Goal: Task Accomplishment & Management: Complete application form

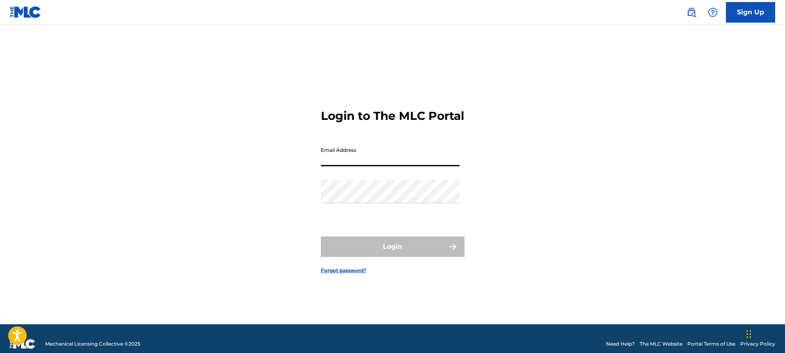
type input "[EMAIL_ADDRESS][DOMAIN_NAME]"
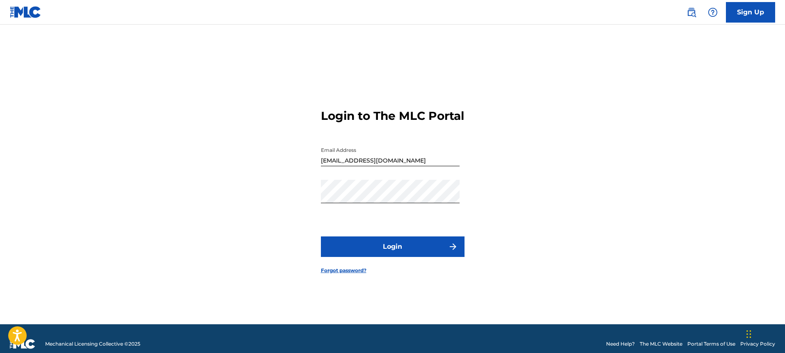
click at [415, 250] on button "Login" at bounding box center [393, 246] width 144 height 21
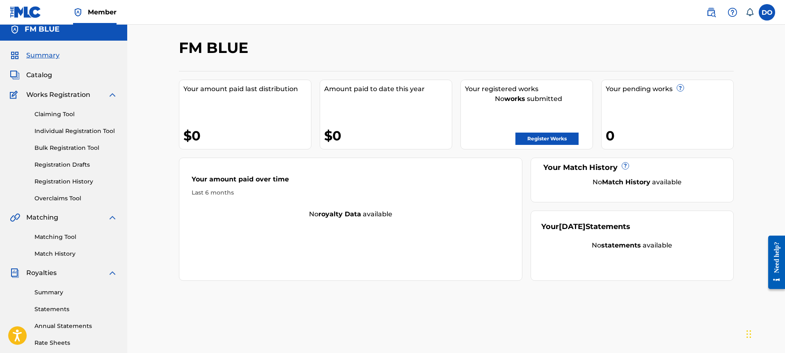
scroll to position [6, 0]
click at [771, 12] on label at bounding box center [766, 12] width 16 height 16
click at [766, 12] on input "DO [PERSON_NAME] [EMAIL_ADDRESS][DOMAIN_NAME] Notification Preferences Profile …" at bounding box center [766, 12] width 0 height 0
click at [553, 56] on div "FM BLUE" at bounding box center [392, 51] width 427 height 24
click at [84, 129] on link "Individual Registration Tool" at bounding box center [75, 131] width 83 height 9
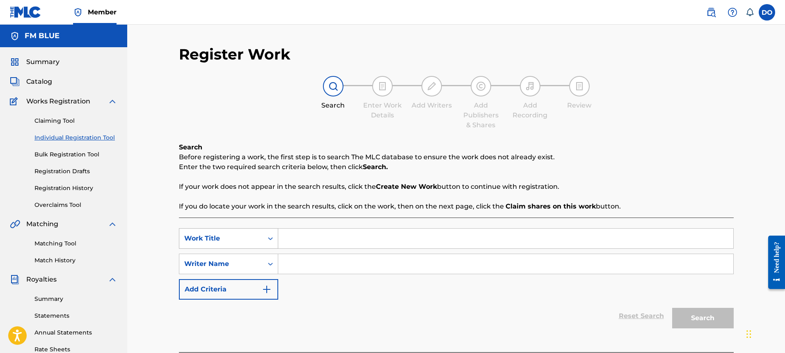
click at [273, 239] on div "Work Title" at bounding box center [228, 238] width 99 height 21
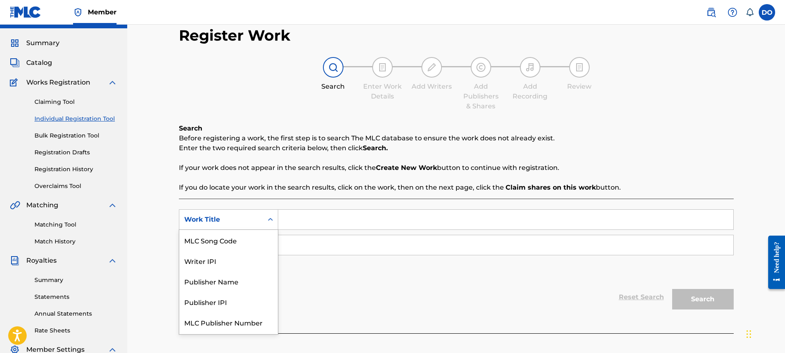
scroll to position [19, 0]
click at [309, 245] on input "Search Form" at bounding box center [505, 245] width 455 height 20
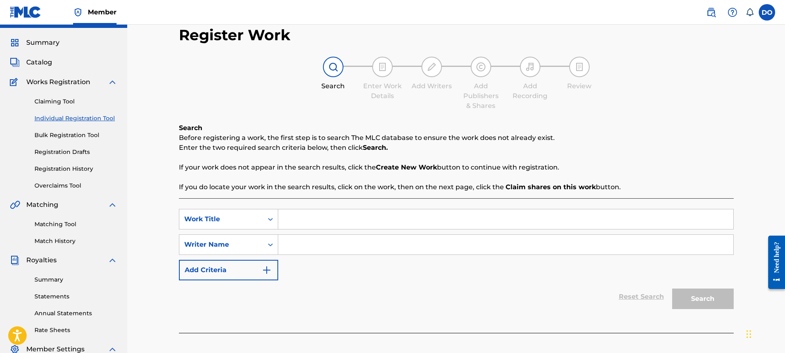
click at [301, 224] on input "Search Form" at bounding box center [505, 219] width 455 height 20
type input "Oakland Style"
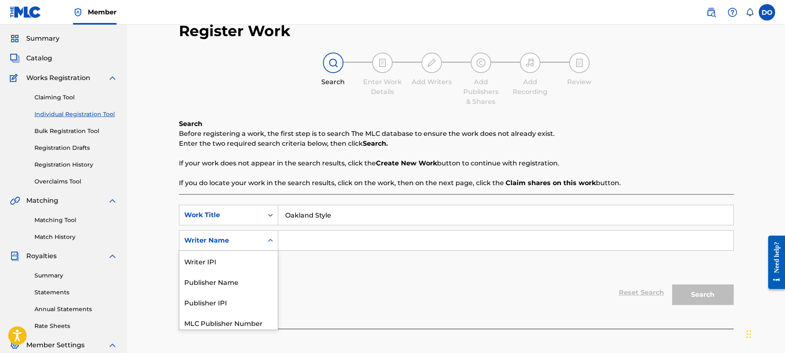
click at [271, 242] on icon "Search Form" at bounding box center [270, 240] width 8 height 8
drag, startPoint x: 275, startPoint y: 271, endPoint x: 273, endPoint y: 301, distance: 30.0
click at [271, 302] on div "Writer IPI Publisher Name Publisher IPI MLC Publisher Number Writer Name" at bounding box center [228, 289] width 98 height 79
drag, startPoint x: 274, startPoint y: 300, endPoint x: 275, endPoint y: 309, distance: 8.6
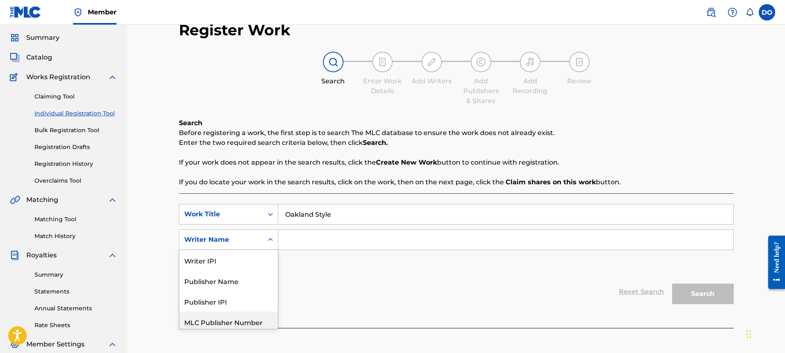
click at [274, 311] on div "Writer IPI Publisher Name Publisher IPI MLC Publisher Number Writer Name" at bounding box center [228, 289] width 98 height 79
drag, startPoint x: 276, startPoint y: 308, endPoint x: 276, endPoint y: 313, distance: 4.9
click at [276, 313] on div "Writer IPI Publisher Name Publisher IPI MLC Publisher Number Writer Name" at bounding box center [228, 289] width 98 height 79
click at [272, 214] on icon "Search Form" at bounding box center [270, 214] width 8 height 8
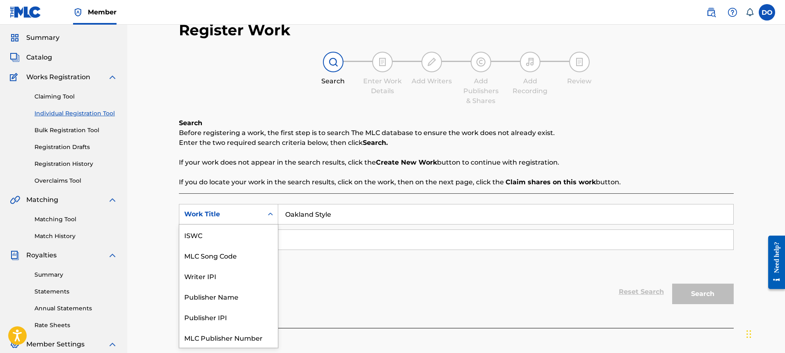
scroll to position [21, 0]
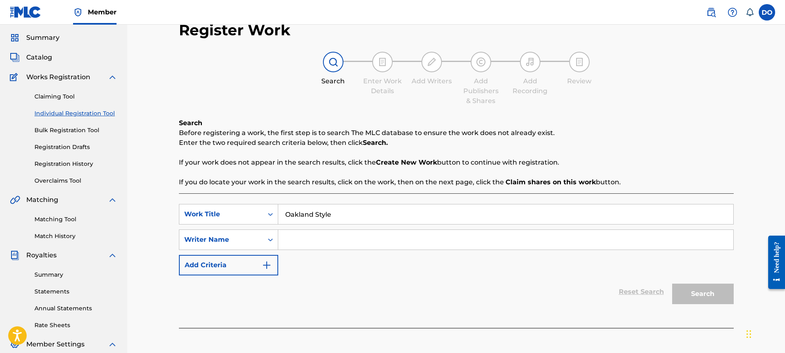
click at [298, 242] on input "Search Form" at bounding box center [505, 240] width 455 height 20
click at [300, 241] on input "Search Form" at bounding box center [505, 240] width 455 height 20
click at [349, 241] on input "[PERSON_NAME]" at bounding box center [505, 240] width 455 height 20
type input "[PERSON_NAME]"
click at [709, 291] on button "Search" at bounding box center [703, 293] width 62 height 21
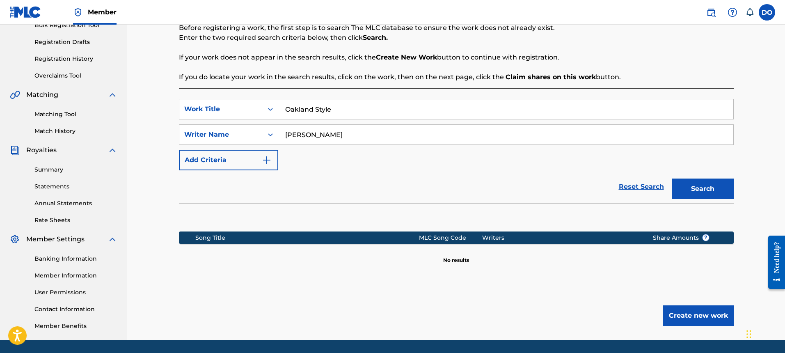
scroll to position [156, 0]
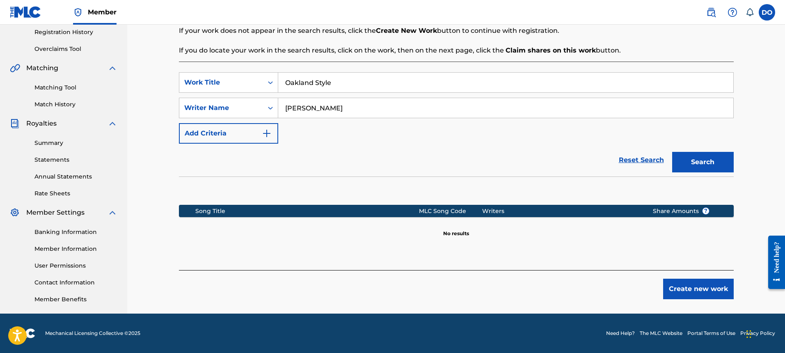
click at [678, 287] on button "Create new work" at bounding box center [698, 288] width 71 height 21
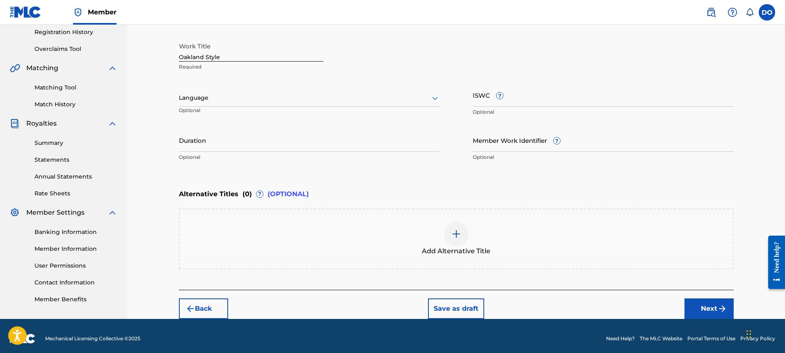
click at [299, 97] on div at bounding box center [309, 98] width 261 height 10
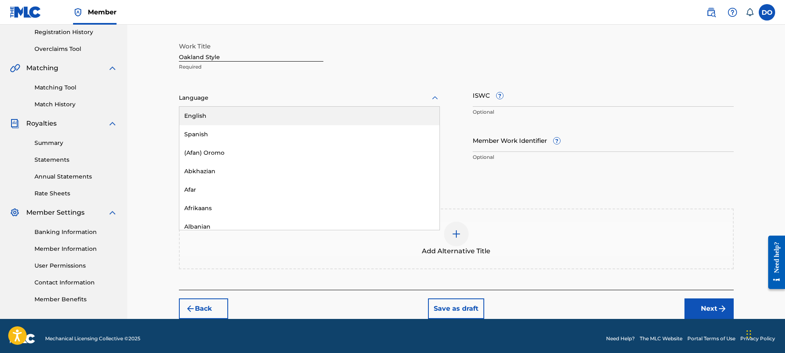
click at [207, 115] on div "English" at bounding box center [309, 116] width 260 height 18
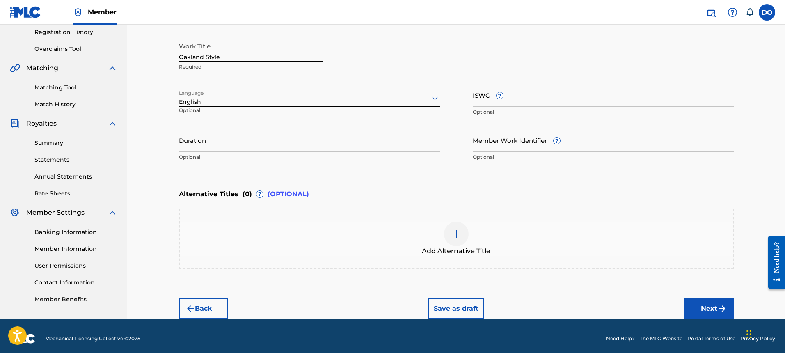
click at [216, 144] on input "Duration" at bounding box center [309, 139] width 261 height 23
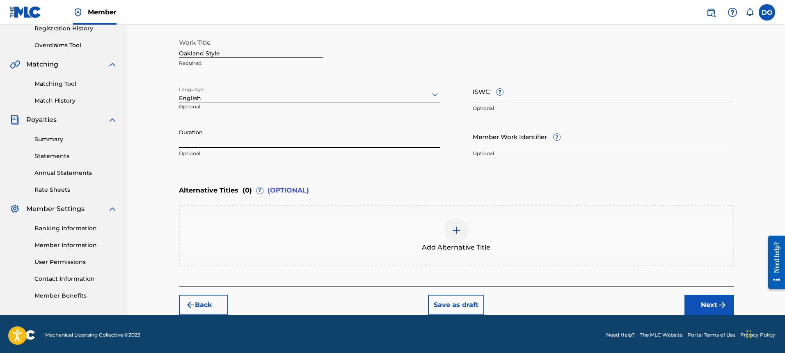
scroll to position [161, 0]
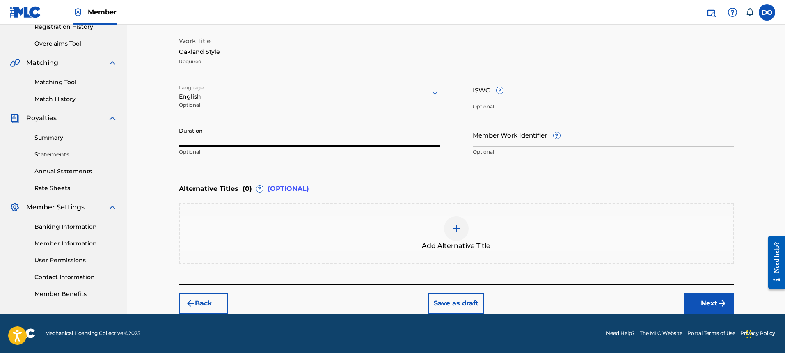
click at [703, 303] on button "Next" at bounding box center [708, 303] width 49 height 21
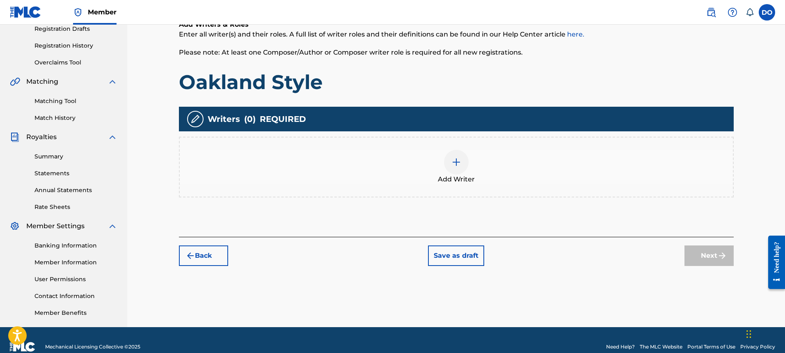
scroll to position [37, 0]
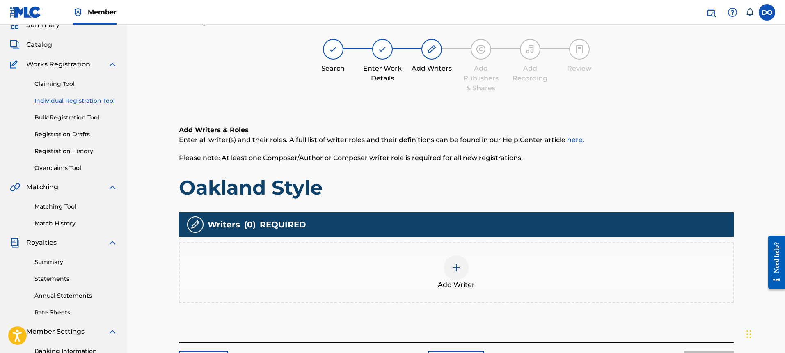
click at [454, 269] on img at bounding box center [456, 267] width 10 height 10
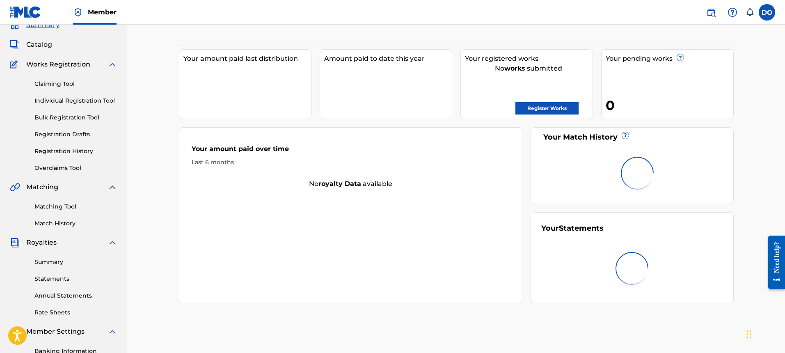
scroll to position [6, 0]
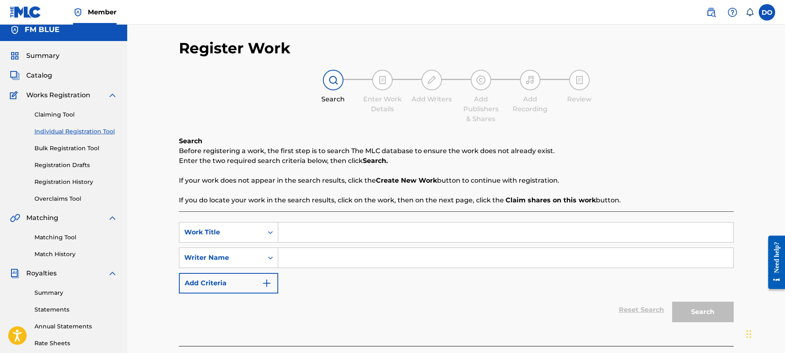
scroll to position [37, 0]
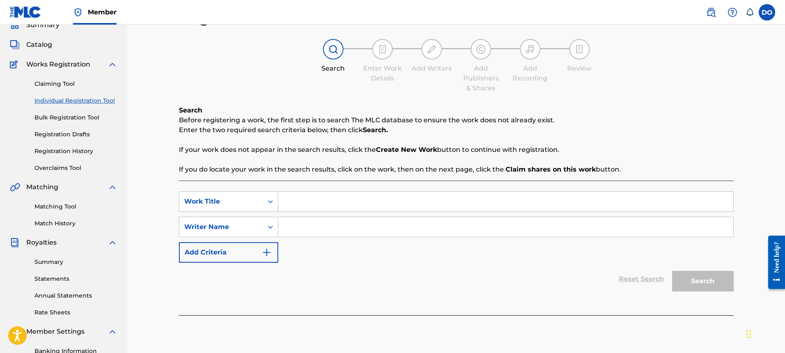
click at [297, 200] on input "Search Form" at bounding box center [505, 202] width 455 height 20
type input "oakland style"
click at [290, 229] on input "Search Form" at bounding box center [505, 227] width 455 height 20
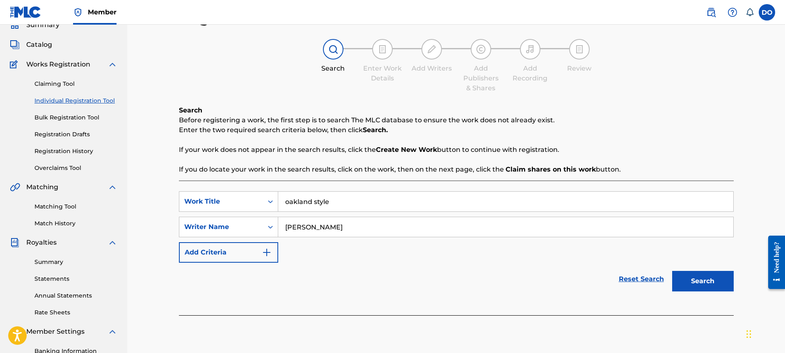
type input "[PERSON_NAME]"
click at [672, 271] on button "Search" at bounding box center [703, 281] width 62 height 21
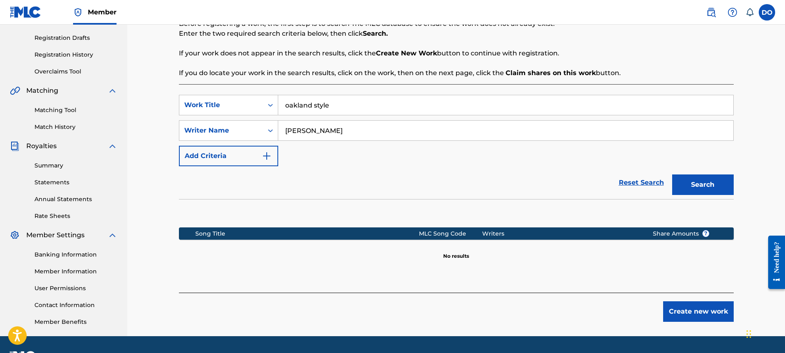
scroll to position [156, 0]
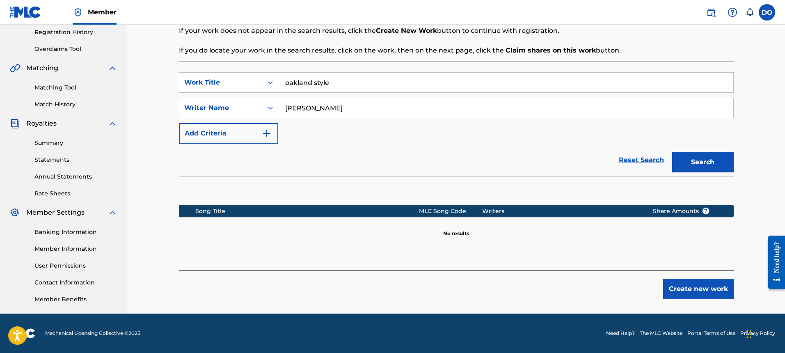
click at [692, 166] on button "Search" at bounding box center [703, 162] width 62 height 21
click at [688, 287] on button "Create new work" at bounding box center [698, 288] width 71 height 21
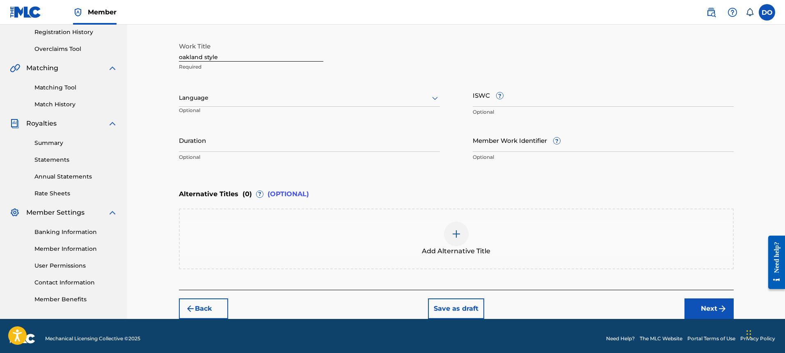
scroll to position [161, 0]
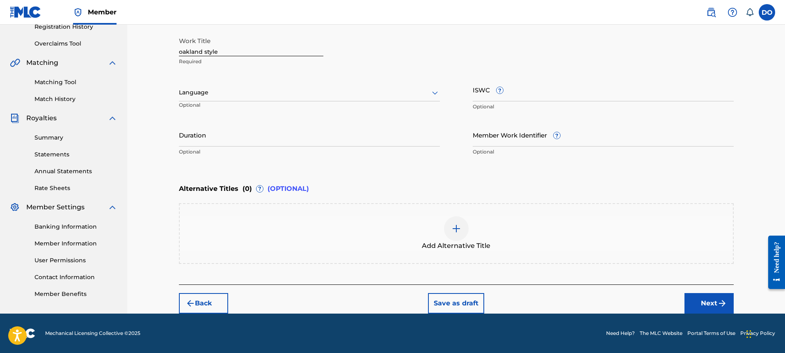
click at [455, 299] on button "Save as draft" at bounding box center [456, 303] width 56 height 21
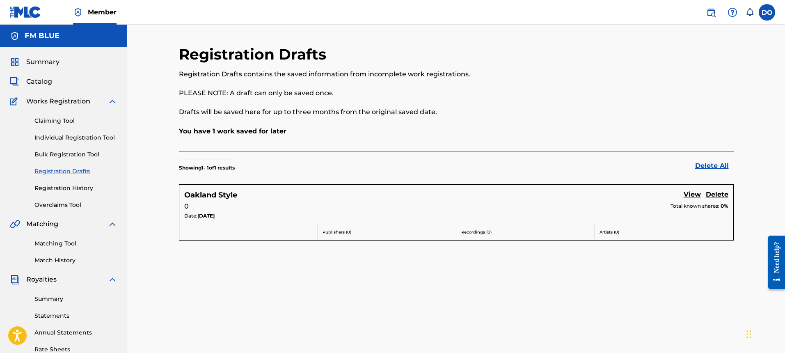
click at [67, 170] on link "Registration Drafts" at bounding box center [75, 171] width 83 height 9
click at [68, 169] on link "Registration Drafts" at bounding box center [75, 171] width 83 height 9
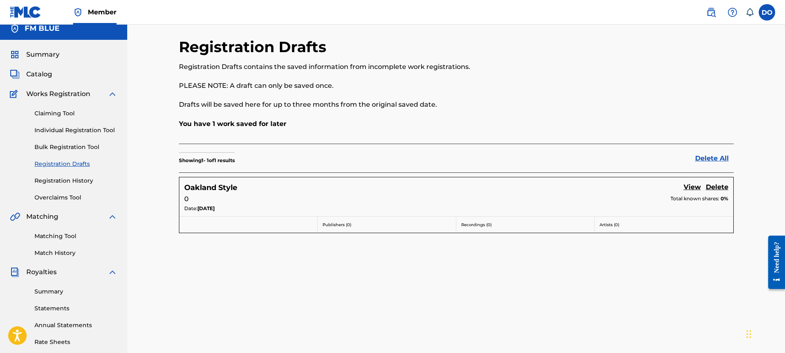
click at [692, 186] on link "View" at bounding box center [691, 187] width 17 height 11
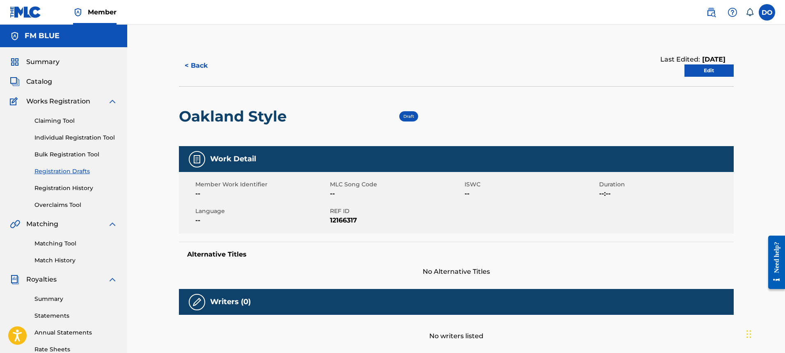
click at [709, 68] on link "Edit" at bounding box center [708, 70] width 49 height 12
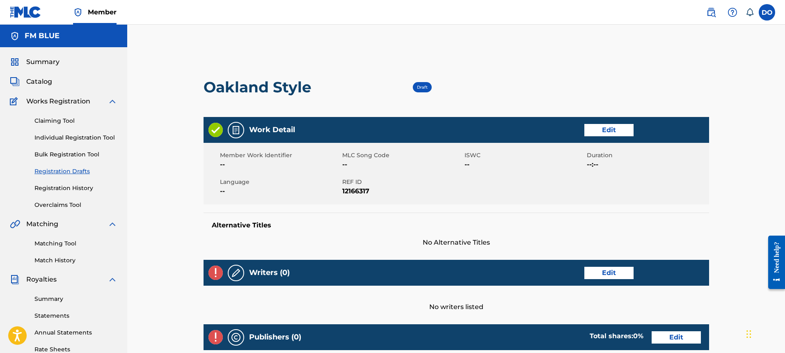
click at [622, 271] on link "Edit" at bounding box center [608, 273] width 49 height 12
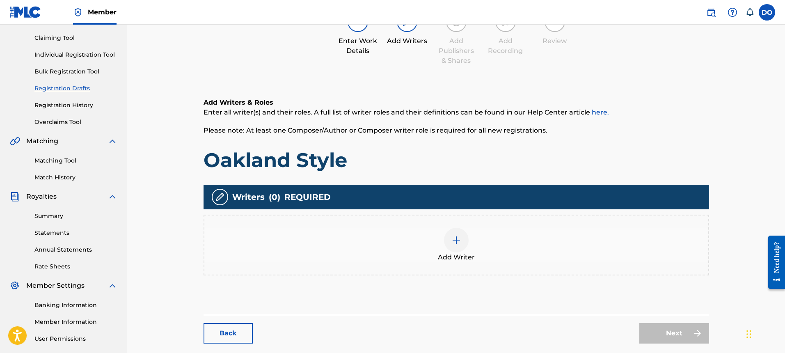
scroll to position [87, 0]
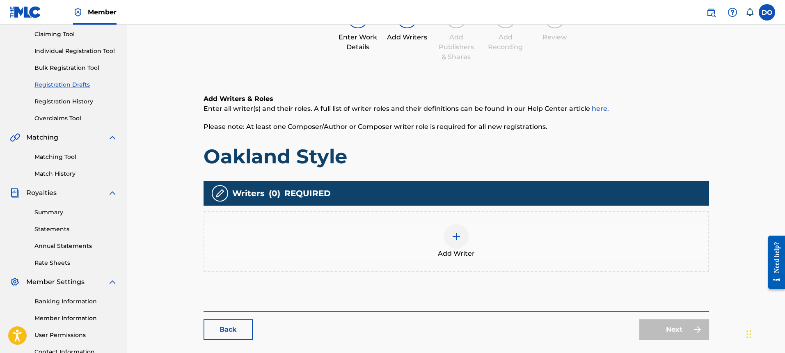
click at [455, 236] on img at bounding box center [456, 236] width 10 height 10
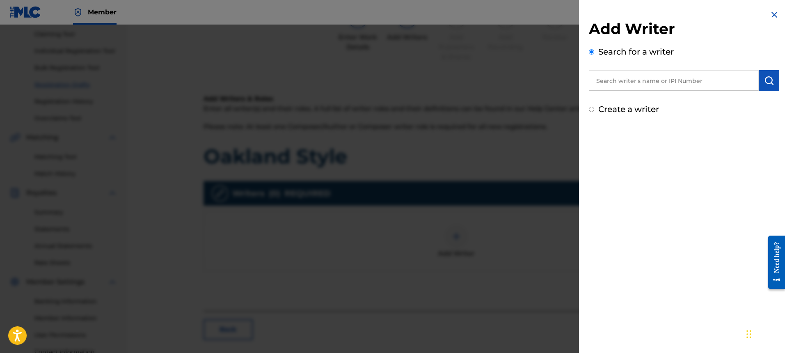
scroll to position [87, 0]
click at [618, 82] on input "text" at bounding box center [674, 80] width 170 height 21
type input "00189716419"
click at [769, 78] on img "submit" at bounding box center [769, 80] width 10 height 10
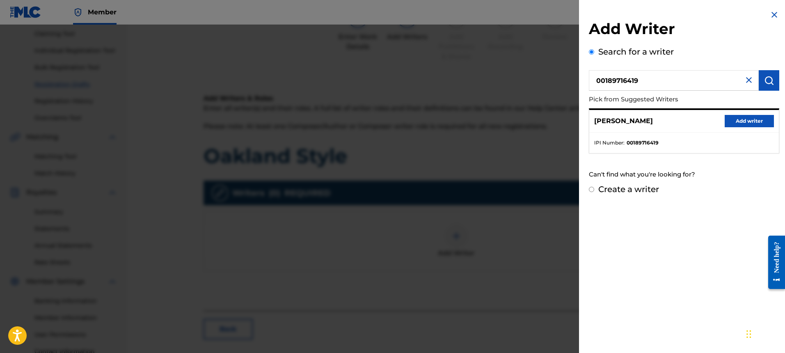
click at [748, 118] on button "Add writer" at bounding box center [748, 121] width 49 height 12
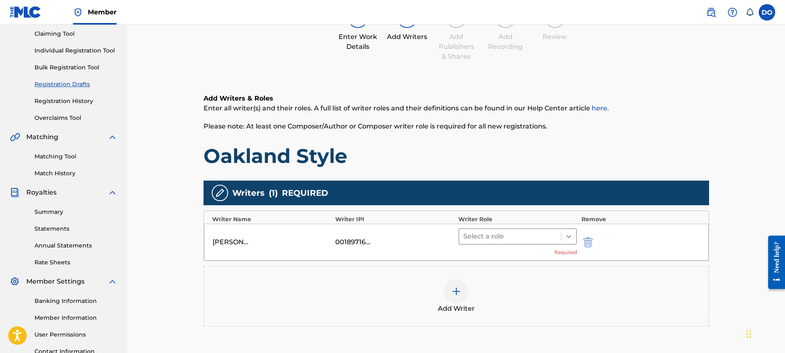
click at [566, 236] on icon at bounding box center [568, 236] width 5 height 3
click at [644, 151] on h1 "Oakland Style" at bounding box center [455, 156] width 505 height 25
click at [589, 242] on img "submit" at bounding box center [587, 242] width 9 height 10
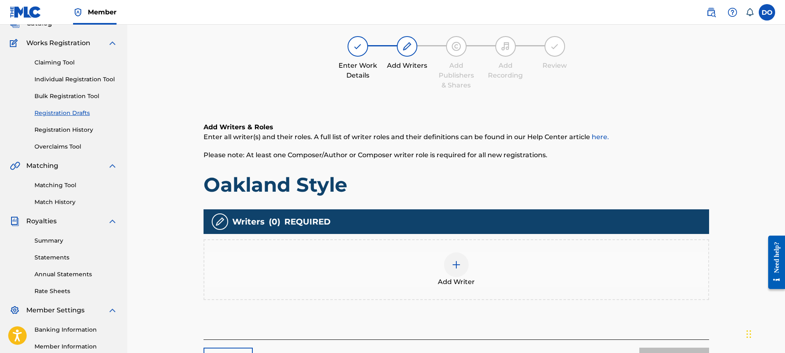
scroll to position [59, 0]
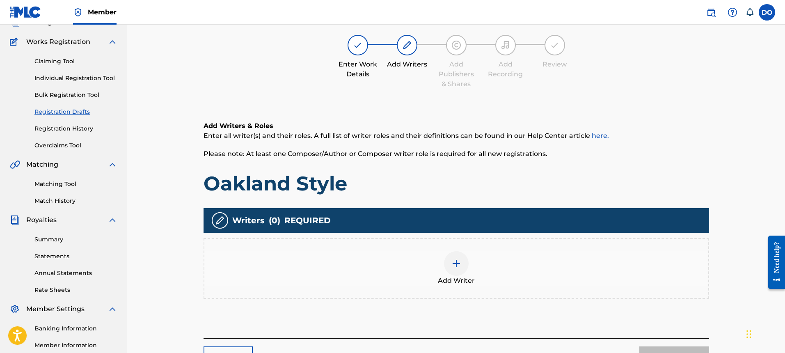
click at [50, 110] on link "Registration Drafts" at bounding box center [75, 111] width 83 height 9
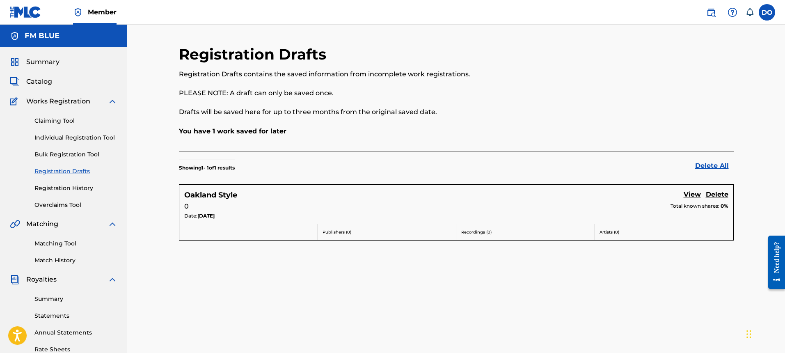
click at [717, 194] on link "Delete" at bounding box center [716, 194] width 23 height 11
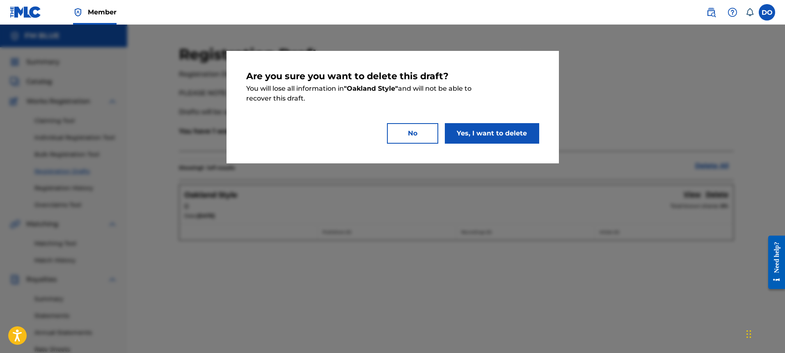
click at [470, 129] on button "Yes, I want to delete" at bounding box center [492, 133] width 94 height 21
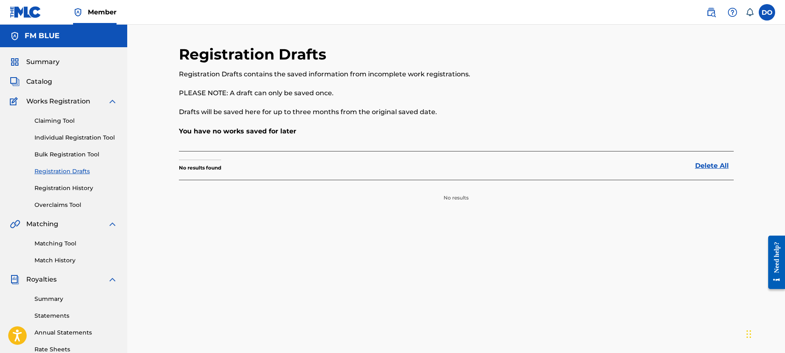
click at [60, 121] on link "Claiming Tool" at bounding box center [75, 120] width 83 height 9
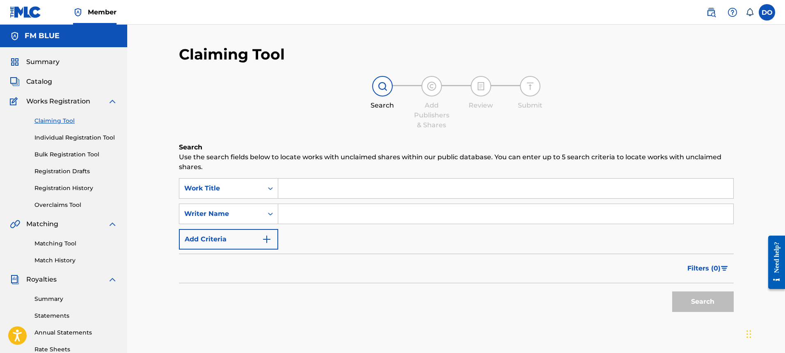
click at [294, 187] on input "Search Form" at bounding box center [505, 188] width 455 height 20
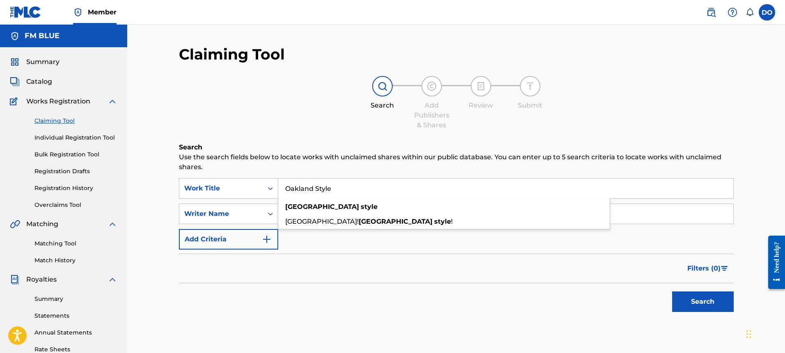
type input "Oakland Style"
click at [672, 291] on button "Search" at bounding box center [703, 301] width 62 height 21
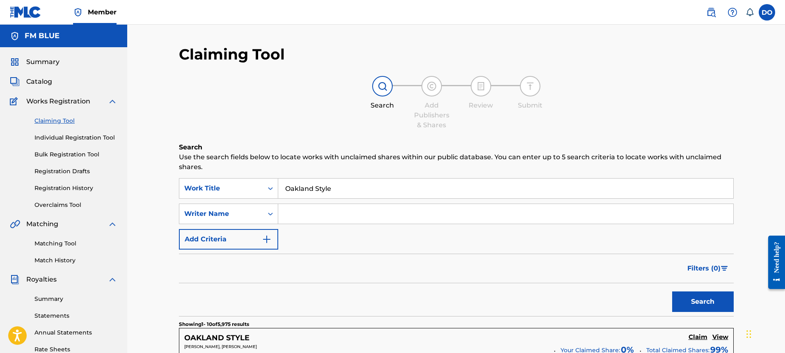
click at [294, 214] on input "Search Form" at bounding box center [505, 214] width 455 height 20
click at [692, 297] on button "Search" at bounding box center [703, 301] width 62 height 21
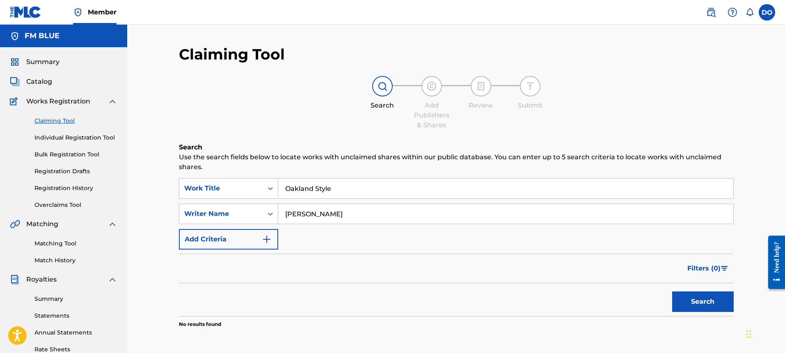
click at [692, 297] on button "Search" at bounding box center [703, 301] width 62 height 21
click at [313, 215] on input "[PERSON_NAME]" at bounding box center [505, 214] width 455 height 20
type input "[PERSON_NAME]"
click at [672, 291] on button "Search" at bounding box center [703, 301] width 62 height 21
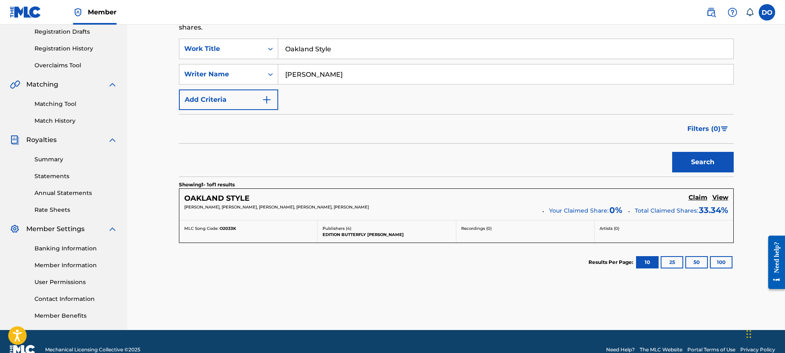
scroll to position [156, 0]
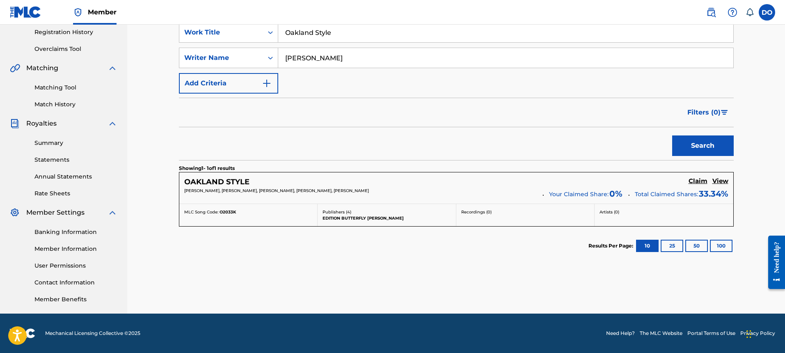
click at [696, 180] on h5 "Claim" at bounding box center [697, 181] width 19 height 8
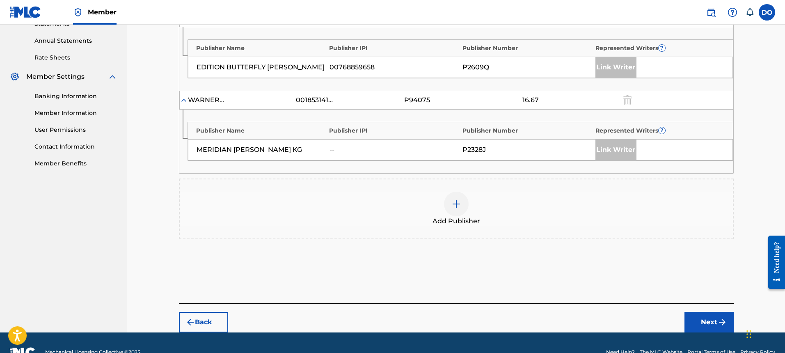
scroll to position [294, 0]
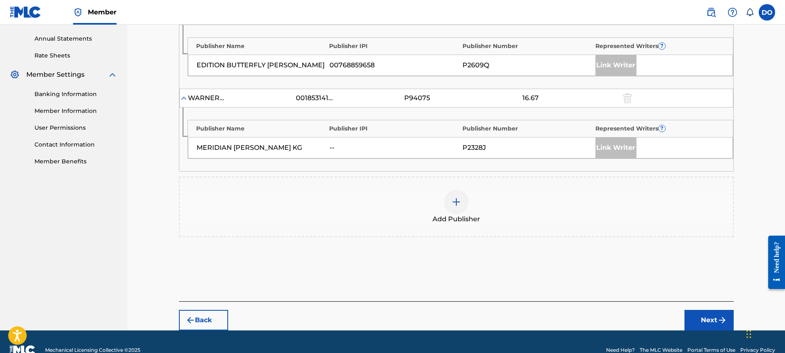
click at [457, 202] on img at bounding box center [456, 202] width 10 height 10
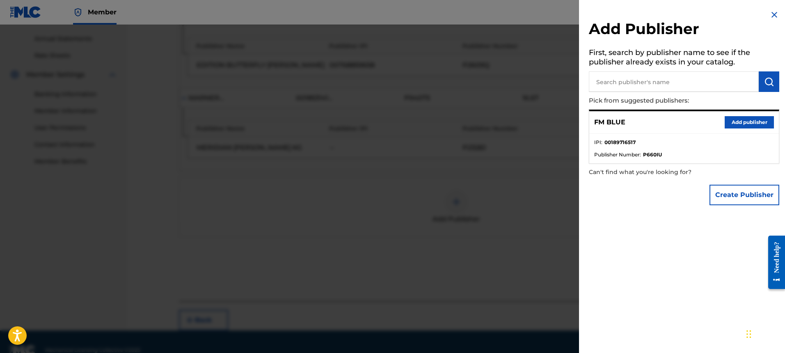
click at [748, 120] on button "Add publisher" at bounding box center [748, 122] width 49 height 12
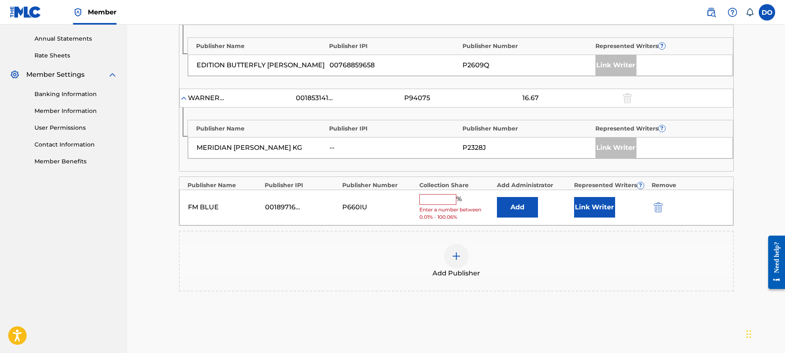
click at [435, 201] on input "text" at bounding box center [437, 199] width 37 height 11
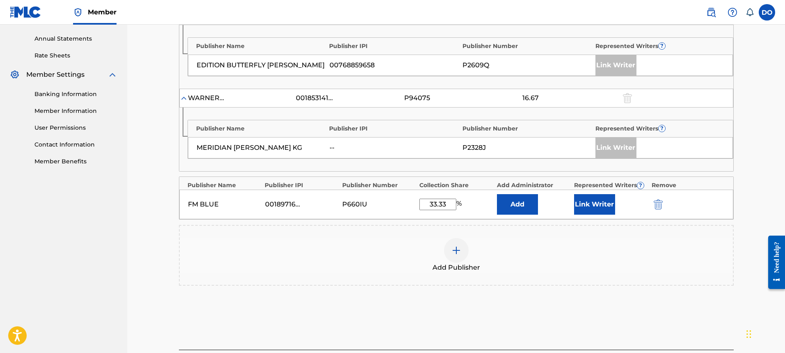
type input "33.33"
click at [592, 202] on button "Link Writer" at bounding box center [594, 204] width 41 height 21
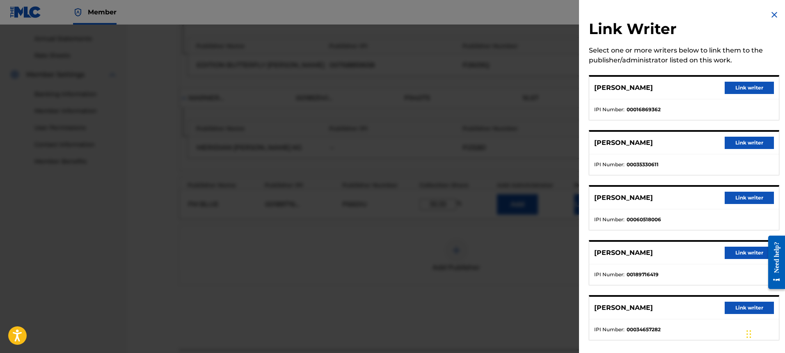
scroll to position [7, 0]
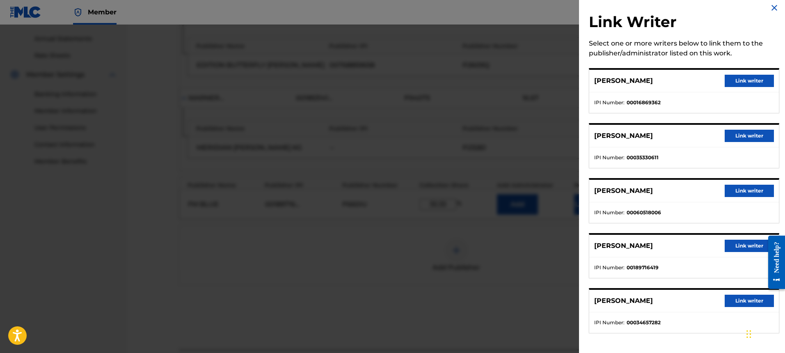
click at [743, 244] on button "Link writer" at bounding box center [748, 246] width 49 height 12
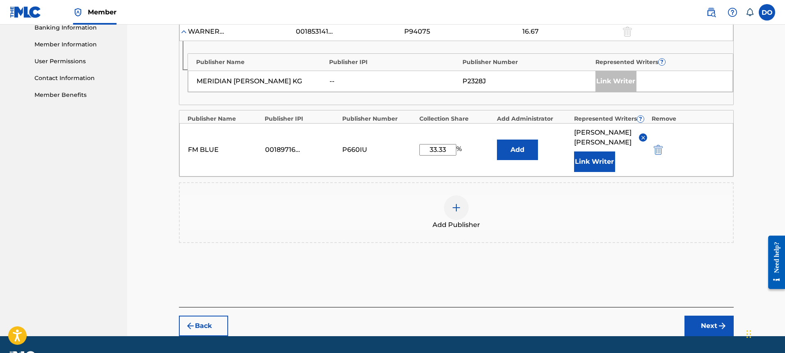
scroll to position [383, 0]
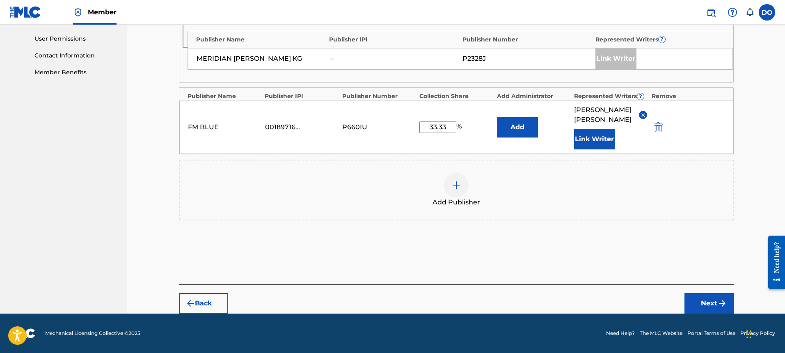
click at [709, 298] on button "Next" at bounding box center [708, 303] width 49 height 21
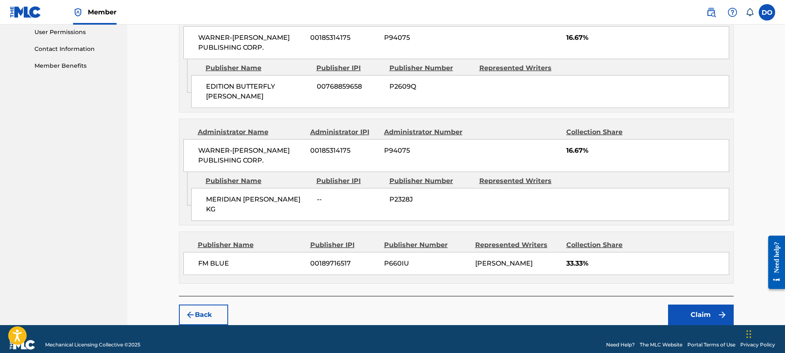
scroll to position [393, 0]
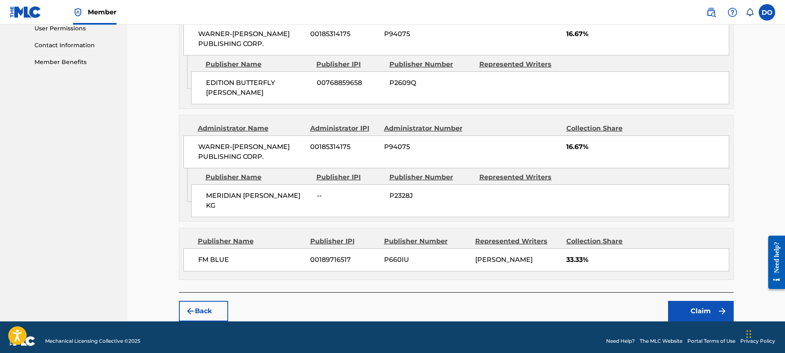
click at [705, 301] on button "Claim" at bounding box center [701, 311] width 66 height 21
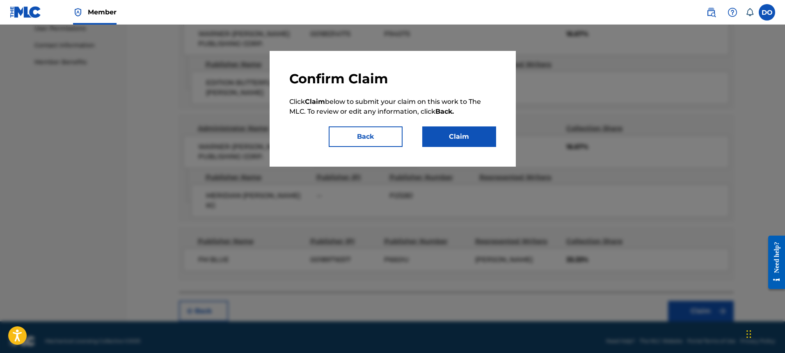
click at [456, 134] on button "Claim" at bounding box center [459, 136] width 74 height 21
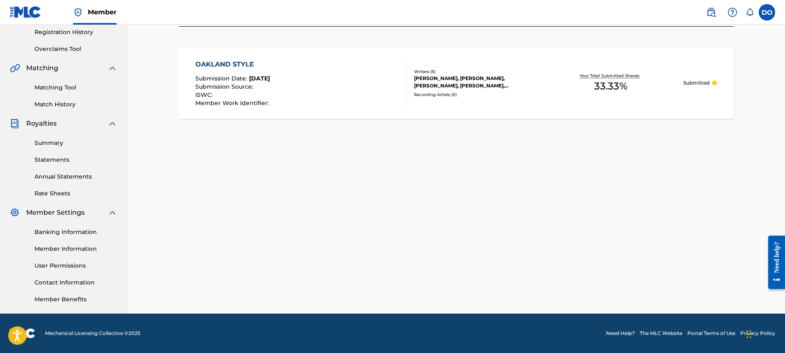
scroll to position [0, 0]
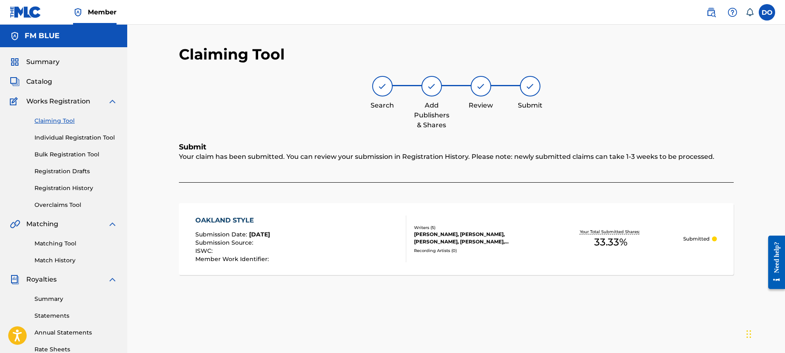
click at [72, 187] on link "Registration History" at bounding box center [75, 188] width 83 height 9
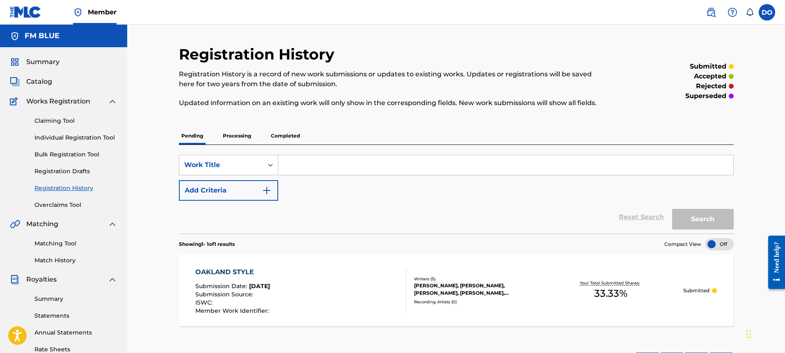
click at [724, 244] on div at bounding box center [719, 244] width 29 height 12
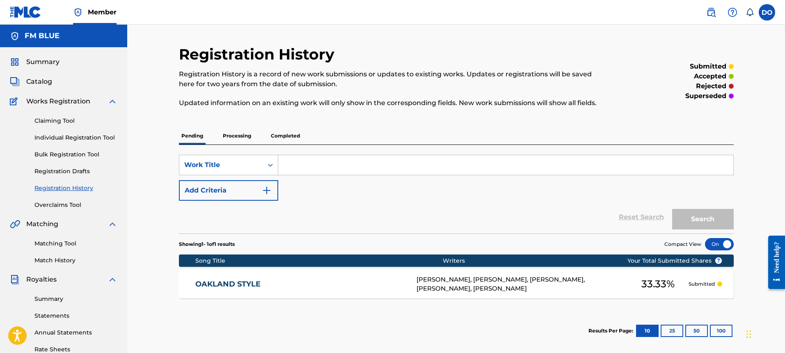
click at [724, 244] on div at bounding box center [719, 244] width 29 height 12
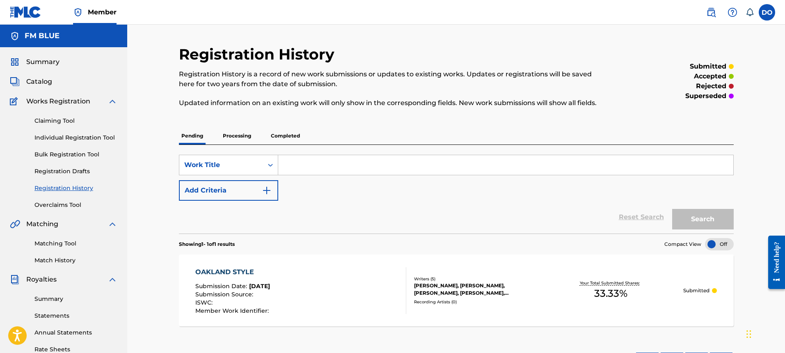
click at [724, 244] on div at bounding box center [719, 244] width 29 height 12
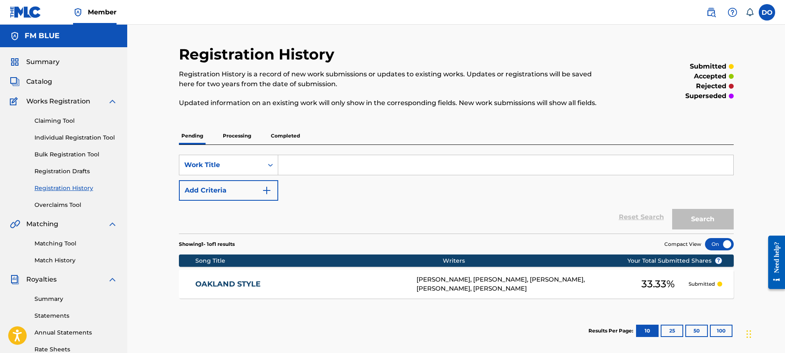
click at [724, 244] on div at bounding box center [719, 244] width 29 height 12
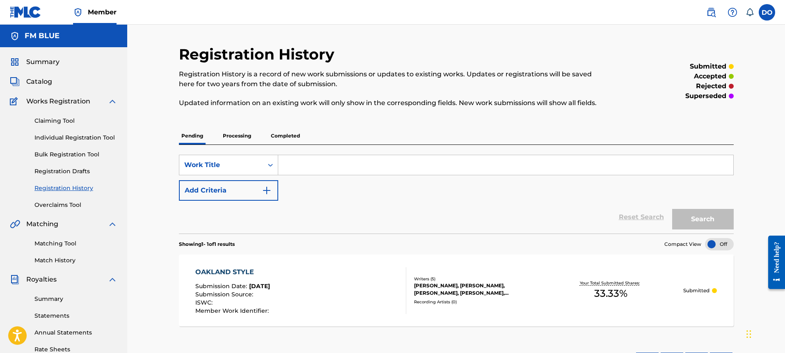
click at [74, 136] on link "Individual Registration Tool" at bounding box center [75, 137] width 83 height 9
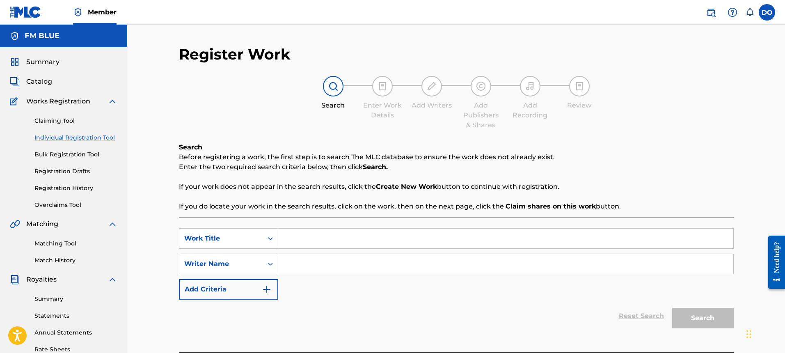
click at [295, 239] on input "Search Form" at bounding box center [505, 238] width 455 height 20
click at [300, 240] on input "Search Form" at bounding box center [505, 238] width 455 height 20
type input "Crooked"
click at [294, 261] on input "Search Form" at bounding box center [505, 264] width 455 height 20
type input "[PERSON_NAME]"
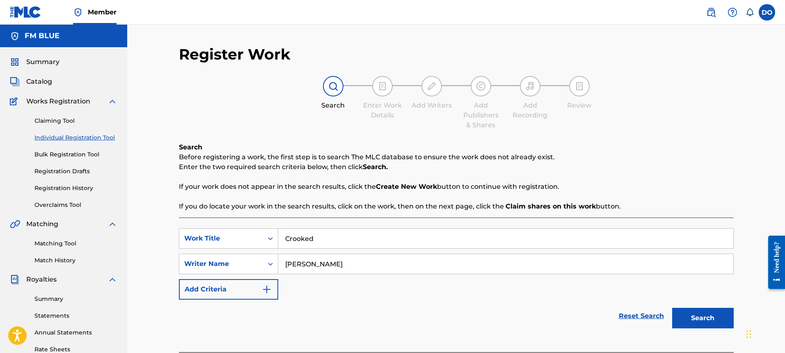
click at [697, 314] on button "Search" at bounding box center [703, 318] width 62 height 21
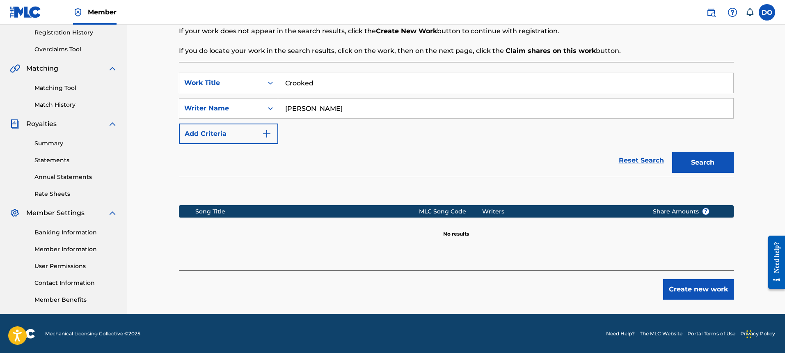
scroll to position [156, 0]
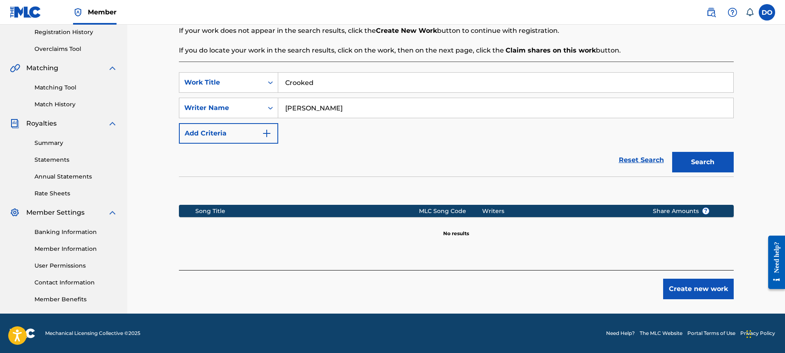
click at [690, 162] on button "Search" at bounding box center [703, 162] width 62 height 21
click at [692, 283] on button "Create new work" at bounding box center [698, 288] width 71 height 21
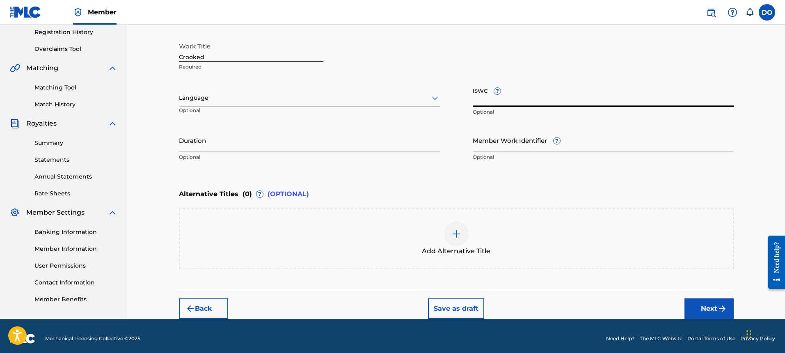
click at [517, 98] on input "ISWC ?" at bounding box center [602, 94] width 261 height 23
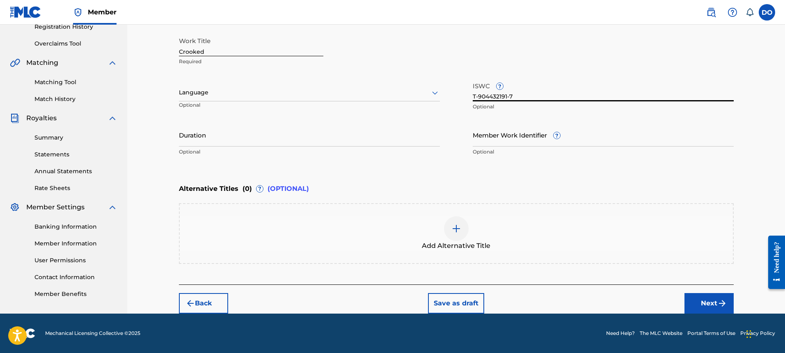
type input "T-904432191-7"
click at [711, 300] on button "Next" at bounding box center [708, 303] width 49 height 21
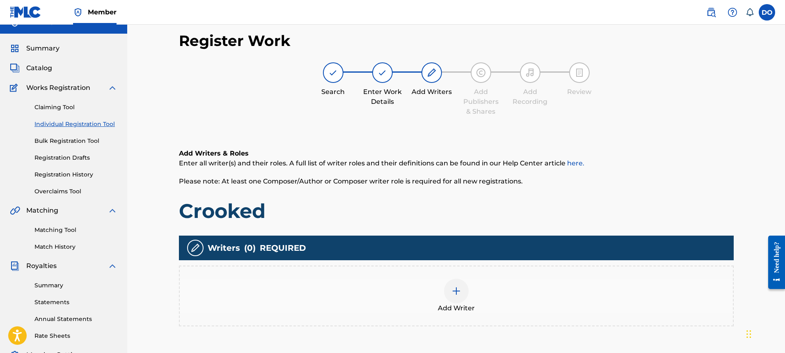
scroll to position [0, 0]
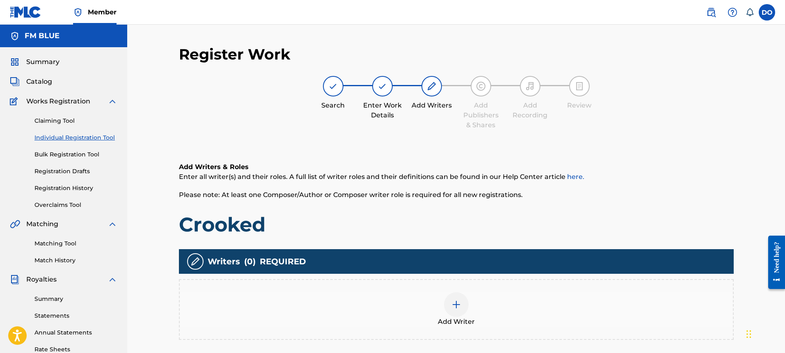
click at [456, 303] on img at bounding box center [456, 304] width 10 height 10
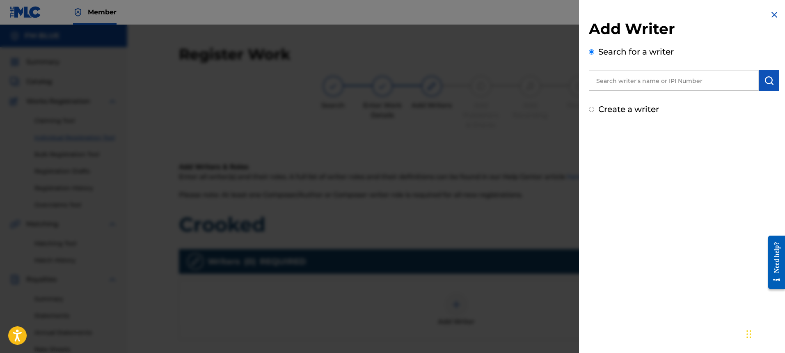
click at [642, 82] on input "text" at bounding box center [674, 80] width 170 height 21
type input "00189716419"
click at [771, 81] on button "submit" at bounding box center [768, 80] width 21 height 21
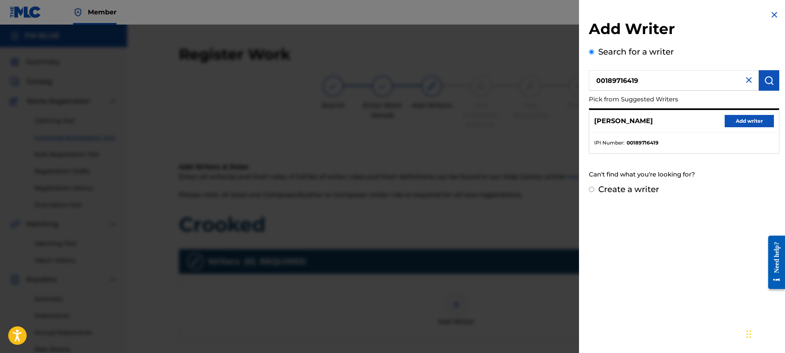
click at [745, 120] on button "Add writer" at bounding box center [748, 121] width 49 height 12
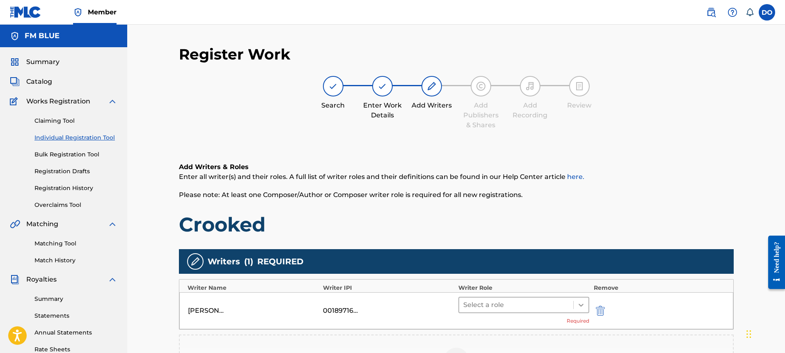
click at [579, 304] on icon at bounding box center [580, 304] width 5 height 3
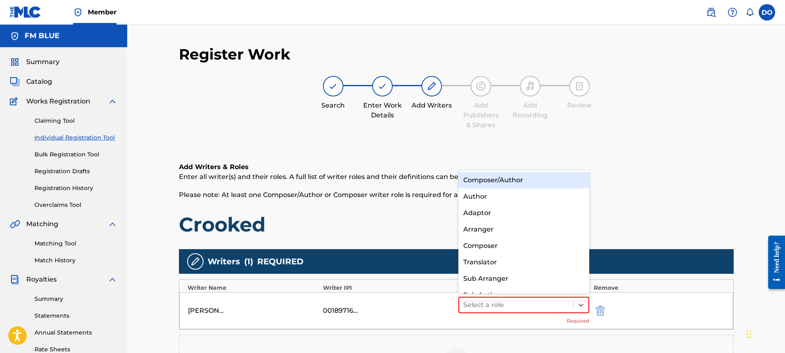
click at [496, 181] on div "Composer/Author" at bounding box center [523, 180] width 131 height 16
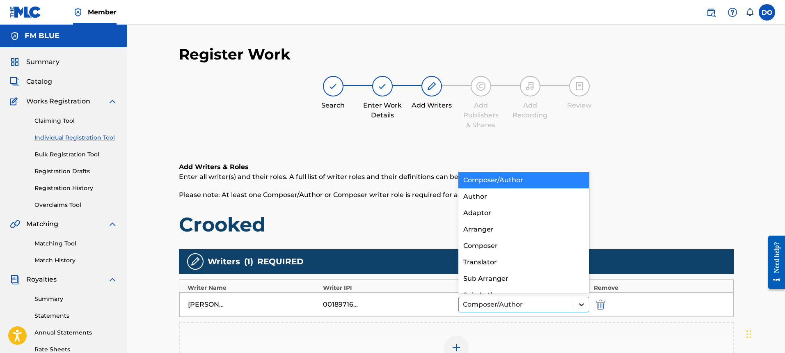
click at [581, 303] on icon at bounding box center [581, 304] width 8 height 8
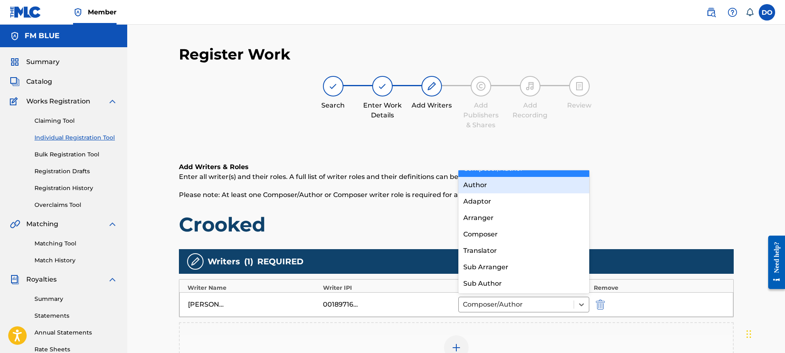
click at [477, 186] on div "Author" at bounding box center [523, 185] width 131 height 16
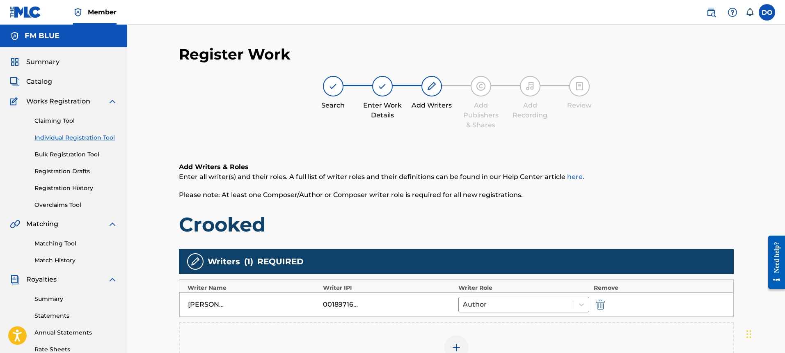
scroll to position [164, 0]
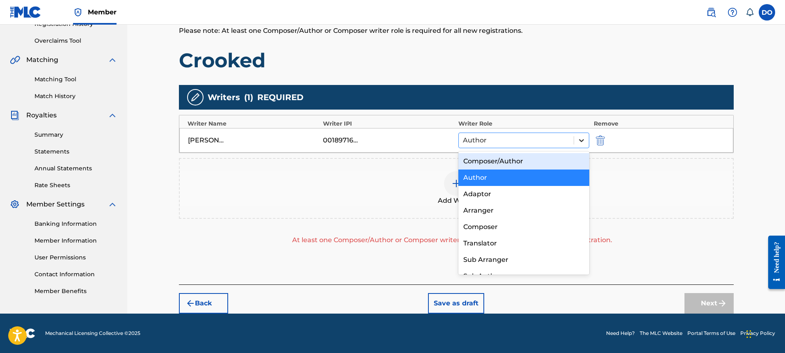
click at [579, 138] on icon at bounding box center [581, 140] width 8 height 8
click at [496, 160] on div "Composer/Author" at bounding box center [523, 161] width 131 height 16
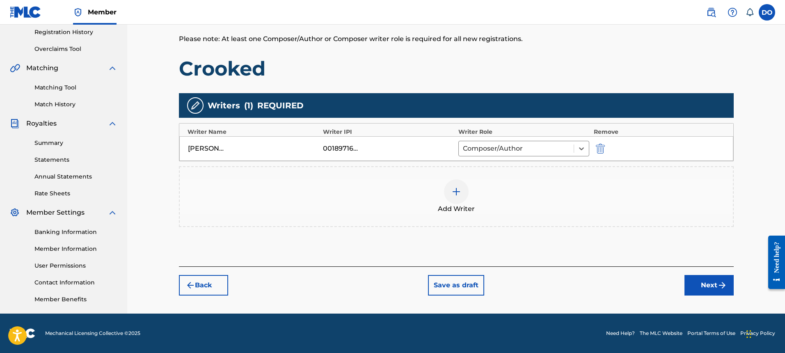
scroll to position [156, 0]
click at [725, 283] on img "submit" at bounding box center [722, 285] width 10 height 10
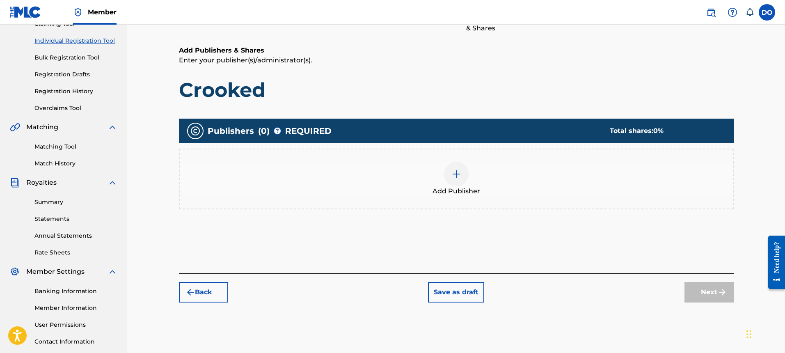
scroll to position [0, 0]
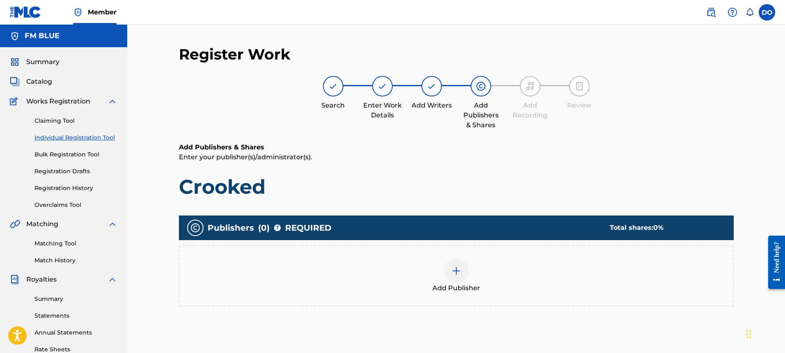
click at [452, 268] on img at bounding box center [456, 271] width 10 height 10
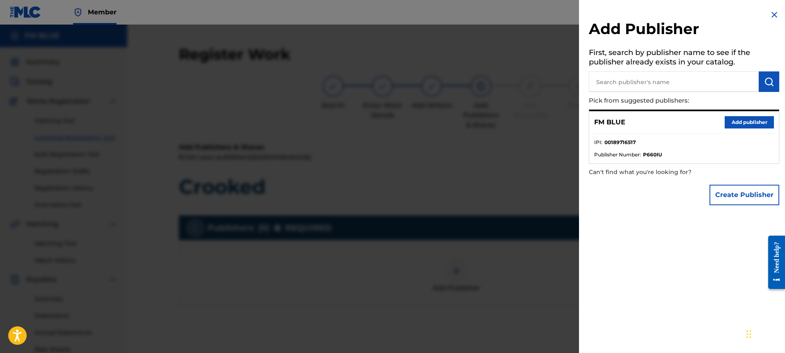
click at [750, 120] on button "Add publisher" at bounding box center [748, 122] width 49 height 12
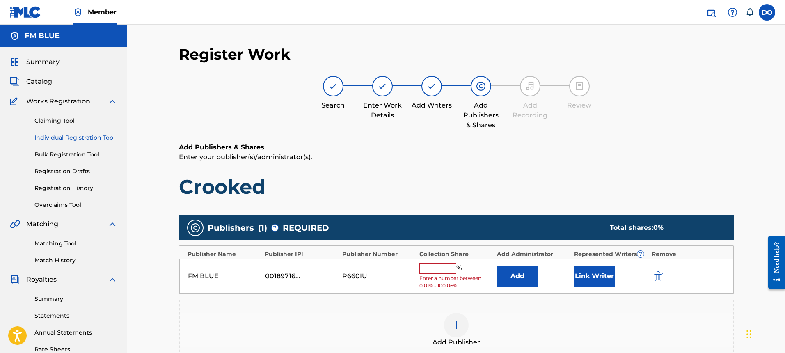
click at [429, 271] on input "text" at bounding box center [437, 268] width 37 height 11
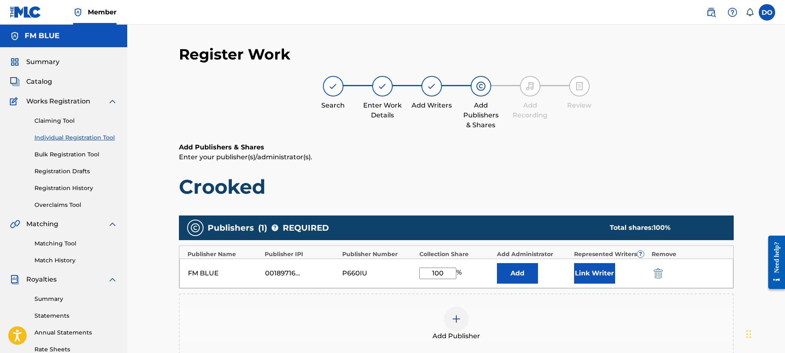
type input "100"
click at [497, 263] on button "Add" at bounding box center [517, 273] width 41 height 21
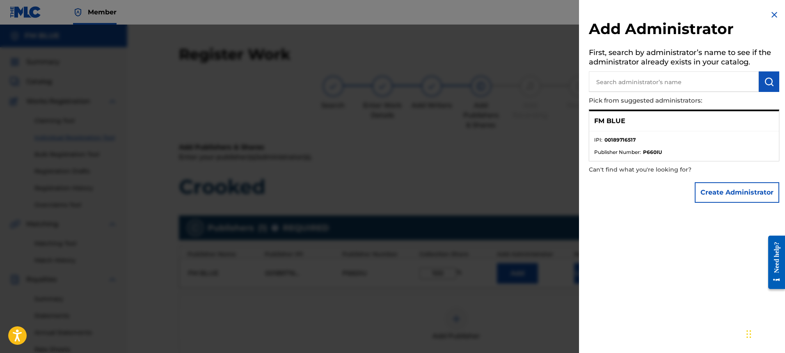
click at [770, 15] on img at bounding box center [774, 15] width 10 height 10
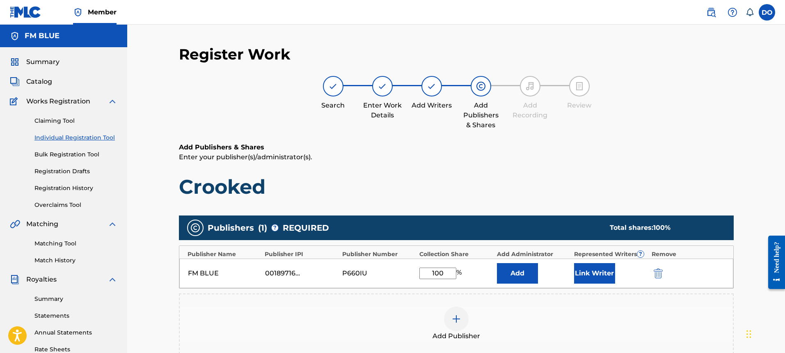
click at [606, 272] on button "Link Writer" at bounding box center [594, 273] width 41 height 21
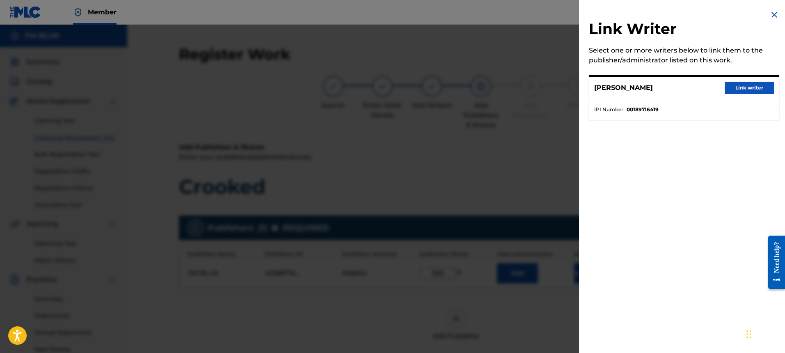
click at [753, 86] on button "Link writer" at bounding box center [748, 88] width 49 height 12
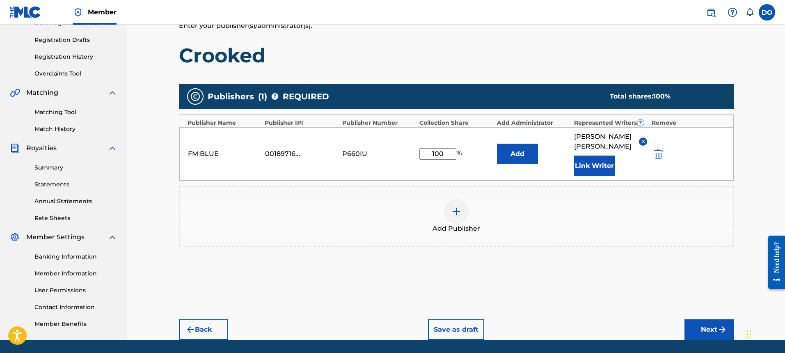
scroll to position [157, 0]
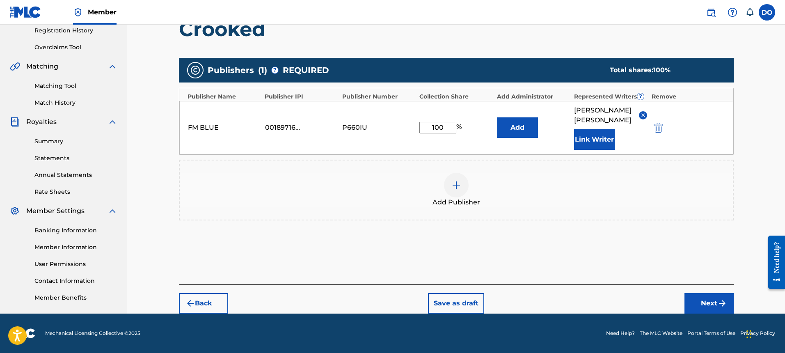
click at [714, 301] on button "Next" at bounding box center [708, 303] width 49 height 21
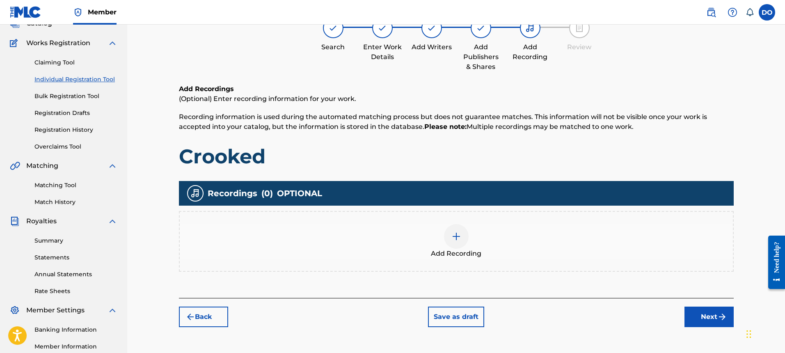
scroll to position [37, 0]
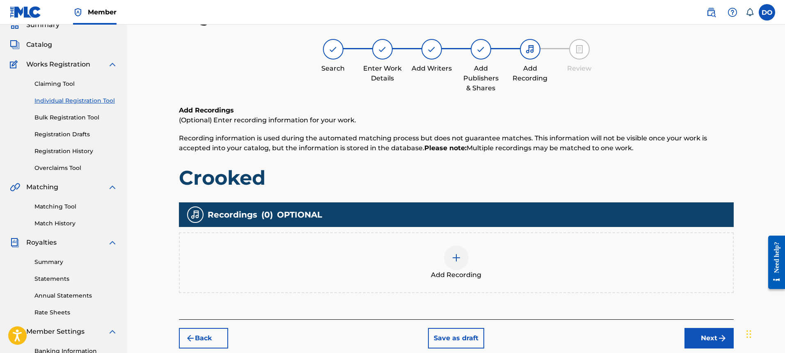
click at [456, 255] on img at bounding box center [456, 258] width 10 height 10
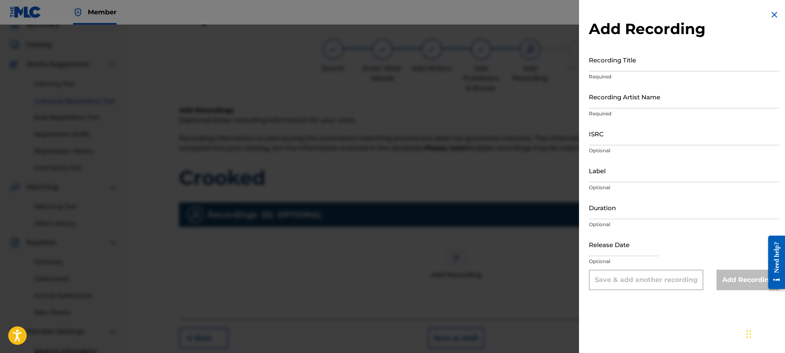
click at [650, 64] on input "Recording Title" at bounding box center [684, 59] width 190 height 23
type input "c"
type input "Crooked"
click at [632, 102] on input "Recording Artist Name" at bounding box center [684, 96] width 190 height 23
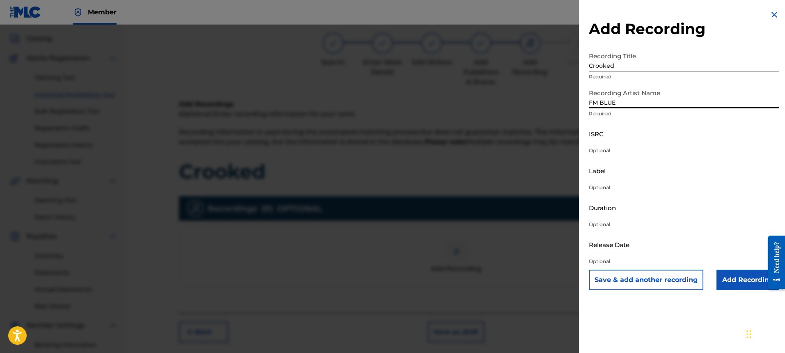
scroll to position [156, 0]
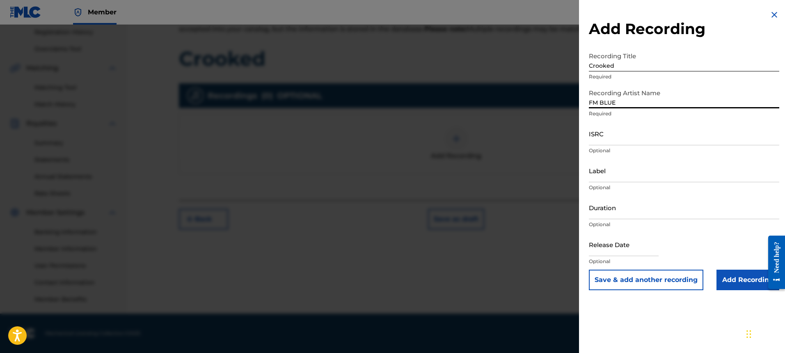
type input "FM BLUE"
click at [770, 14] on img at bounding box center [774, 15] width 10 height 10
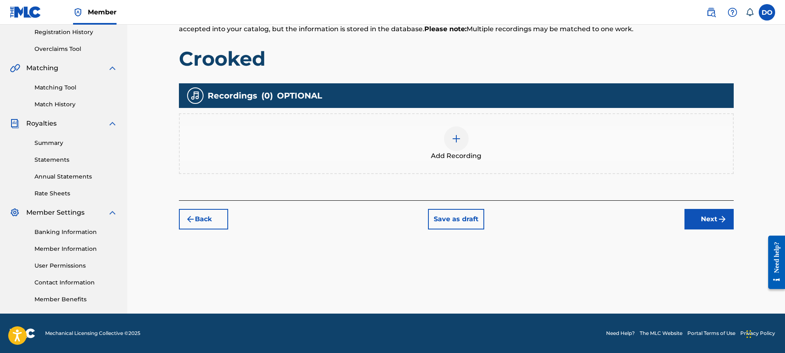
click at [199, 218] on button "Back" at bounding box center [203, 219] width 49 height 21
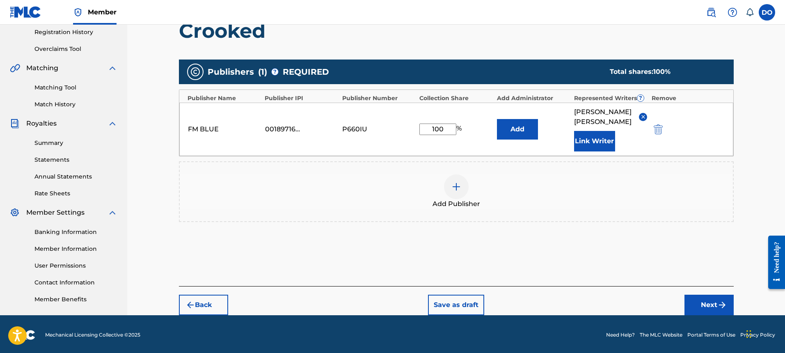
click at [594, 139] on button "Link Writer" at bounding box center [594, 141] width 41 height 21
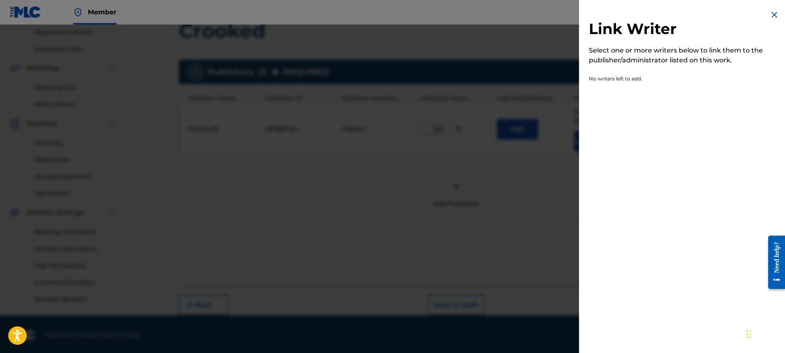
scroll to position [157, 0]
click at [773, 14] on img at bounding box center [774, 15] width 10 height 10
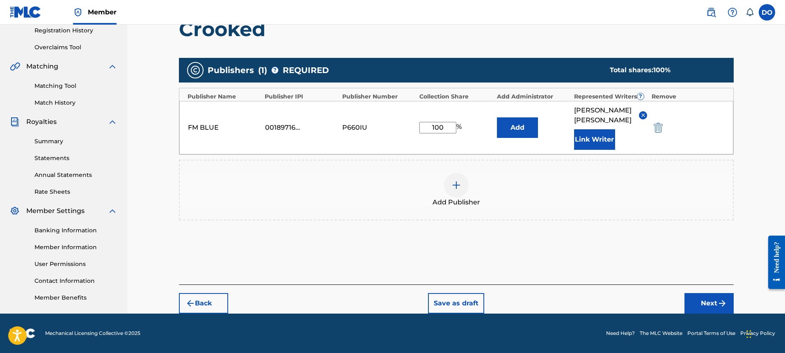
click at [203, 302] on button "Back" at bounding box center [203, 303] width 49 height 21
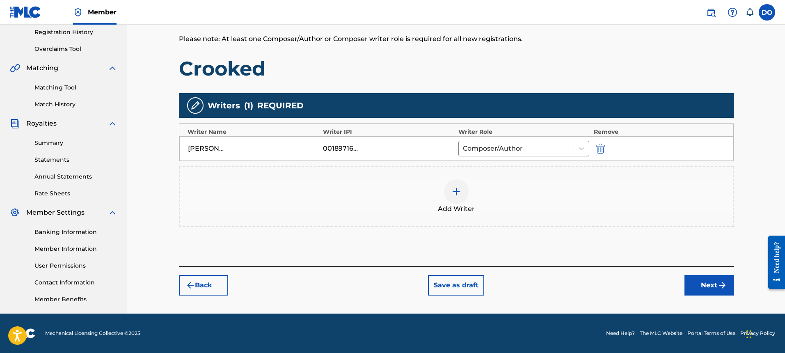
scroll to position [156, 0]
click at [457, 189] on img at bounding box center [456, 192] width 10 height 10
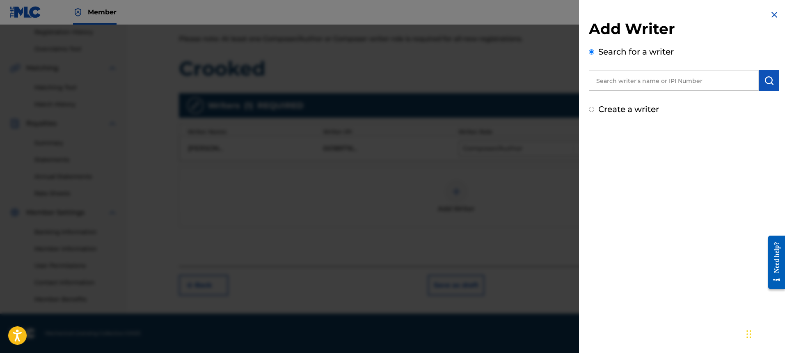
click at [645, 82] on input "text" at bounding box center [674, 80] width 170 height 21
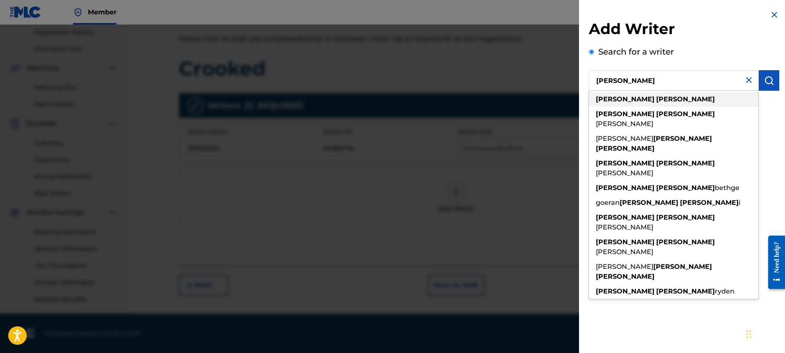
click at [656, 100] on strong "[PERSON_NAME]" at bounding box center [685, 99] width 59 height 8
type input "[PERSON_NAME]"
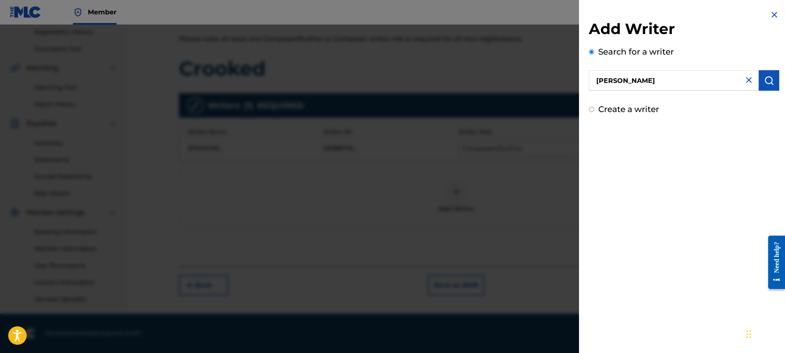
click at [764, 80] on img "submit" at bounding box center [769, 80] width 10 height 10
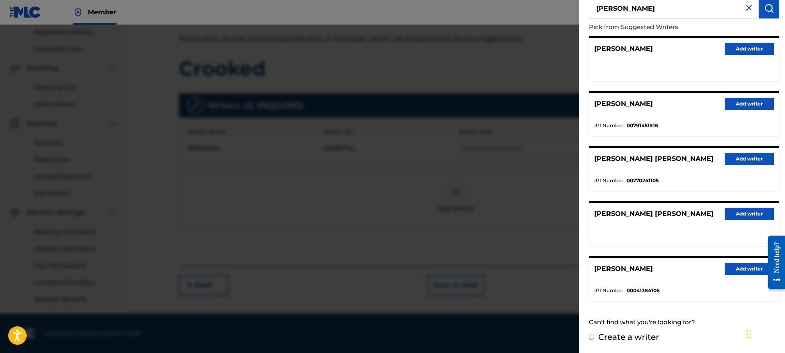
scroll to position [0, 0]
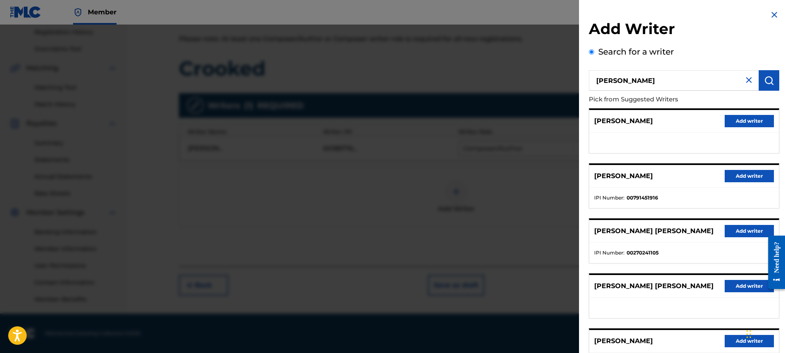
click at [770, 14] on img at bounding box center [774, 15] width 10 height 10
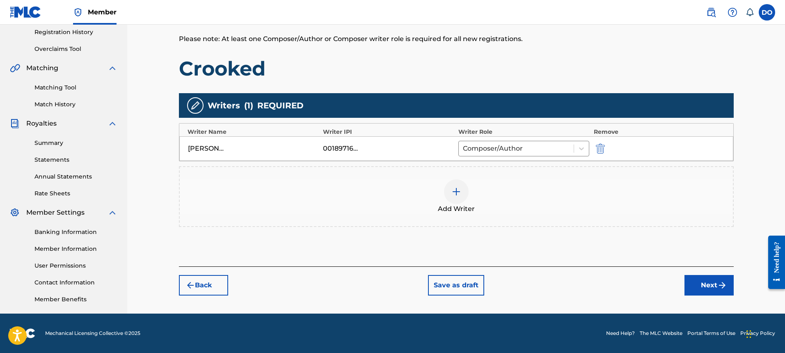
click at [708, 283] on button "Next" at bounding box center [708, 285] width 49 height 21
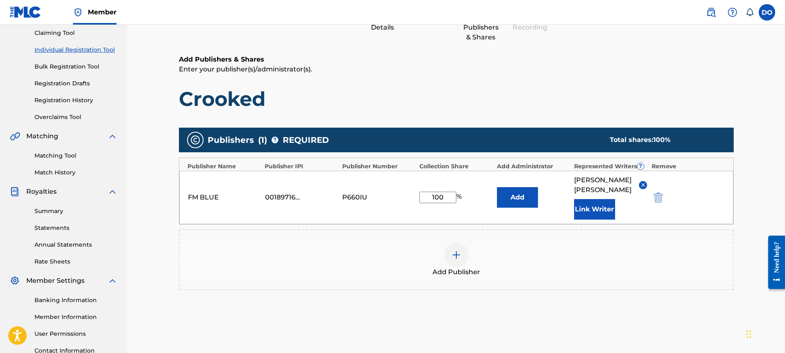
scroll to position [157, 0]
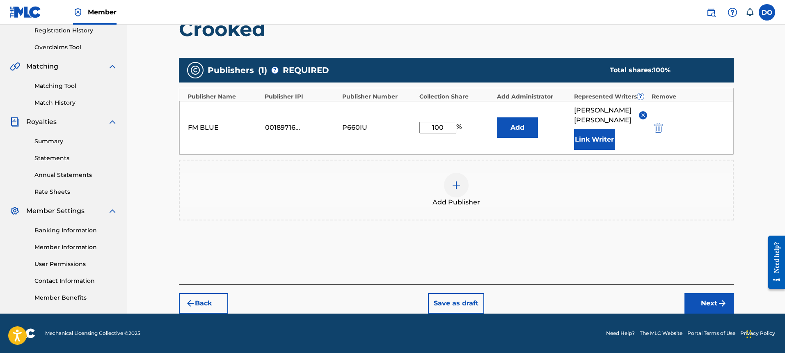
click at [707, 300] on button "Next" at bounding box center [708, 303] width 49 height 21
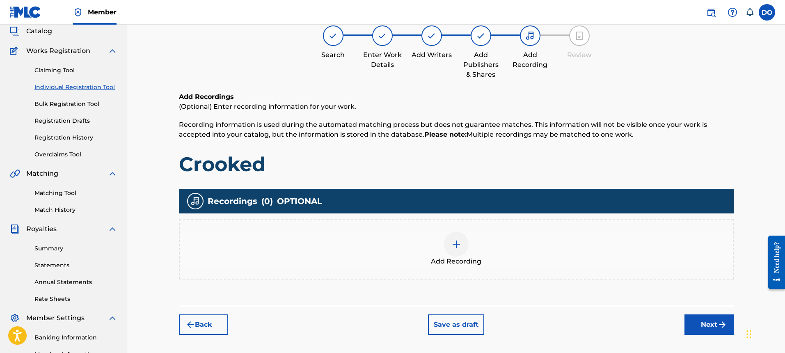
scroll to position [37, 0]
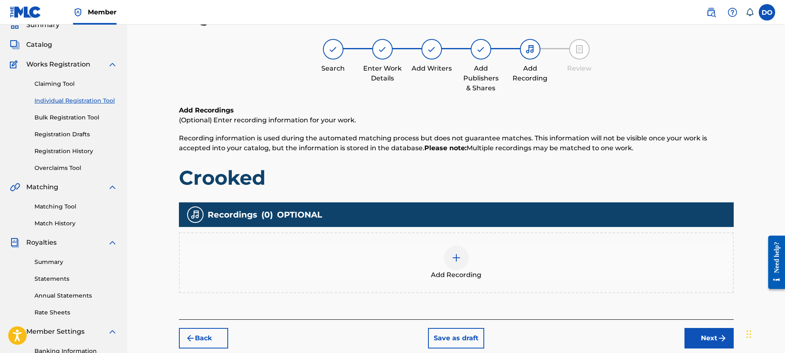
click at [452, 258] on img at bounding box center [456, 258] width 10 height 10
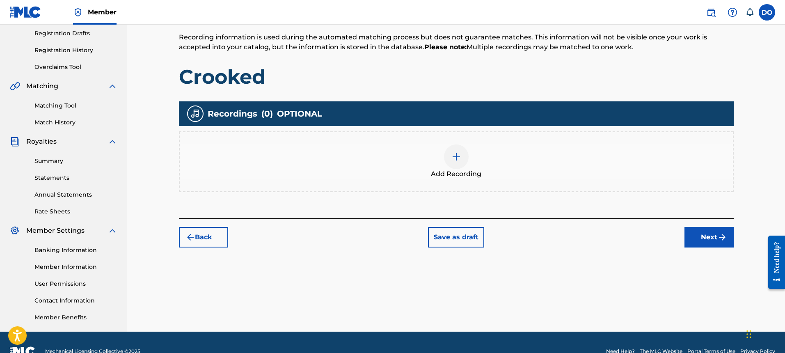
scroll to position [145, 0]
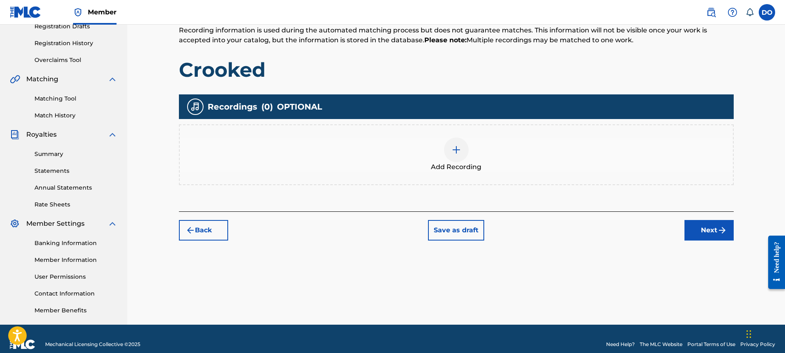
click at [455, 149] on img at bounding box center [456, 150] width 10 height 10
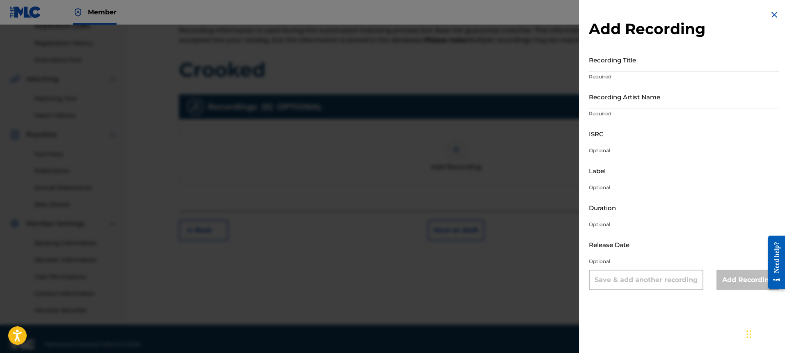
click at [642, 66] on input "Recording Title" at bounding box center [684, 59] width 190 height 23
type input "Crooked"
click at [609, 100] on input "Recording Artist Name" at bounding box center [684, 96] width 190 height 23
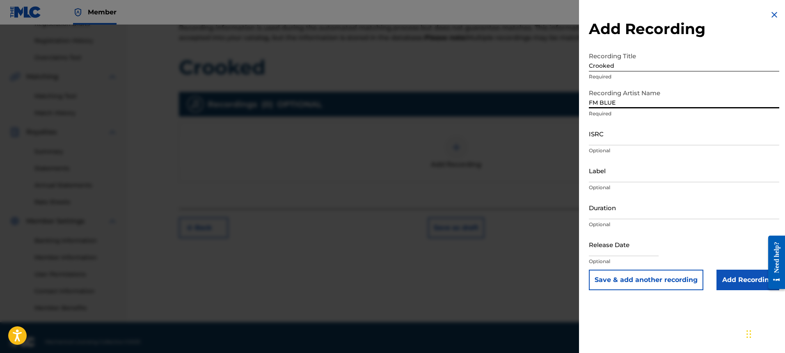
scroll to position [144, 0]
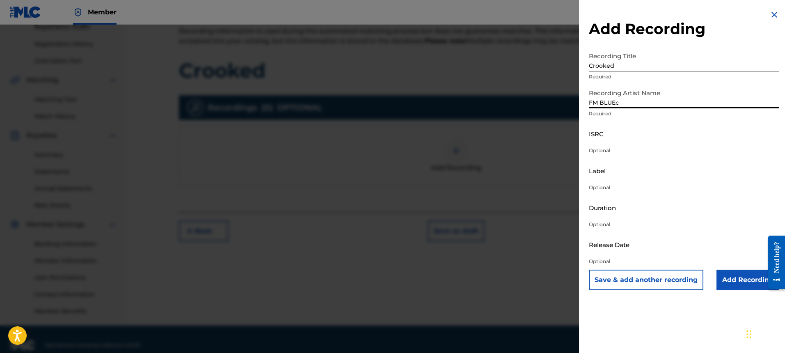
type input "FM BLUE"
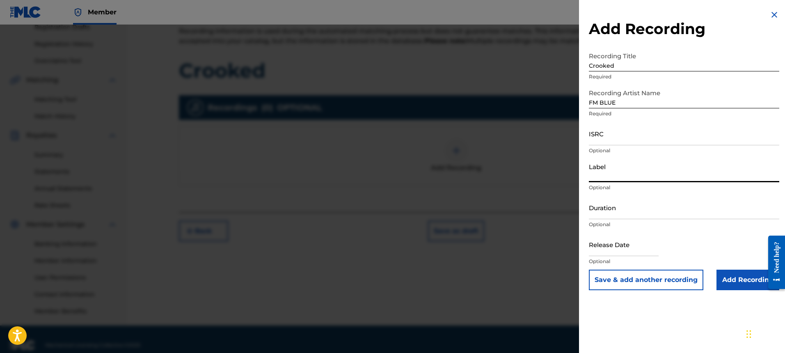
click at [626, 177] on input "Label" at bounding box center [684, 170] width 190 height 23
type input "cell block records"
click at [741, 279] on input "Add Recording" at bounding box center [747, 279] width 63 height 21
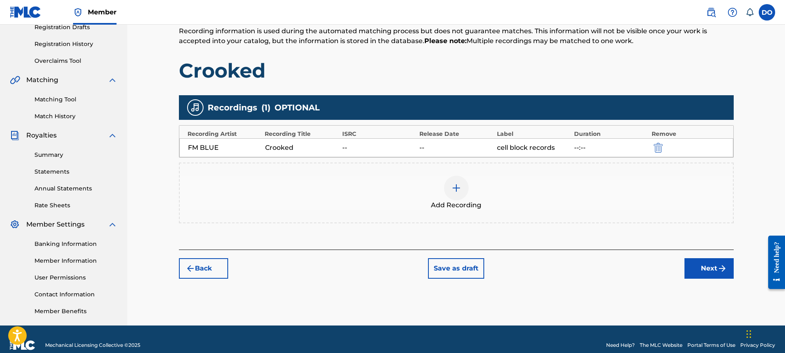
click at [712, 261] on button "Next" at bounding box center [708, 268] width 49 height 21
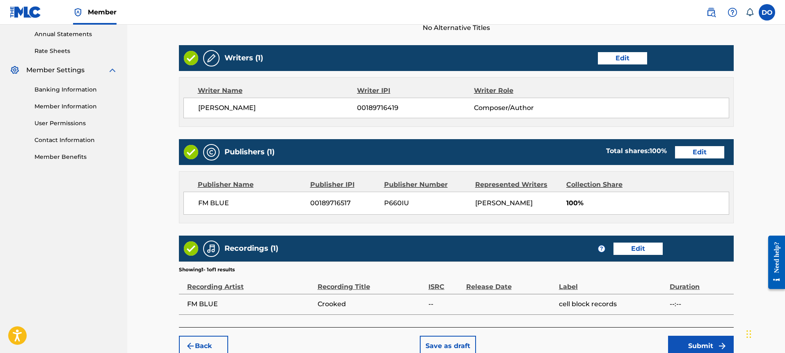
scroll to position [341, 0]
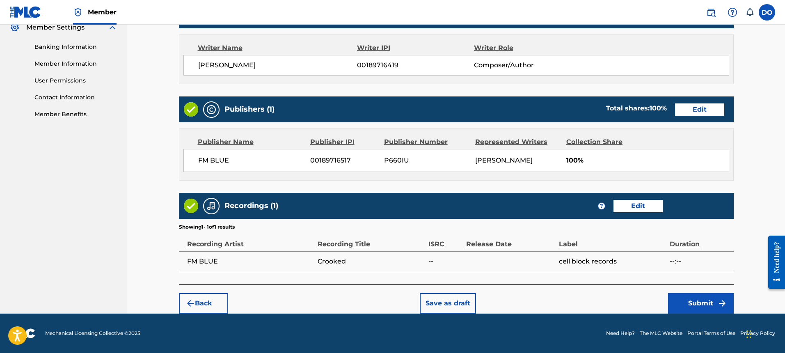
click at [707, 300] on button "Submit" at bounding box center [701, 303] width 66 height 21
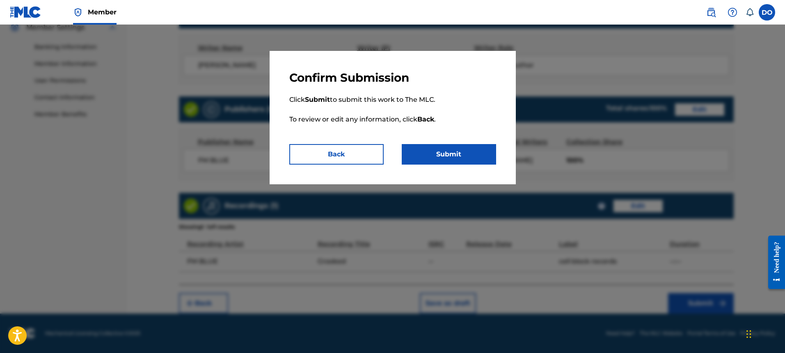
click at [450, 156] on button "Submit" at bounding box center [448, 154] width 94 height 21
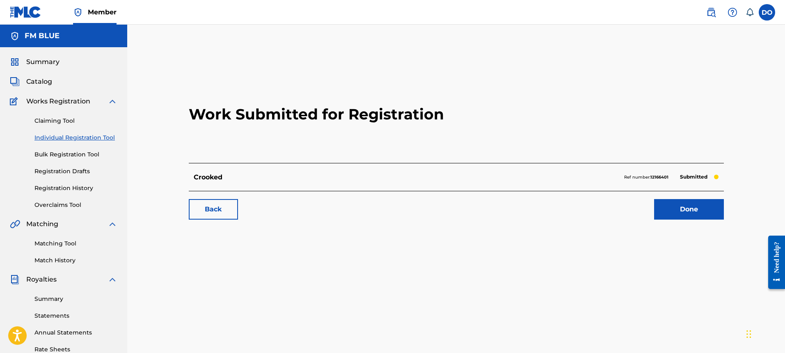
click at [701, 207] on link "Done" at bounding box center [689, 209] width 70 height 21
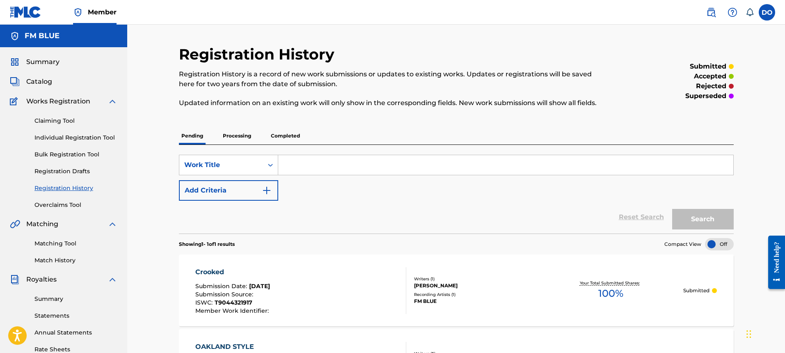
click at [301, 164] on input "Search Form" at bounding box center [505, 165] width 455 height 20
type input "Expected The Unexpected"
click at [270, 192] on img "Search Form" at bounding box center [267, 190] width 10 height 10
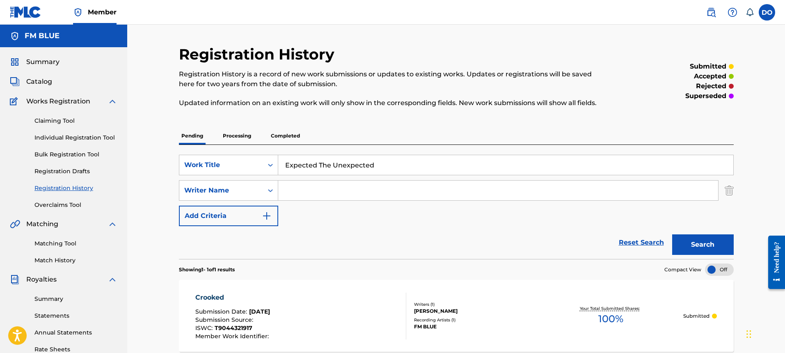
click at [290, 191] on input "Search Form" at bounding box center [498, 190] width 440 height 20
type input "[PERSON_NAME]"
click at [266, 214] on img "Search Form" at bounding box center [267, 216] width 10 height 10
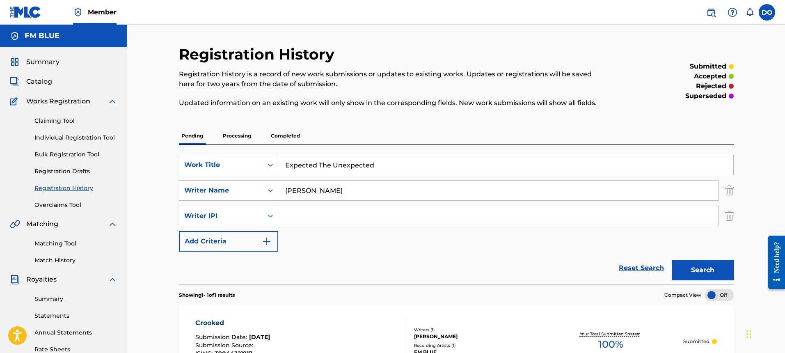
click at [286, 215] on input "Search Form" at bounding box center [498, 216] width 440 height 20
type input "00189716419"
click at [266, 240] on img "Search Form" at bounding box center [267, 241] width 10 height 10
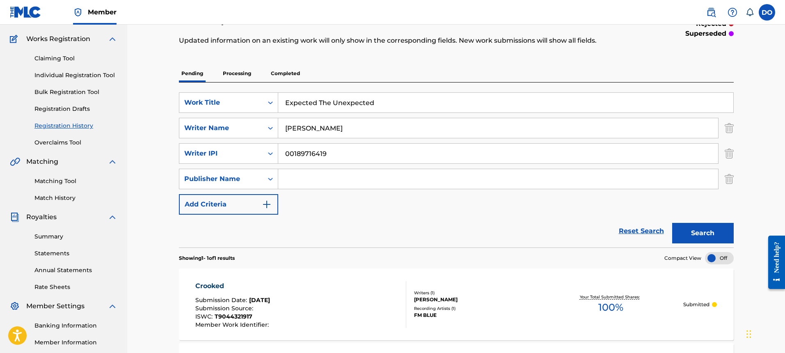
scroll to position [66, 0]
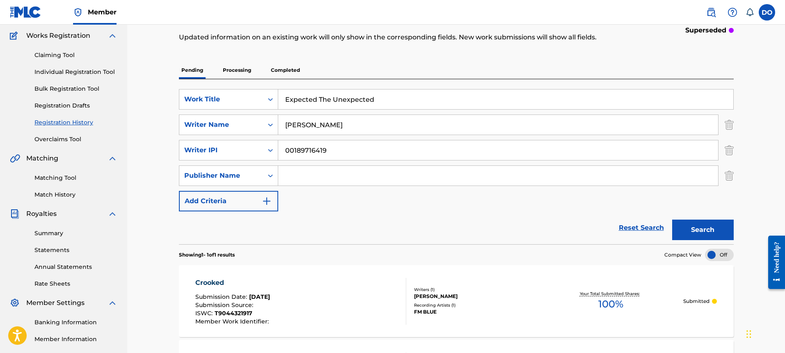
click at [727, 174] on img "Search Form" at bounding box center [728, 175] width 9 height 21
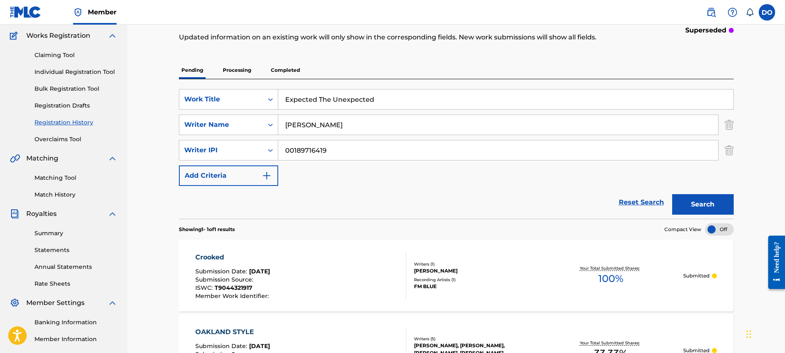
click at [698, 204] on button "Search" at bounding box center [703, 204] width 62 height 21
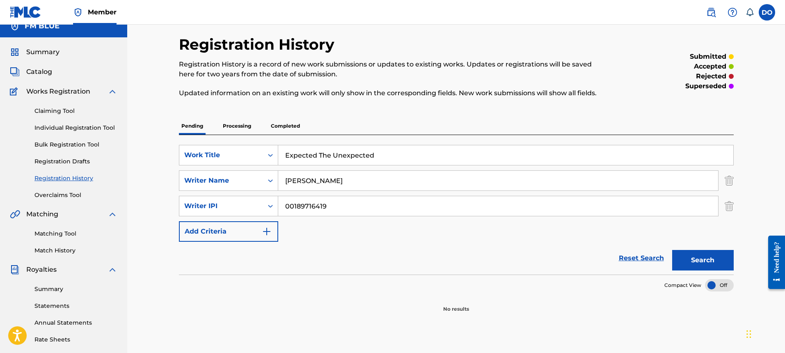
scroll to position [0, 0]
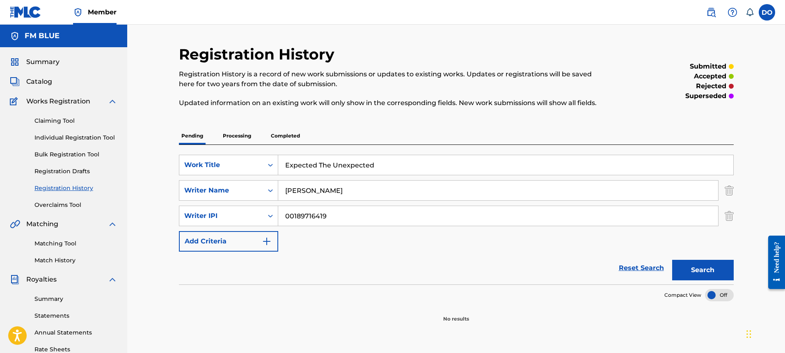
click at [73, 135] on link "Individual Registration Tool" at bounding box center [75, 137] width 83 height 9
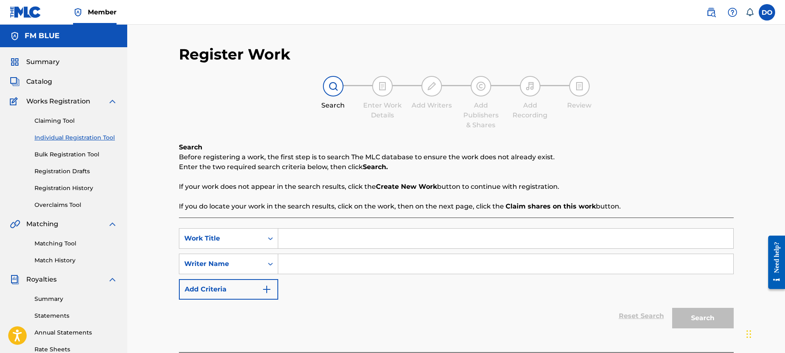
click at [291, 236] on input "Search Form" at bounding box center [505, 238] width 455 height 20
type input "expect the unexpected"
click at [288, 263] on input "Search Form" at bounding box center [505, 264] width 455 height 20
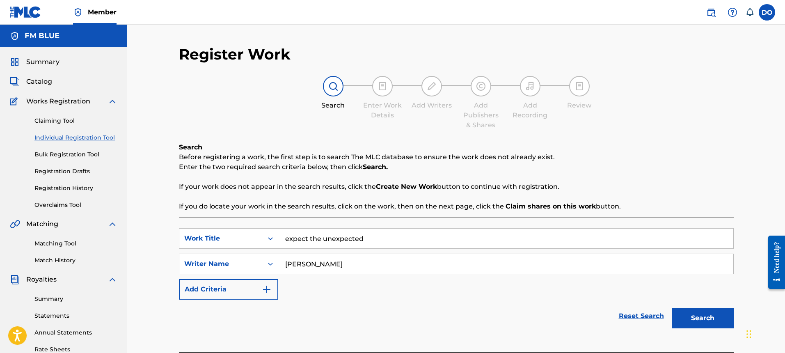
type input "[PERSON_NAME]"
click at [264, 289] on img "Search Form" at bounding box center [267, 289] width 10 height 10
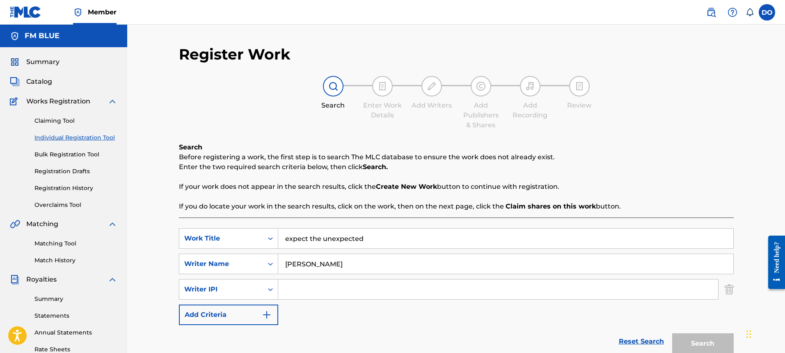
click at [300, 285] on input "Search Form" at bounding box center [498, 289] width 440 height 20
type input "00189716419"
click at [703, 338] on button "Search" at bounding box center [703, 343] width 62 height 21
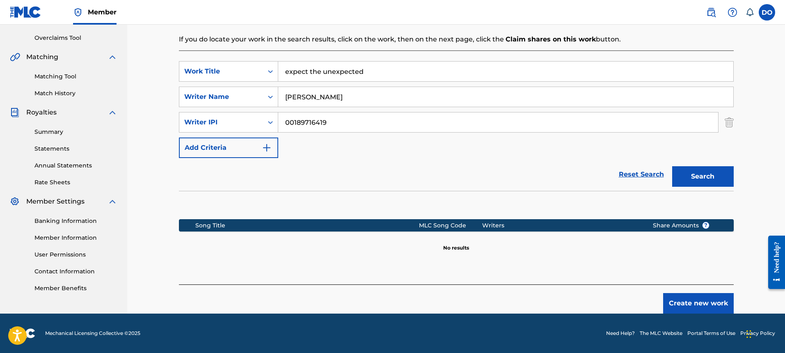
click at [697, 300] on button "Create new work" at bounding box center [698, 303] width 71 height 21
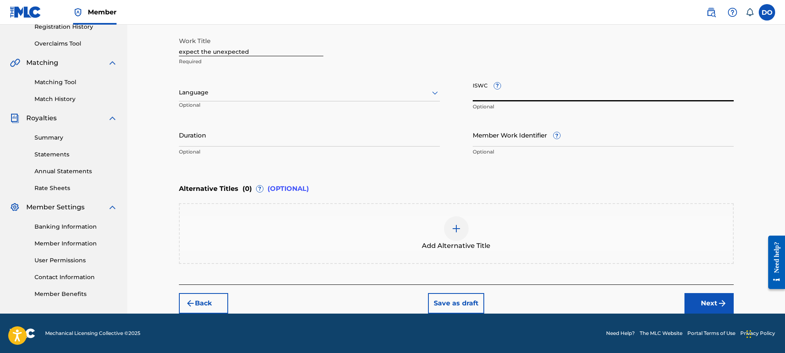
click at [536, 96] on input "ISWC ?" at bounding box center [602, 89] width 261 height 23
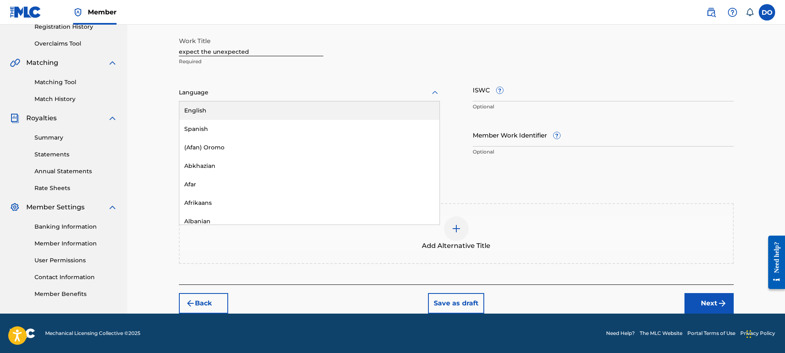
click at [432, 92] on icon at bounding box center [435, 93] width 10 height 10
click at [402, 109] on div "English" at bounding box center [309, 110] width 260 height 18
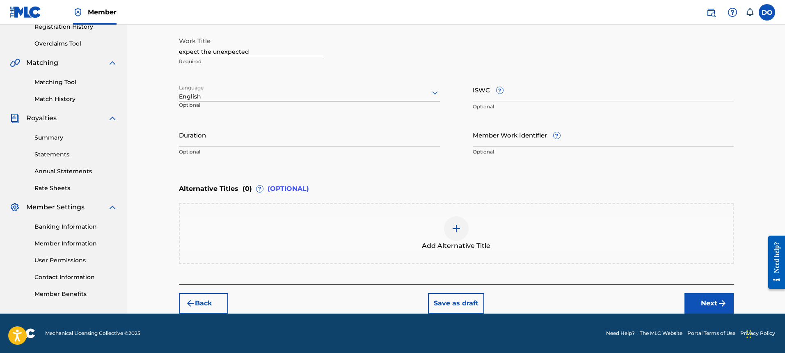
click at [709, 305] on button "Next" at bounding box center [708, 303] width 49 height 21
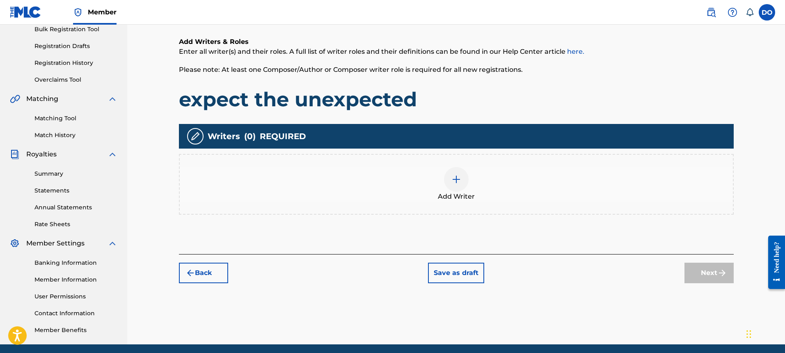
scroll to position [37, 0]
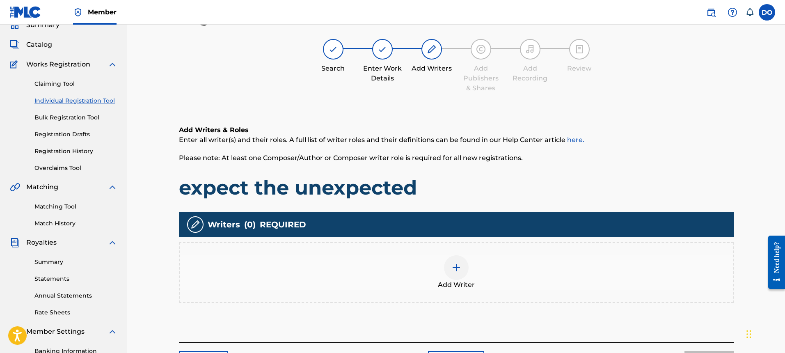
click at [454, 267] on img at bounding box center [456, 267] width 10 height 10
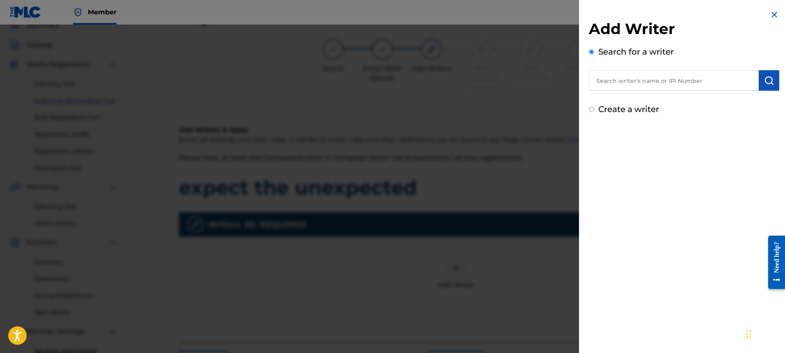
scroll to position [39, 0]
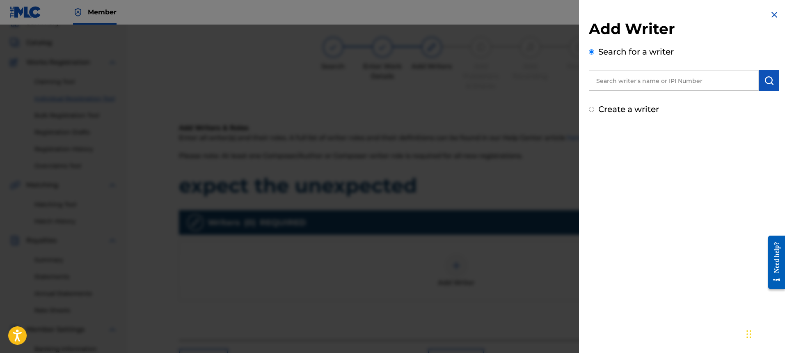
click at [607, 82] on input "text" at bounding box center [674, 80] width 170 height 21
type input "[PERSON_NAME]"
click at [744, 80] on img at bounding box center [749, 80] width 10 height 10
click at [600, 82] on input "text" at bounding box center [674, 80] width 170 height 21
type input "00189716419"
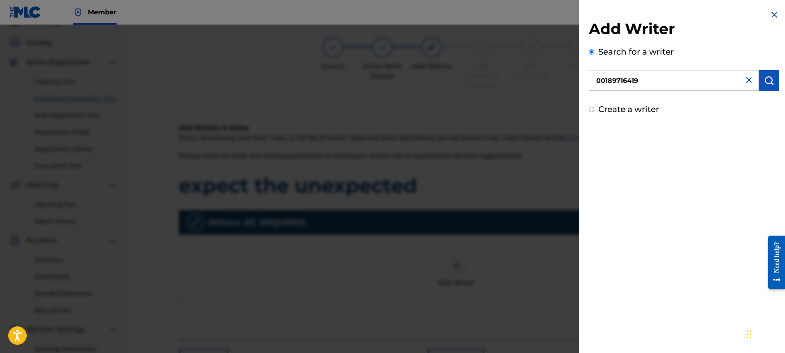
click at [773, 78] on button "submit" at bounding box center [768, 80] width 21 height 21
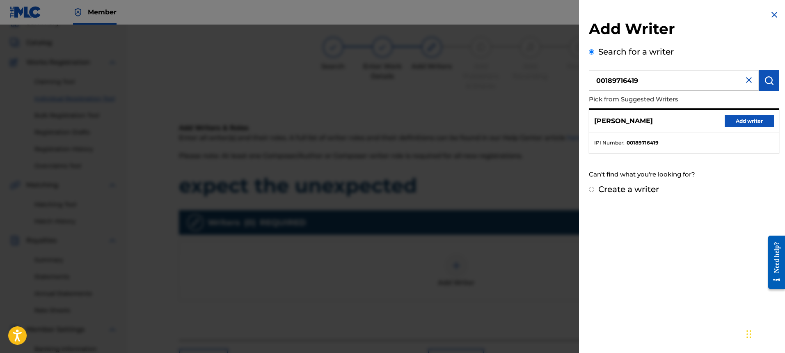
click at [755, 119] on button "Add writer" at bounding box center [748, 121] width 49 height 12
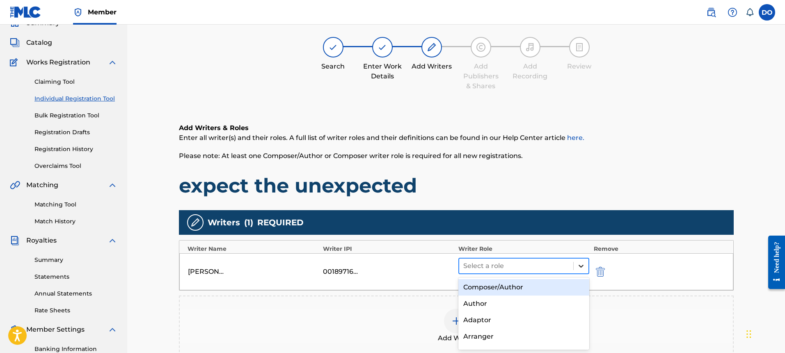
click at [581, 264] on icon at bounding box center [581, 266] width 8 height 8
click at [515, 288] on div "Composer/Author" at bounding box center [523, 287] width 131 height 16
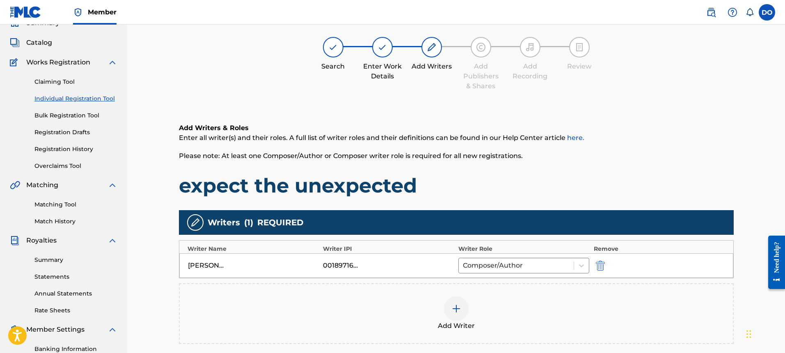
click at [456, 308] on img at bounding box center [456, 308] width 10 height 10
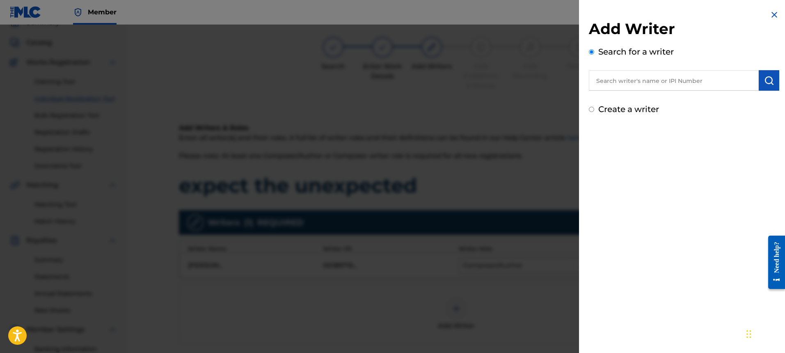
click at [633, 84] on input "text" at bounding box center [674, 80] width 170 height 21
type input "00183123784"
click at [766, 78] on img "submit" at bounding box center [769, 80] width 10 height 10
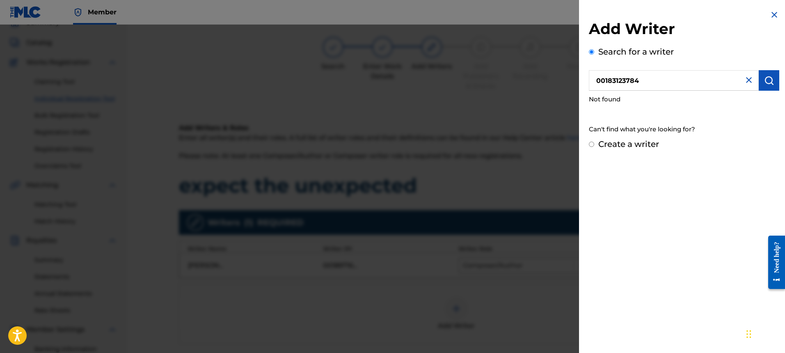
drag, startPoint x: 744, startPoint y: 80, endPoint x: 730, endPoint y: 79, distance: 14.4
click at [744, 80] on img at bounding box center [749, 80] width 10 height 10
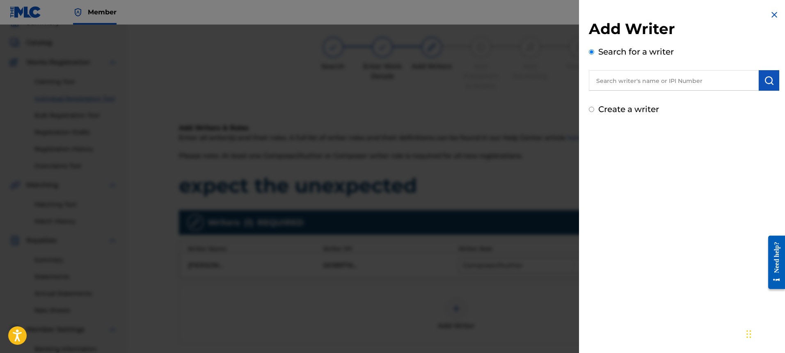
click at [674, 83] on input "text" at bounding box center [674, 80] width 170 height 21
type input "00183161480"
click at [769, 82] on img "submit" at bounding box center [769, 80] width 10 height 10
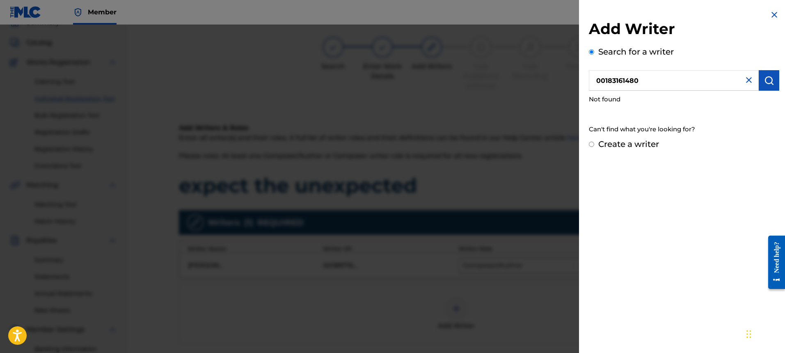
click at [745, 80] on img at bounding box center [749, 80] width 10 height 10
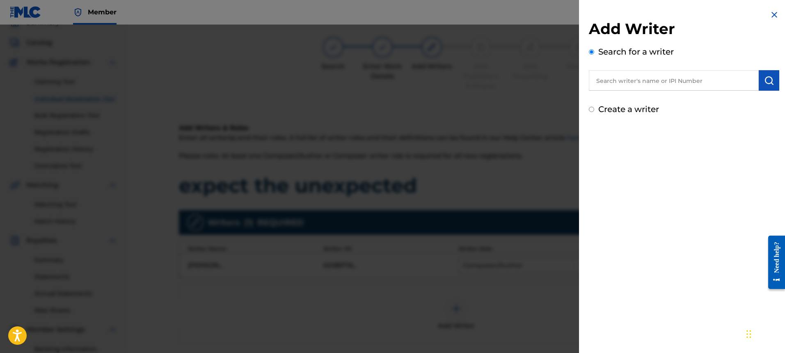
click at [771, 14] on img at bounding box center [774, 15] width 10 height 10
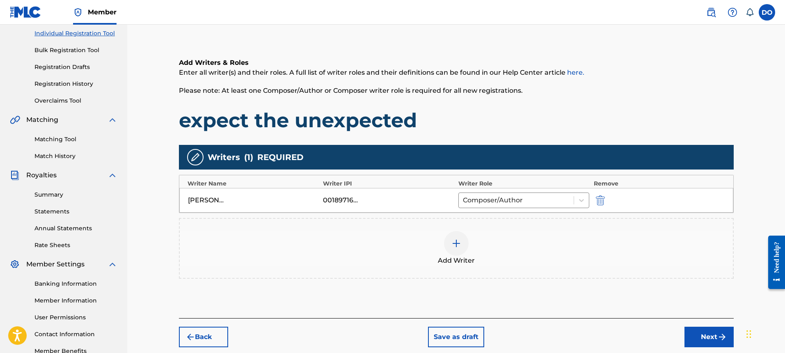
scroll to position [156, 0]
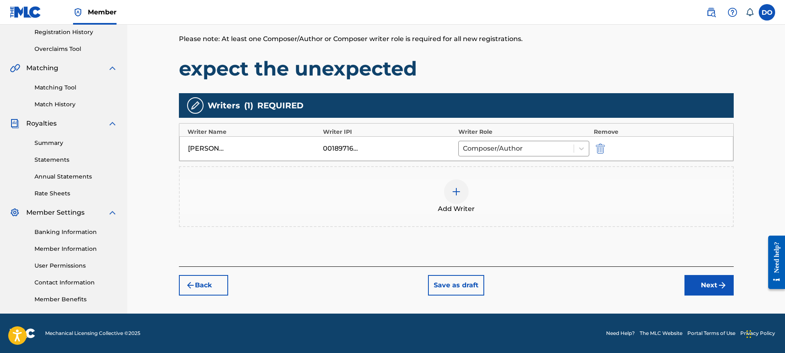
click at [713, 284] on button "Next" at bounding box center [708, 285] width 49 height 21
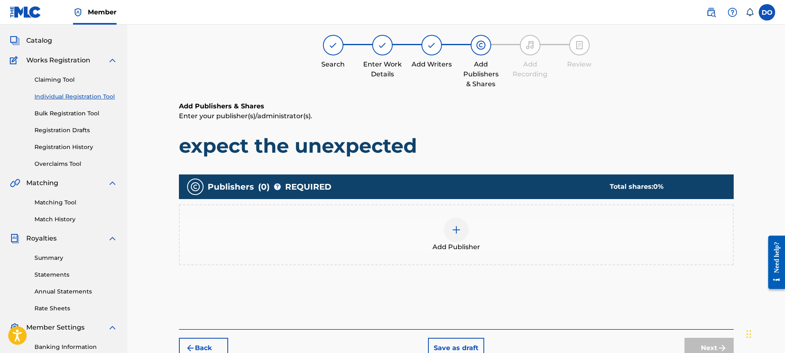
scroll to position [41, 0]
click at [456, 228] on img at bounding box center [456, 229] width 10 height 10
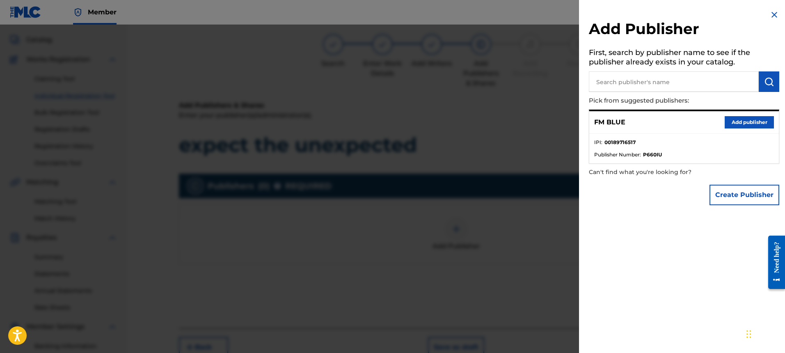
click at [742, 119] on button "Add publisher" at bounding box center [748, 122] width 49 height 12
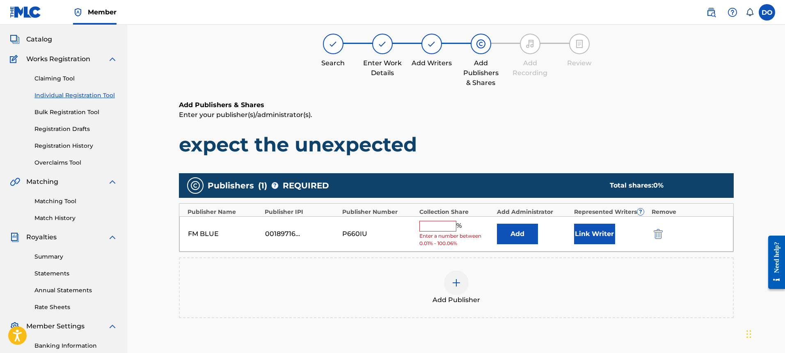
click at [440, 229] on input "text" at bounding box center [437, 226] width 37 height 11
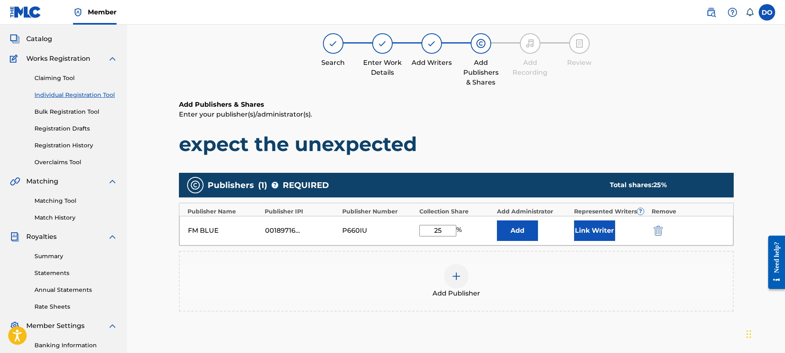
type input "25"
click at [598, 226] on button "Link Writer" at bounding box center [594, 230] width 41 height 21
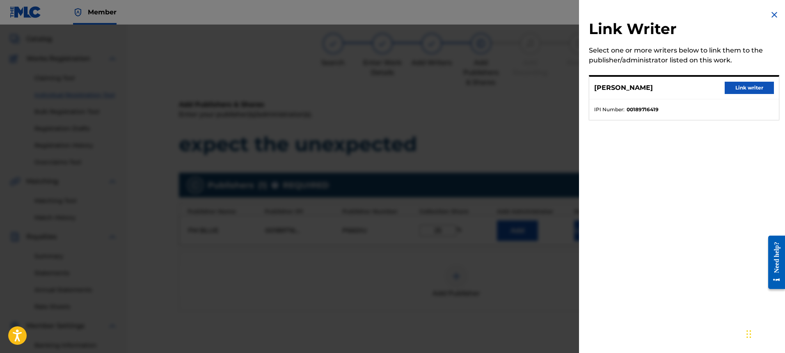
click at [752, 88] on button "Link writer" at bounding box center [748, 88] width 49 height 12
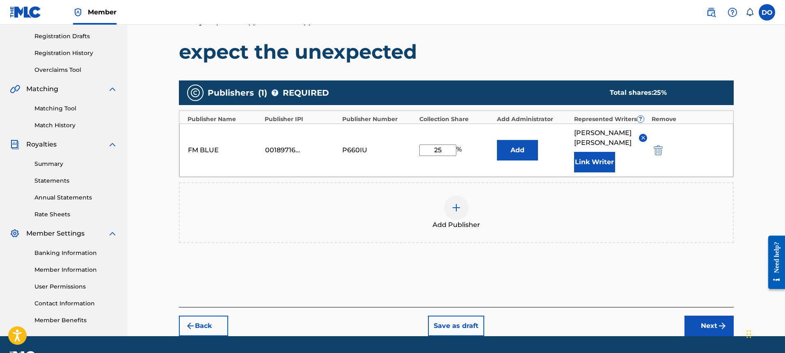
scroll to position [157, 0]
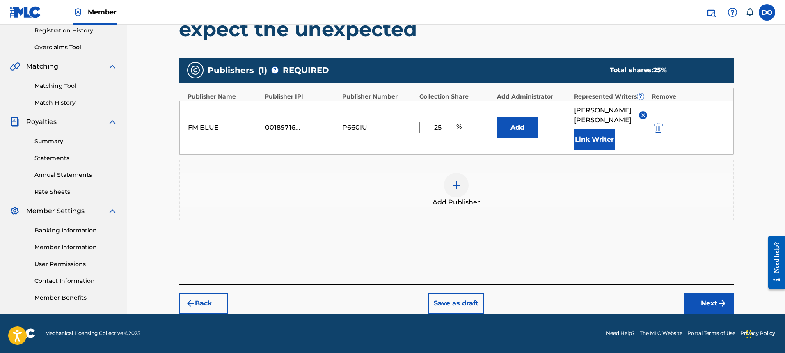
click at [715, 298] on button "Next" at bounding box center [708, 303] width 49 height 21
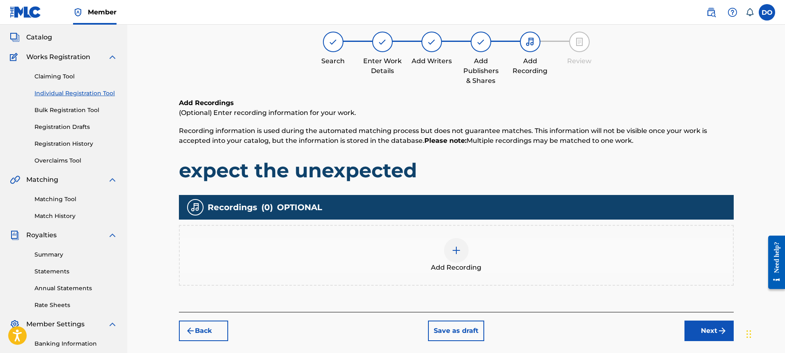
scroll to position [37, 0]
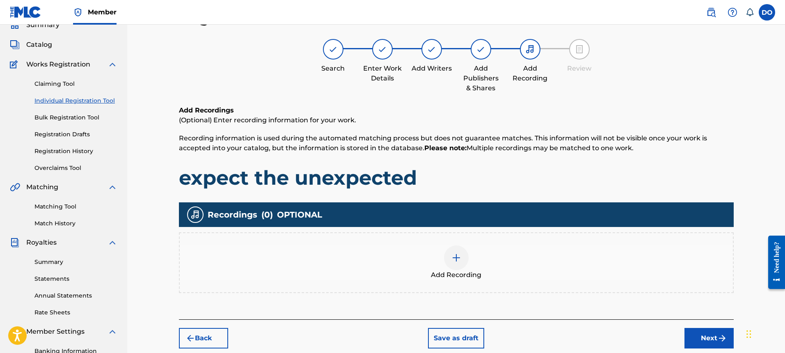
click at [454, 254] on img at bounding box center [456, 258] width 10 height 10
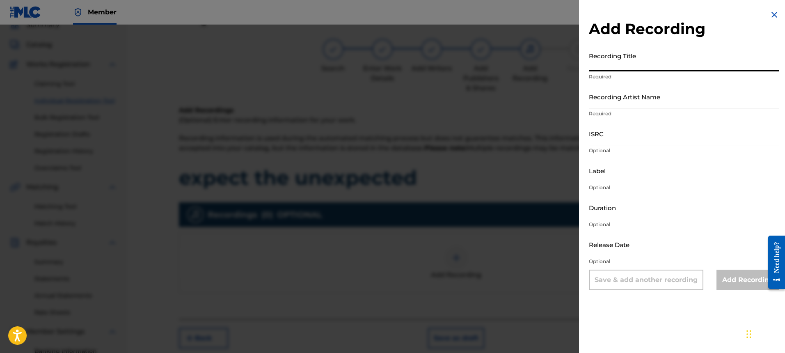
click at [626, 68] on input "Recording Title" at bounding box center [684, 59] width 190 height 23
type input "expect the unexpected"
click at [634, 101] on input "Recording Artist Name" at bounding box center [684, 96] width 190 height 23
type input "FM BLUE"
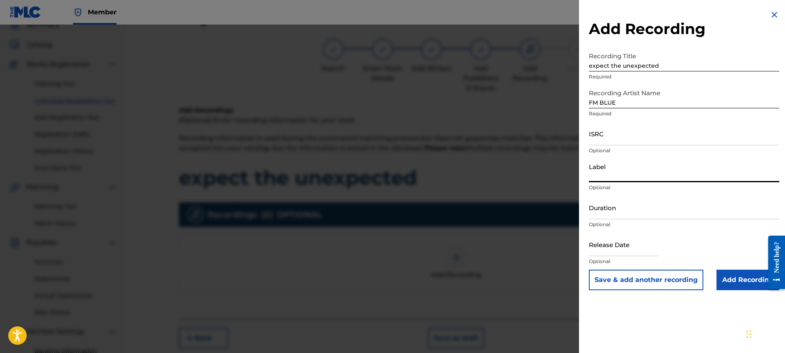
click at [626, 176] on input "Label" at bounding box center [684, 170] width 190 height 23
type input "cell block records"
click at [741, 278] on input "Add Recording" at bounding box center [747, 279] width 63 height 21
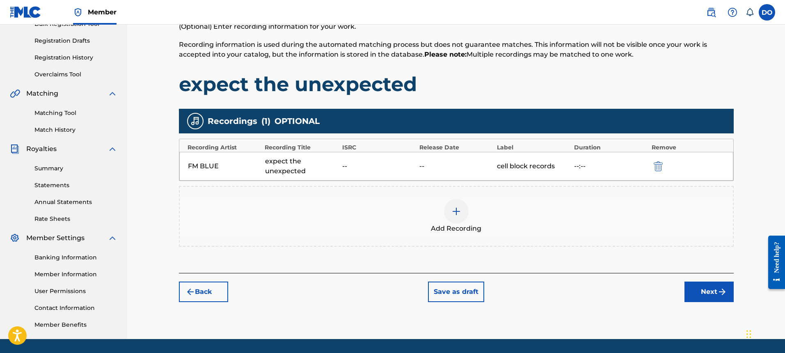
scroll to position [156, 0]
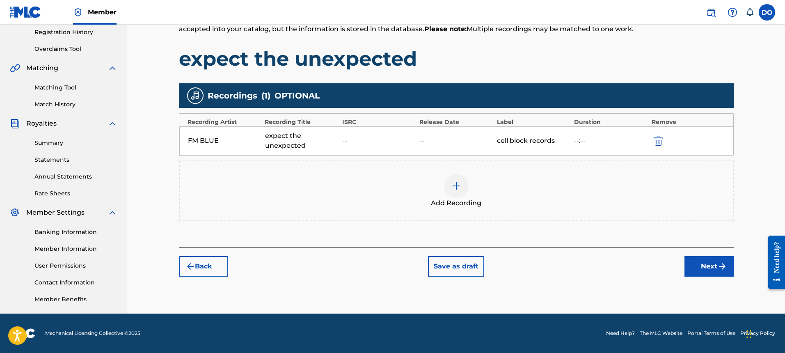
click at [705, 261] on button "Next" at bounding box center [708, 266] width 49 height 21
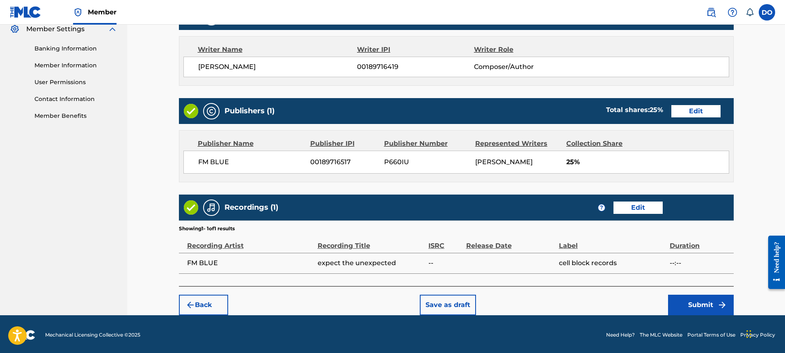
scroll to position [341, 0]
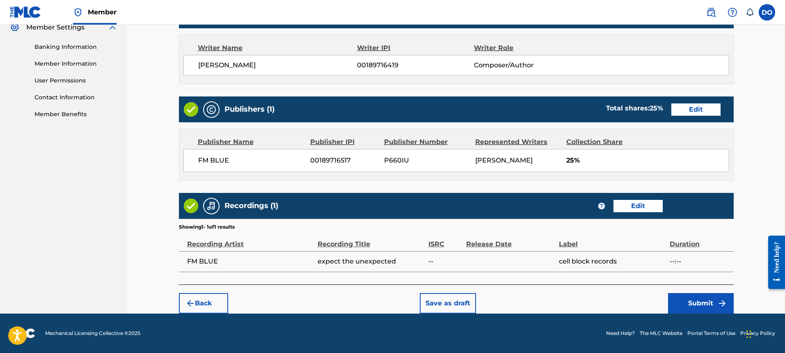
click at [695, 302] on button "Submit" at bounding box center [701, 303] width 66 height 21
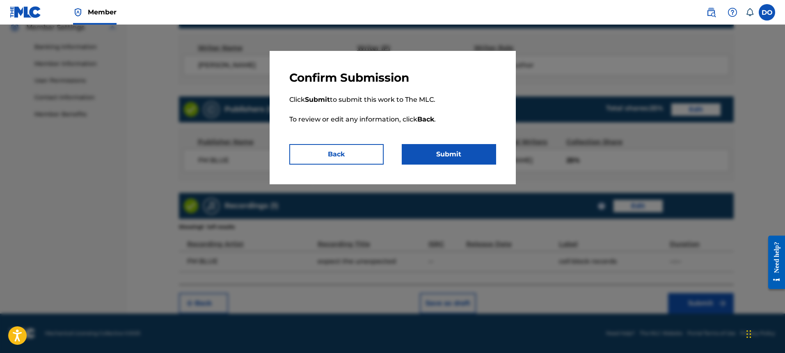
click at [449, 157] on button "Submit" at bounding box center [448, 154] width 94 height 21
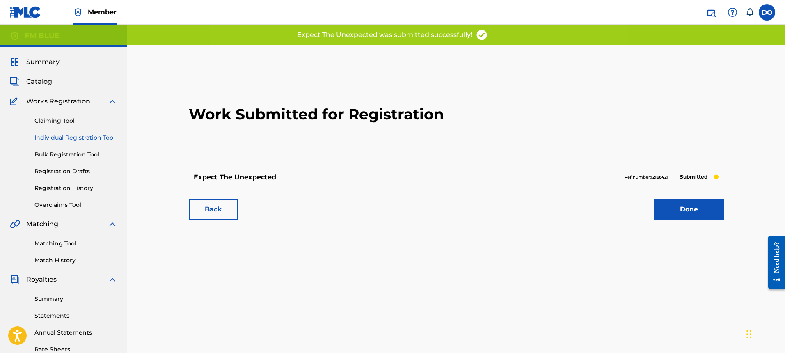
click at [659, 203] on link "Done" at bounding box center [689, 209] width 70 height 21
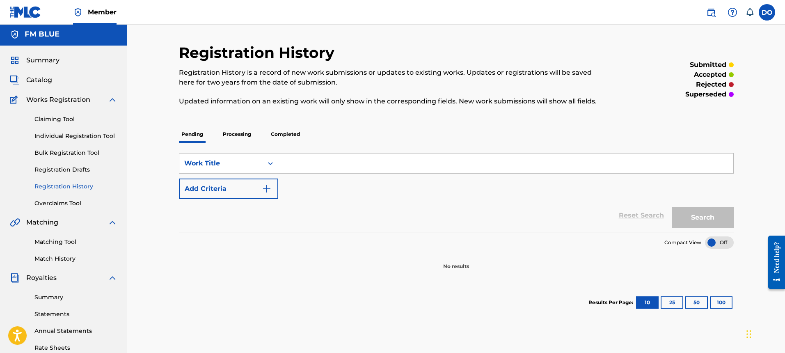
scroll to position [5, 0]
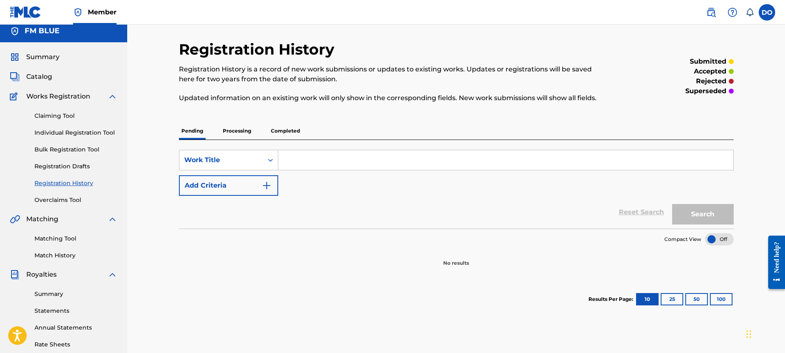
click at [94, 132] on link "Individual Registration Tool" at bounding box center [75, 132] width 83 height 9
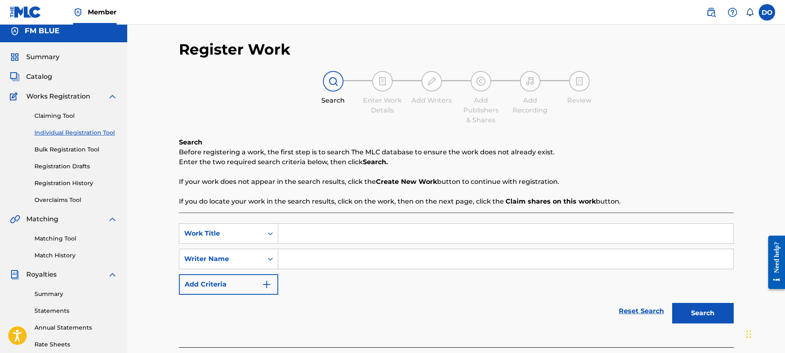
scroll to position [1, 0]
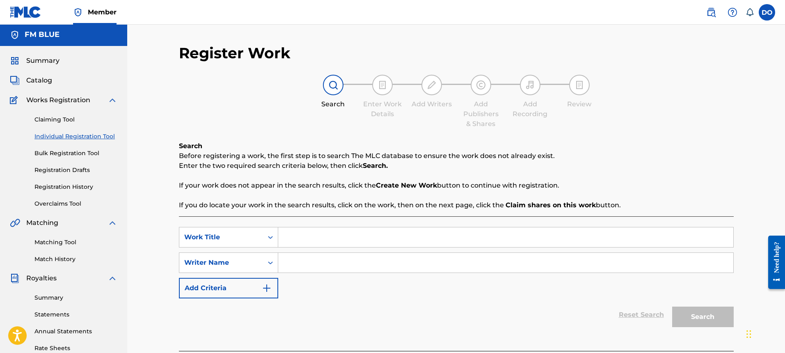
click at [313, 239] on input "Search Form" at bounding box center [505, 237] width 455 height 20
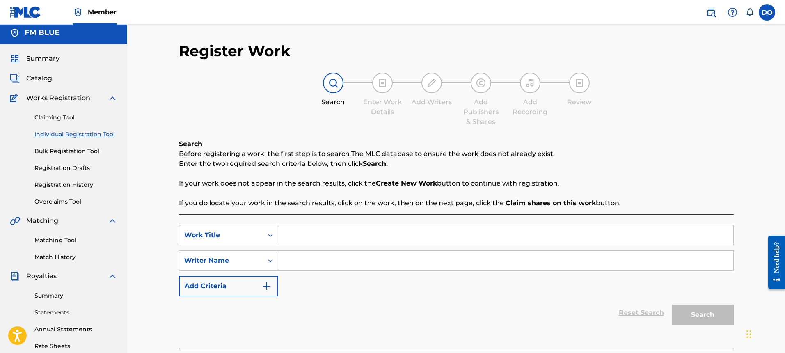
scroll to position [4, 0]
click at [307, 234] on input "Search Form" at bounding box center [505, 234] width 455 height 20
type input "Let it go"
click at [305, 262] on input "Search Form" at bounding box center [505, 260] width 455 height 20
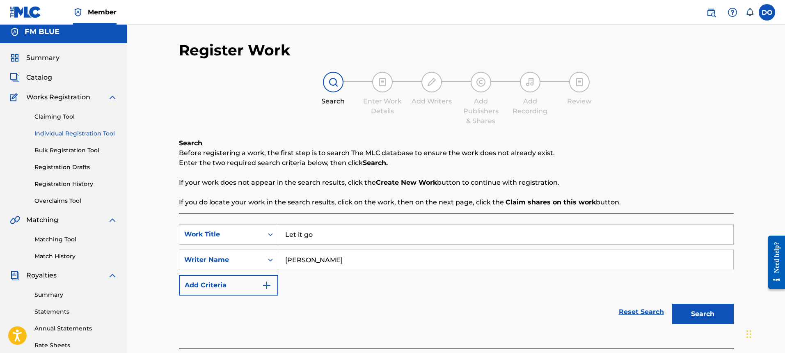
type input "[PERSON_NAME]"
click at [269, 284] on img "Search Form" at bounding box center [267, 285] width 10 height 10
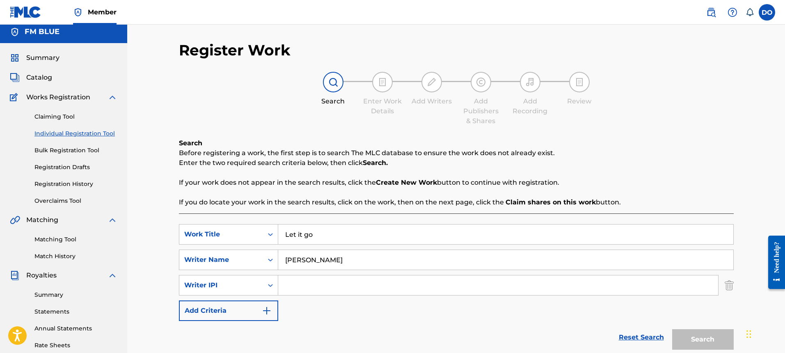
click at [301, 284] on input "Search Form" at bounding box center [498, 285] width 440 height 20
type input "00189716419"
click at [273, 308] on button "Add Criteria" at bounding box center [228, 310] width 99 height 21
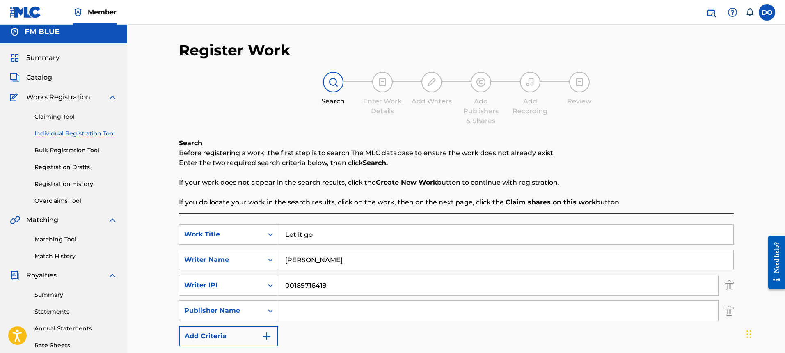
drag, startPoint x: 728, startPoint y: 310, endPoint x: 716, endPoint y: 310, distance: 12.7
click at [728, 310] on img "Search Form" at bounding box center [728, 310] width 9 height 21
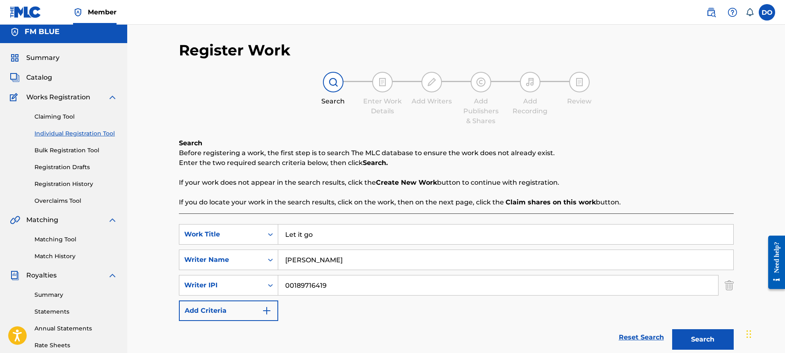
click at [695, 340] on button "Search" at bounding box center [703, 339] width 62 height 21
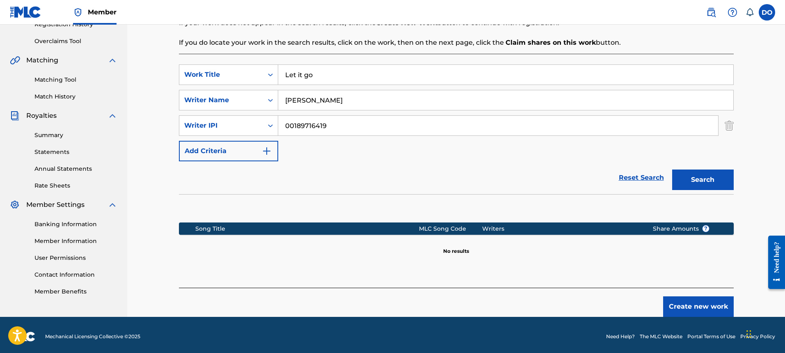
scroll to position [167, 0]
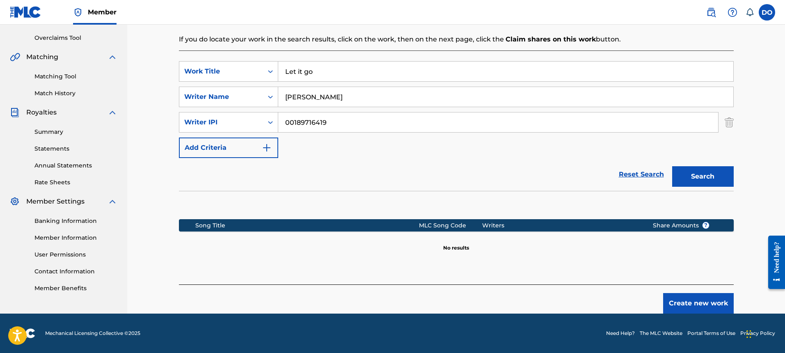
click at [714, 306] on button "Create new work" at bounding box center [698, 303] width 71 height 21
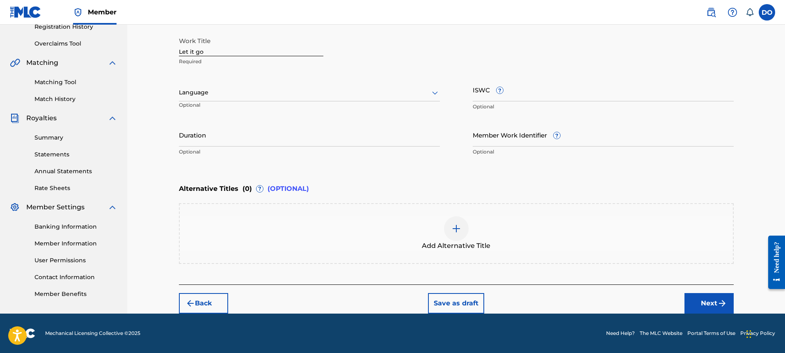
scroll to position [161, 0]
click at [516, 94] on input "ISWC ?" at bounding box center [602, 89] width 261 height 23
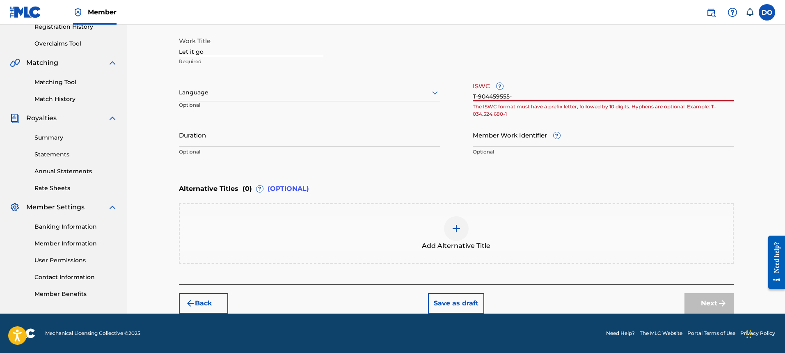
type input "T-904459555-3"
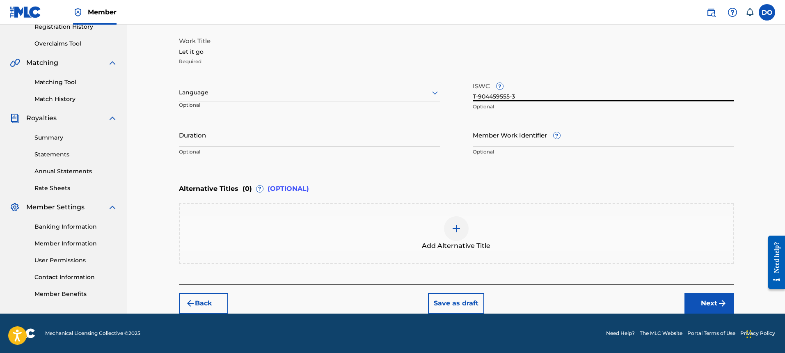
click at [712, 301] on button "Next" at bounding box center [708, 303] width 49 height 21
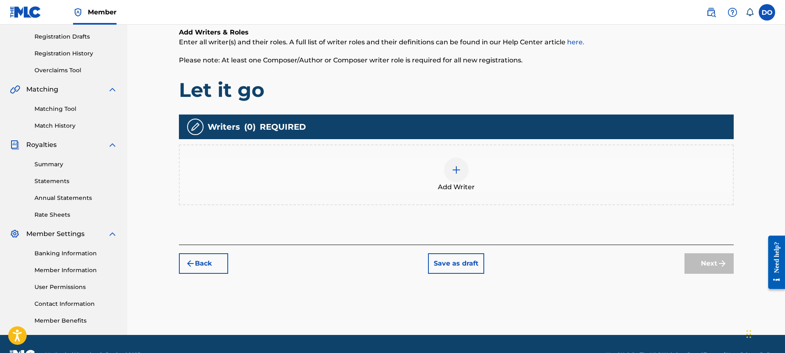
scroll to position [37, 0]
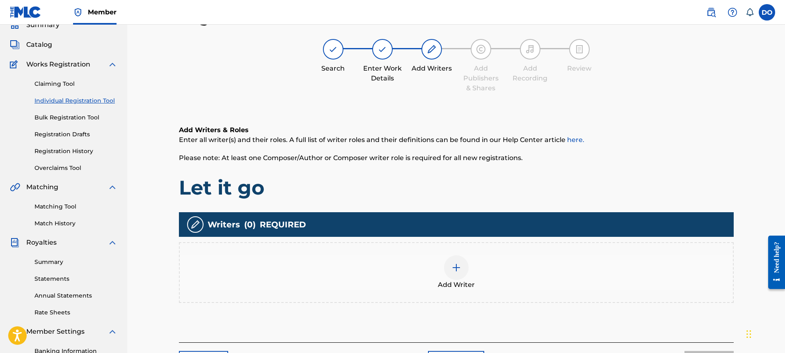
click at [455, 265] on img at bounding box center [456, 267] width 10 height 10
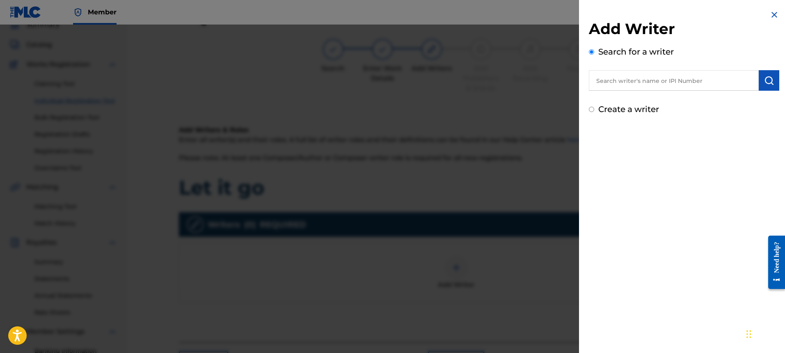
click at [653, 83] on input "text" at bounding box center [674, 80] width 170 height 21
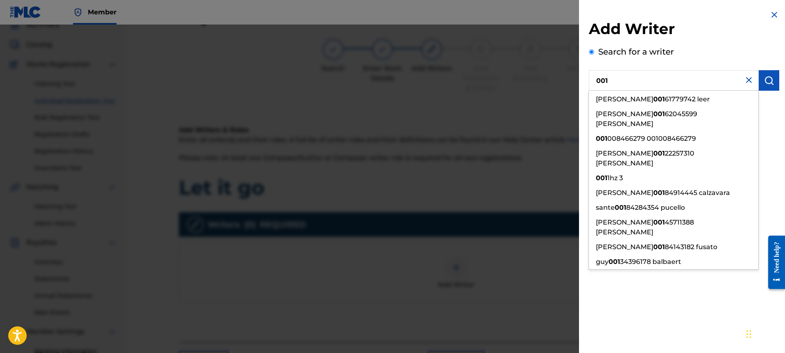
click at [631, 82] on input "001" at bounding box center [674, 80] width 170 height 21
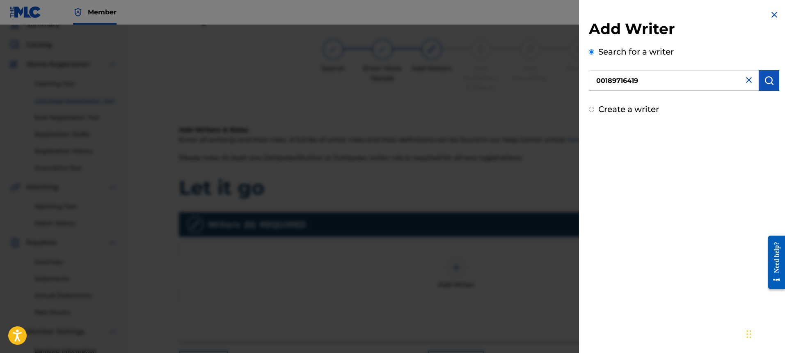
type input "00189716419"
click at [767, 79] on img "submit" at bounding box center [769, 80] width 10 height 10
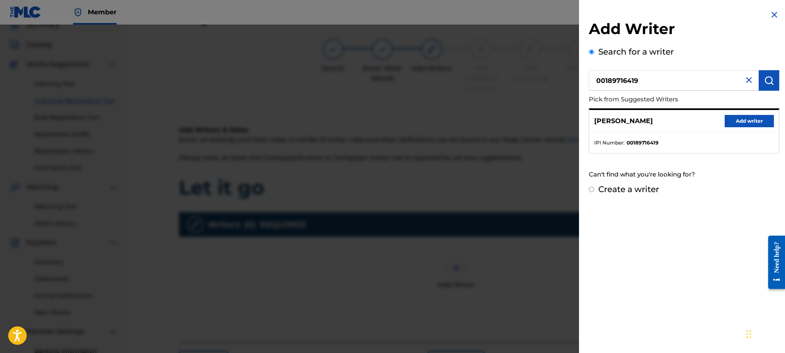
click at [743, 120] on button "Add writer" at bounding box center [748, 121] width 49 height 12
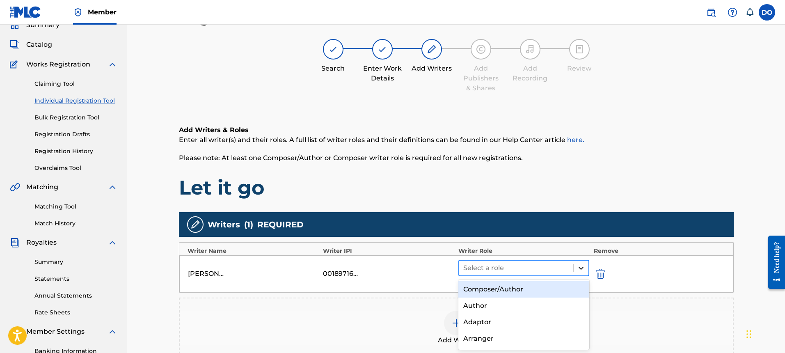
click at [577, 267] on icon at bounding box center [581, 268] width 8 height 8
click at [521, 288] on div "Composer/Author" at bounding box center [523, 289] width 131 height 16
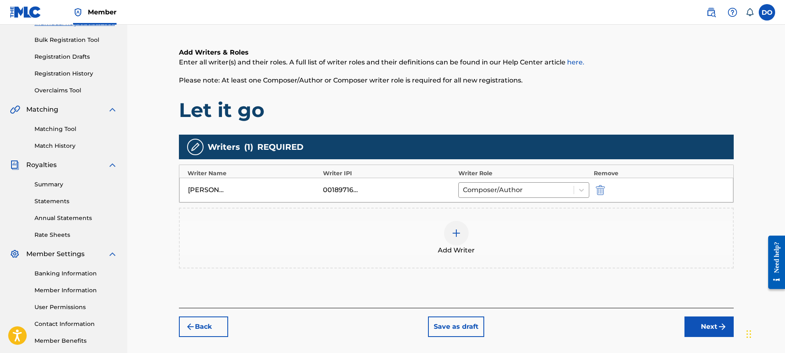
scroll to position [156, 0]
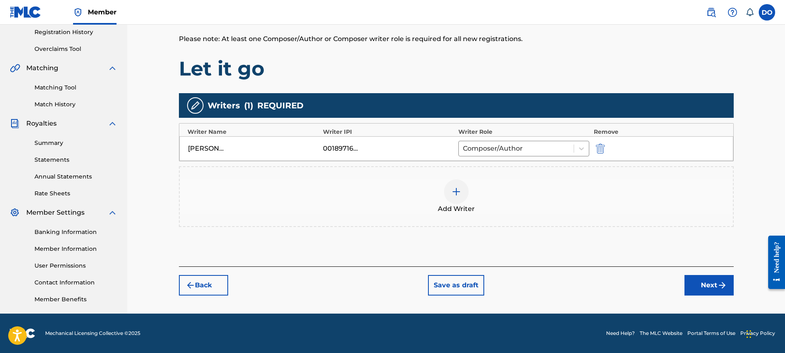
click at [457, 190] on img at bounding box center [456, 192] width 10 height 10
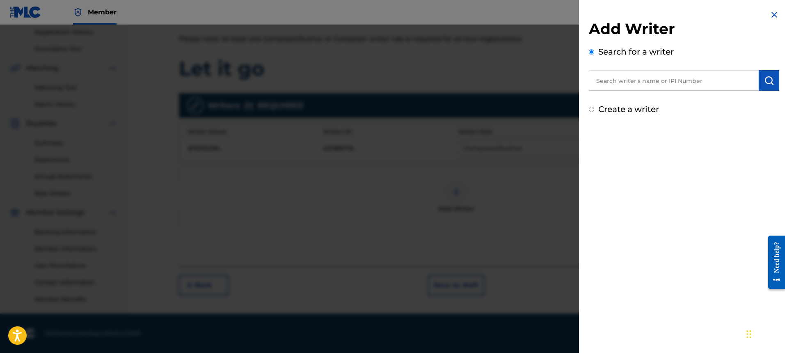
click at [657, 83] on input "text" at bounding box center [674, 80] width 170 height 21
type input "00187476030"
click at [765, 77] on img "submit" at bounding box center [769, 80] width 10 height 10
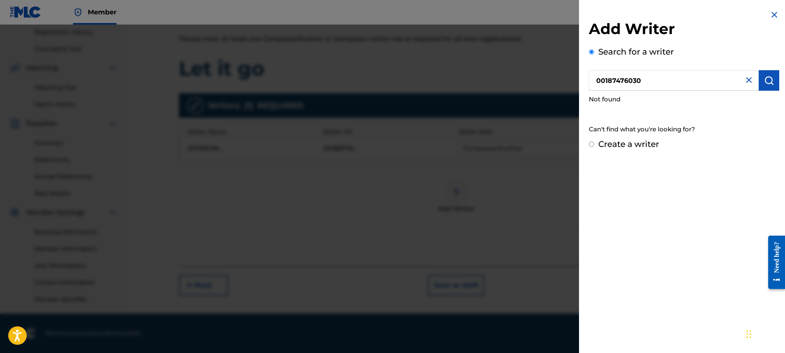
click at [591, 144] on input "Create a writer" at bounding box center [591, 143] width 5 height 5
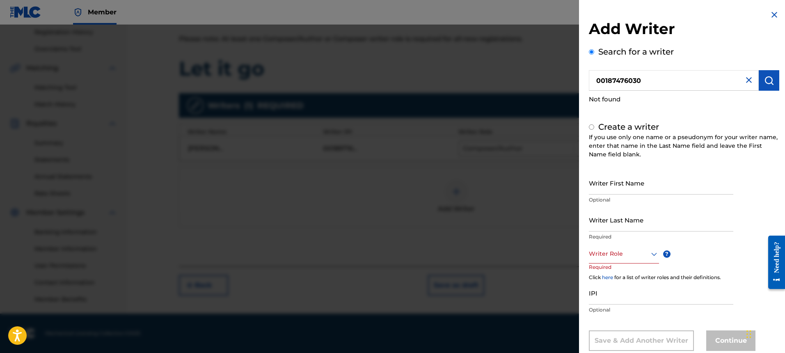
radio input "false"
radio input "true"
click at [637, 188] on input "Writer First Name" at bounding box center [661, 182] width 144 height 23
type input "[PERSON_NAME]"
click at [620, 225] on input "Writer Last Name" at bounding box center [661, 219] width 144 height 23
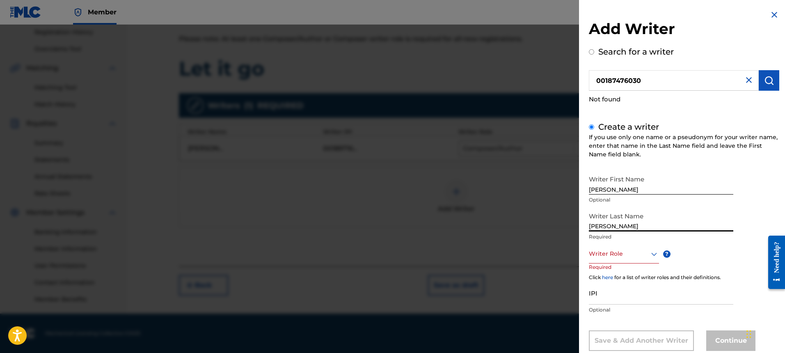
type input "[PERSON_NAME]"
click at [654, 255] on div "Composer/Author, 1 of 8. 8 results available. Use Up and Down to choose options…" at bounding box center [624, 254] width 70 height 18
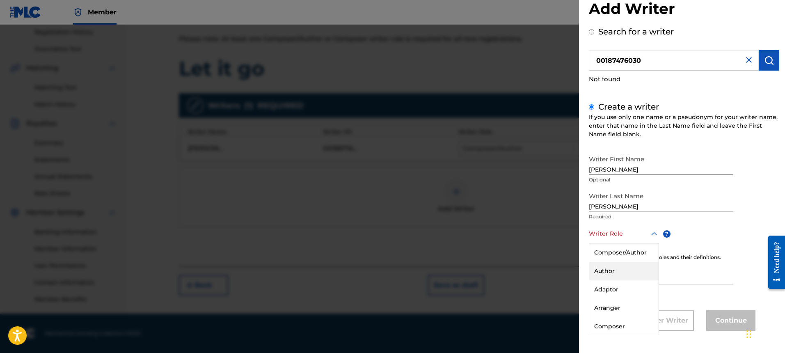
click at [613, 269] on div "Author" at bounding box center [623, 271] width 69 height 18
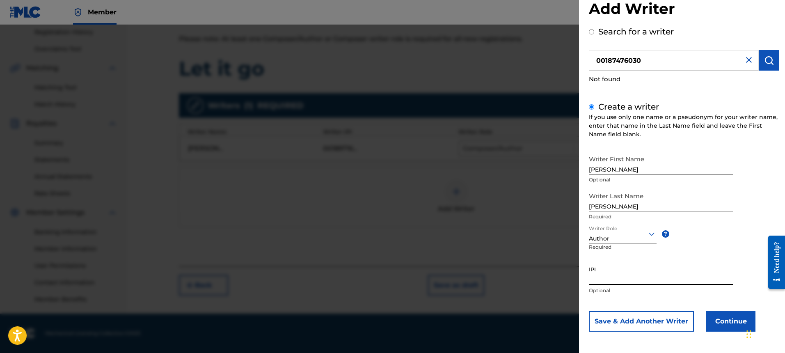
click at [622, 276] on input "IPI" at bounding box center [661, 273] width 144 height 23
type input "00187476030"
click at [725, 318] on button "Continue" at bounding box center [730, 321] width 49 height 21
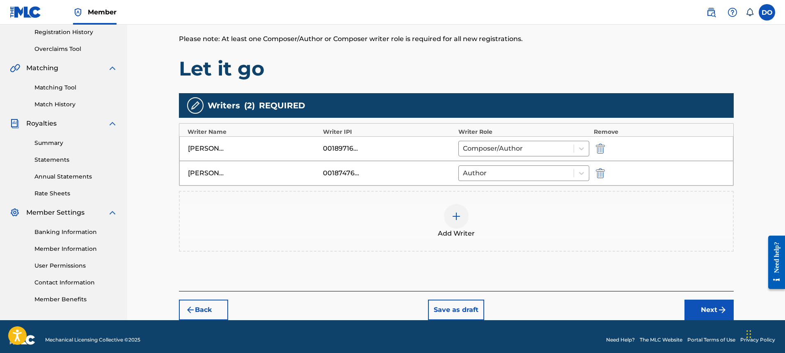
click at [456, 214] on img at bounding box center [456, 216] width 10 height 10
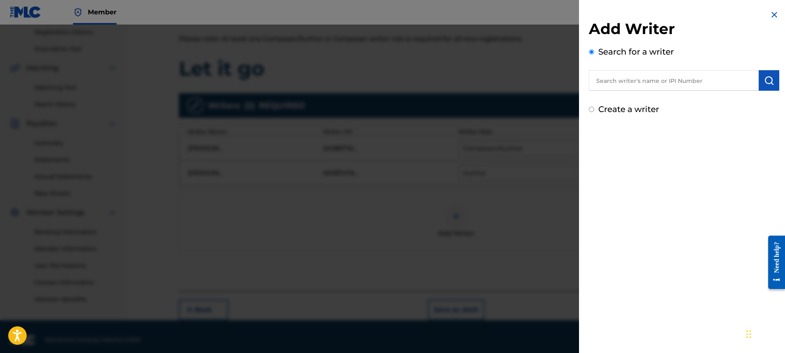
click at [624, 81] on input "text" at bounding box center [674, 80] width 170 height 21
click at [592, 109] on input "Create a writer" at bounding box center [591, 109] width 5 height 5
radio input "false"
radio input "true"
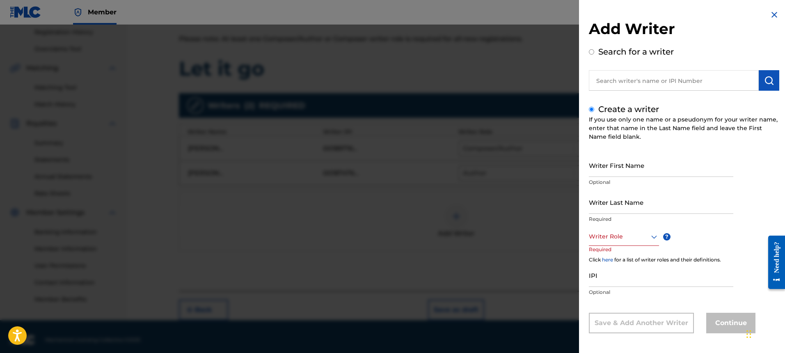
click at [652, 171] on input "Writer First Name" at bounding box center [661, 164] width 144 height 23
type input "[PERSON_NAME]"
click at [626, 208] on input "Writer Last Name" at bounding box center [661, 201] width 144 height 23
type input "[PERSON_NAME]"
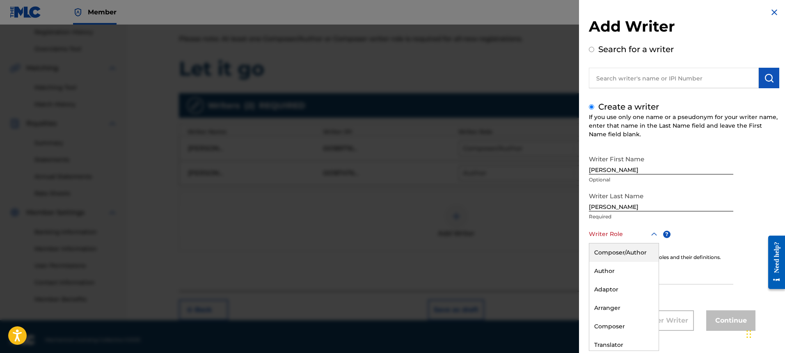
click at [650, 237] on icon at bounding box center [654, 234] width 10 height 10
click at [620, 269] on div "Author" at bounding box center [623, 271] width 69 height 18
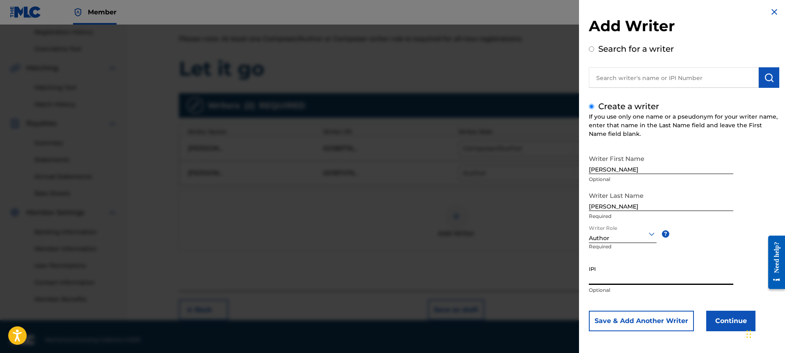
click at [623, 281] on input "IPI" at bounding box center [661, 272] width 144 height 23
type input "00405377566"
click at [720, 318] on button "Continue" at bounding box center [730, 320] width 49 height 21
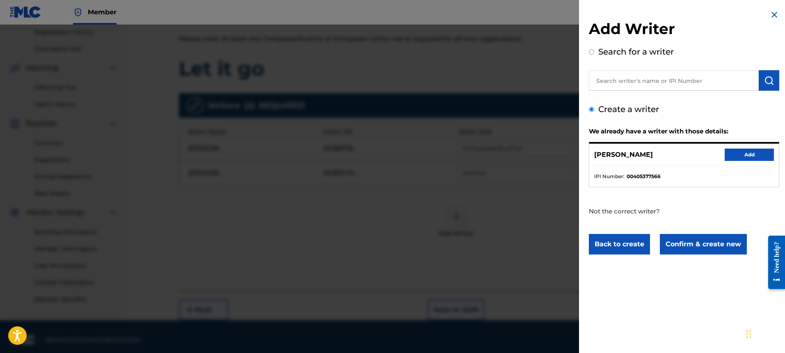
scroll to position [0, 0]
click at [709, 244] on button "Confirm & create new" at bounding box center [702, 244] width 87 height 21
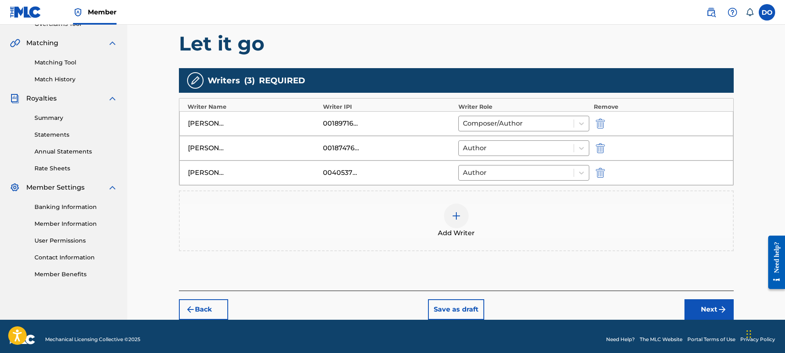
scroll to position [187, 0]
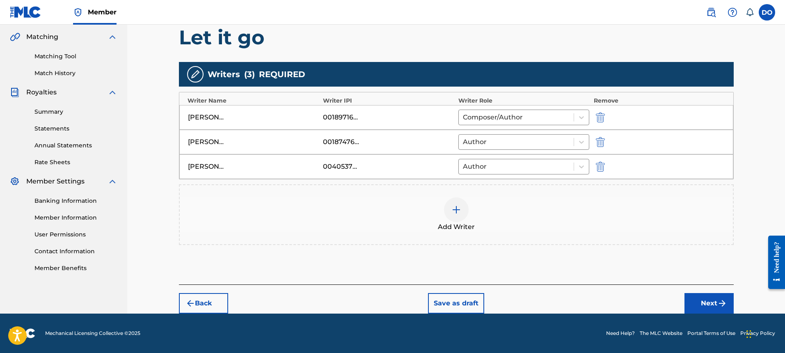
click at [705, 302] on button "Next" at bounding box center [708, 303] width 49 height 21
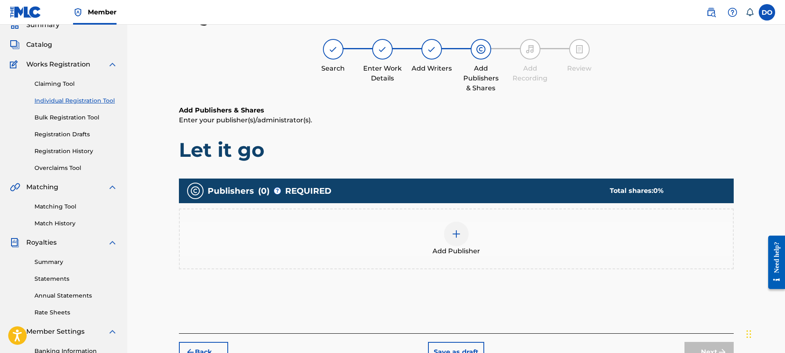
scroll to position [36, 0]
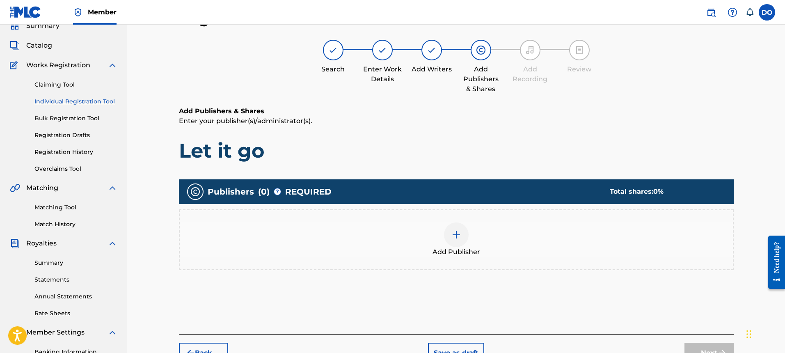
click at [457, 233] on img at bounding box center [456, 235] width 10 height 10
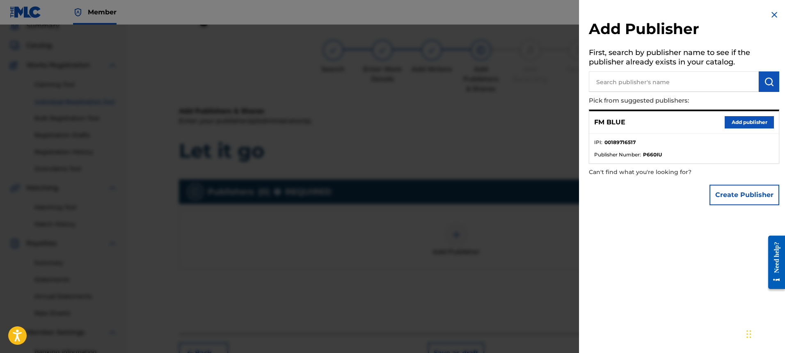
click at [746, 119] on button "Add publisher" at bounding box center [748, 122] width 49 height 12
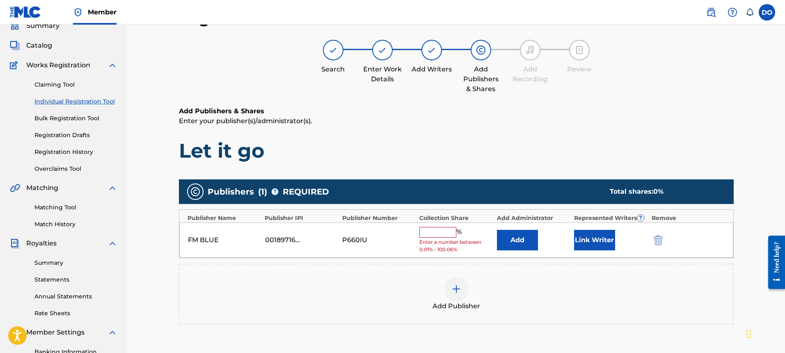
click at [442, 234] on input "text" at bounding box center [437, 232] width 37 height 11
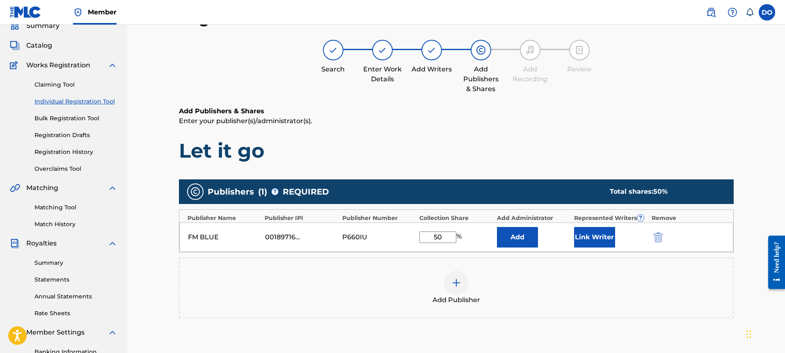
scroll to position [39, 0]
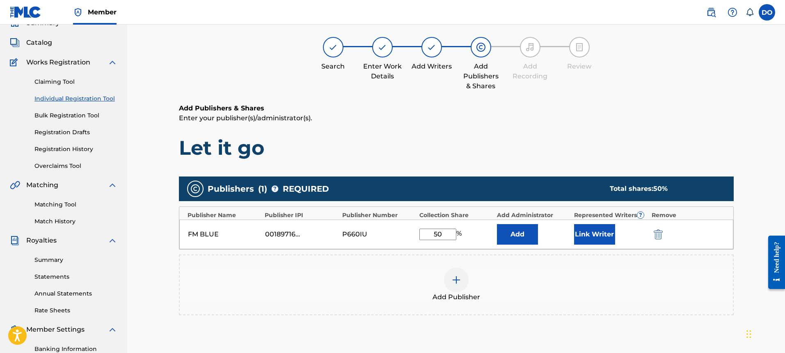
type input "50"
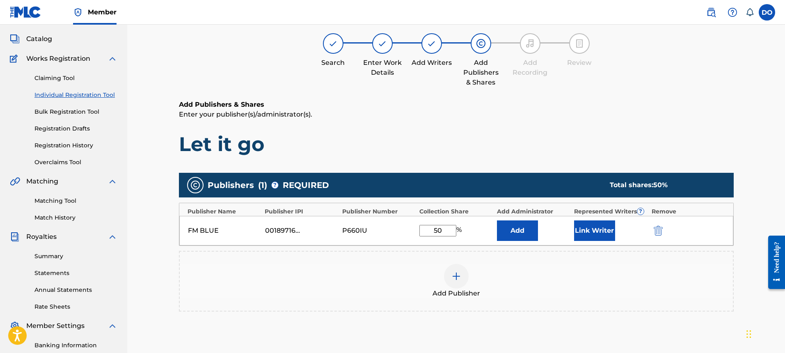
click at [598, 231] on button "Link Writer" at bounding box center [594, 230] width 41 height 21
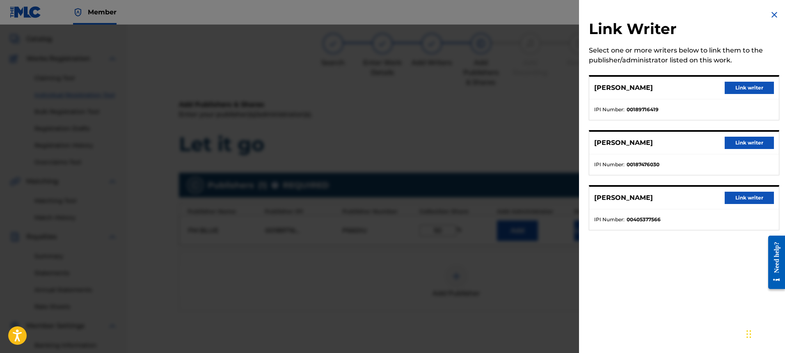
scroll to position [42, 0]
click at [745, 84] on button "Link writer" at bounding box center [748, 88] width 49 height 12
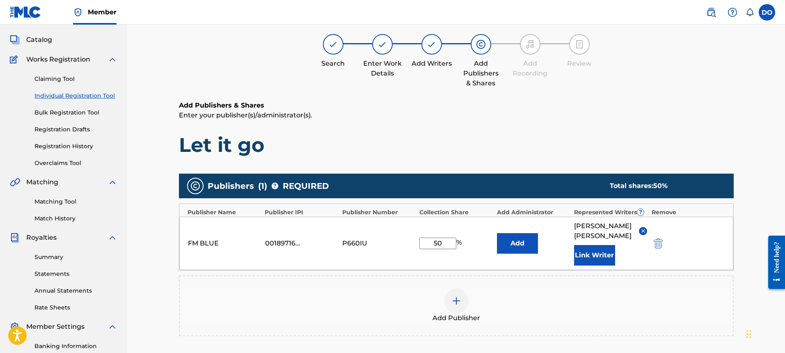
click at [582, 256] on button "Link Writer" at bounding box center [594, 255] width 41 height 21
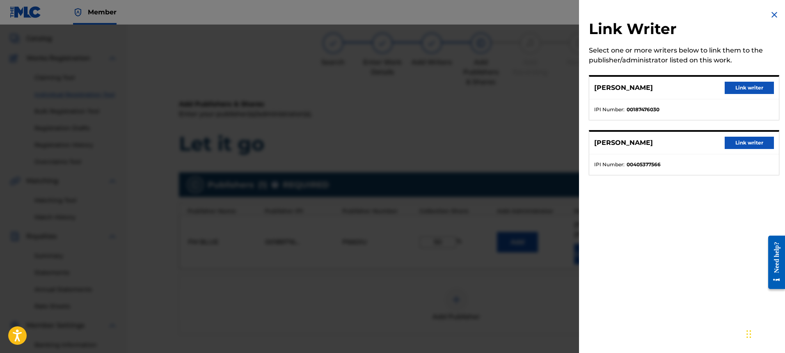
scroll to position [41, 0]
click at [740, 85] on button "Link writer" at bounding box center [748, 88] width 49 height 12
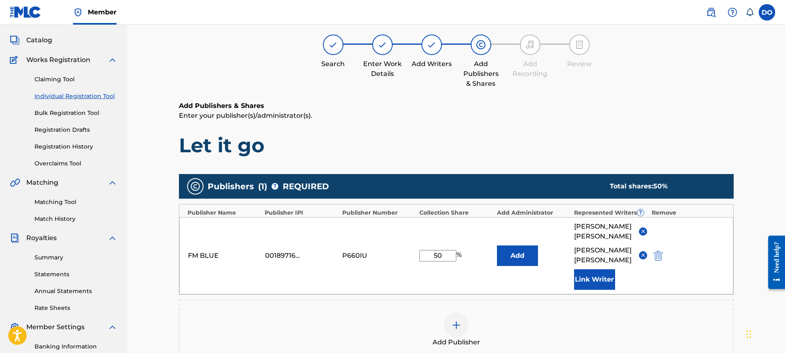
scroll to position [42, 0]
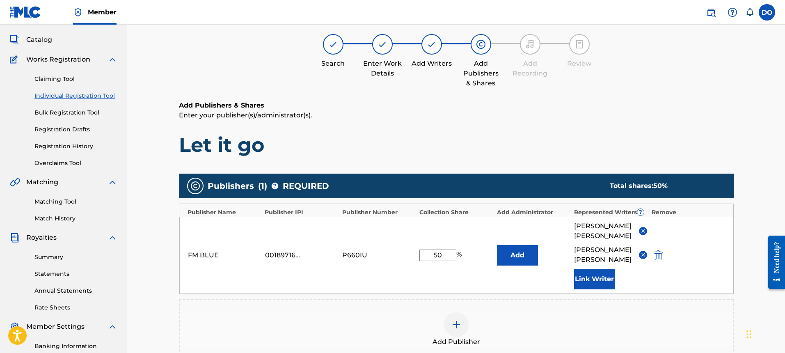
click at [605, 269] on button "Link Writer" at bounding box center [594, 279] width 41 height 21
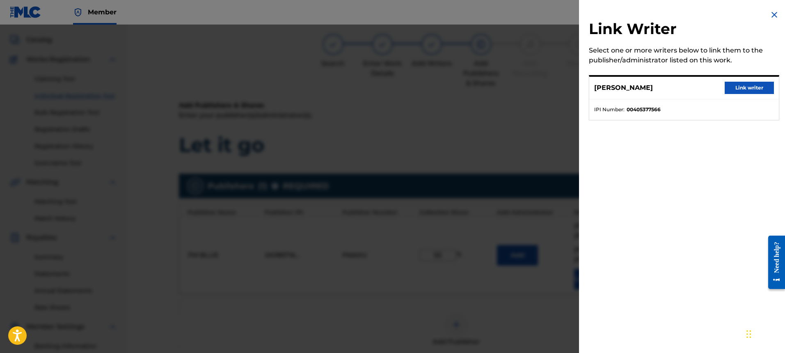
click at [748, 85] on button "Link writer" at bounding box center [748, 88] width 49 height 12
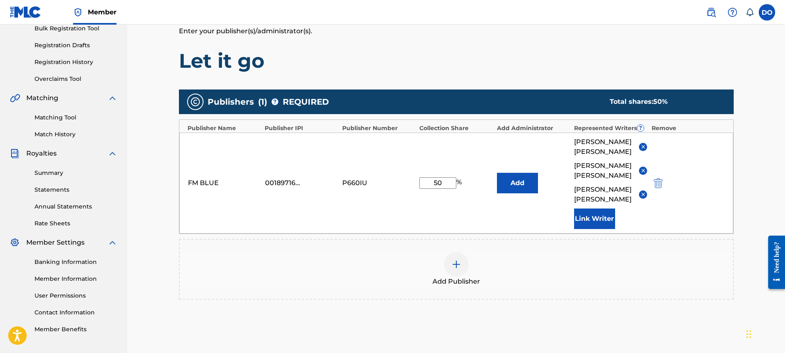
scroll to position [185, 0]
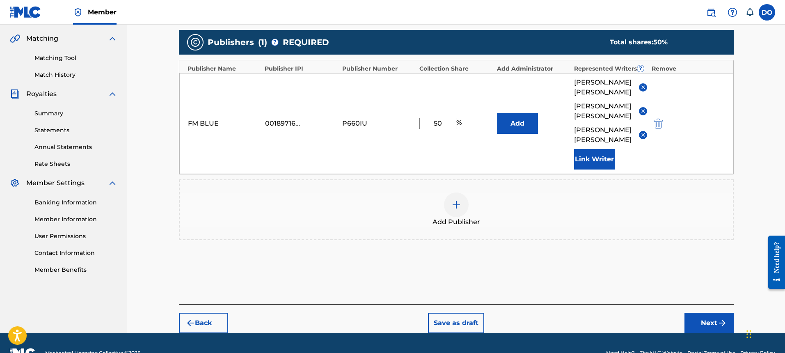
click at [712, 313] on button "Next" at bounding box center [708, 323] width 49 height 21
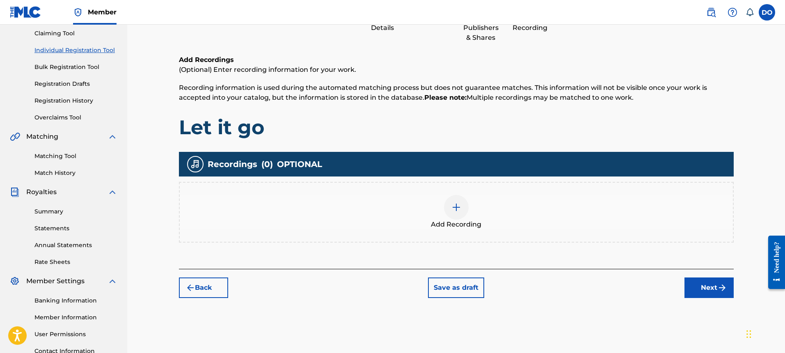
scroll to position [156, 0]
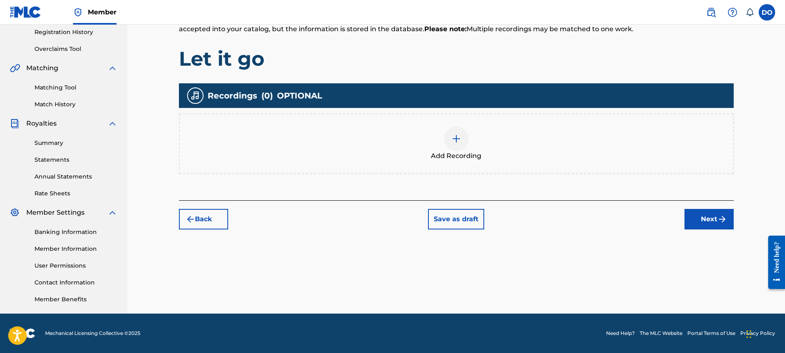
click at [456, 137] on img at bounding box center [456, 139] width 10 height 10
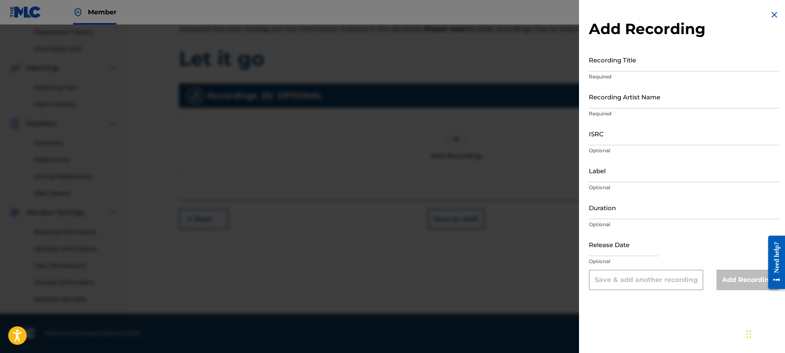
click at [640, 62] on input "Recording Title" at bounding box center [684, 59] width 190 height 23
type input "Let it go"
click at [623, 102] on input "Recording Artist Name" at bounding box center [684, 96] width 190 height 23
type input "FM BLUE"
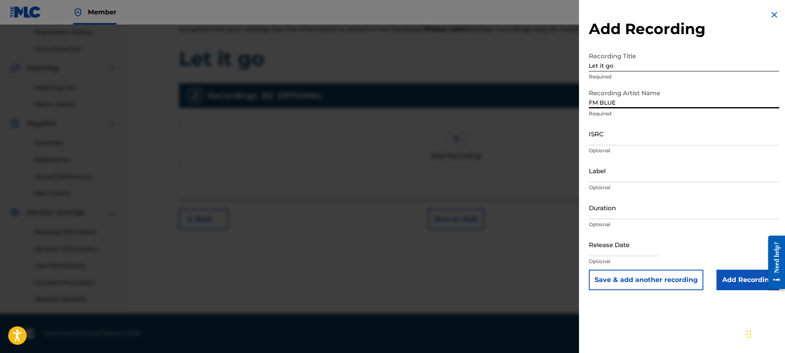
click at [617, 172] on input "Label" at bounding box center [684, 170] width 190 height 23
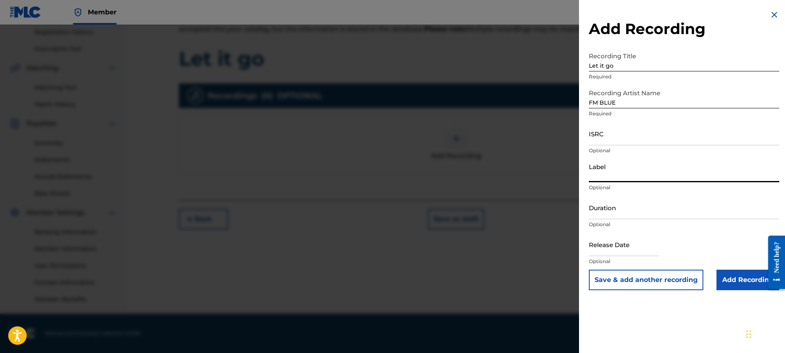
type input "cell block records"
click at [725, 274] on input "Add Recording" at bounding box center [747, 279] width 63 height 21
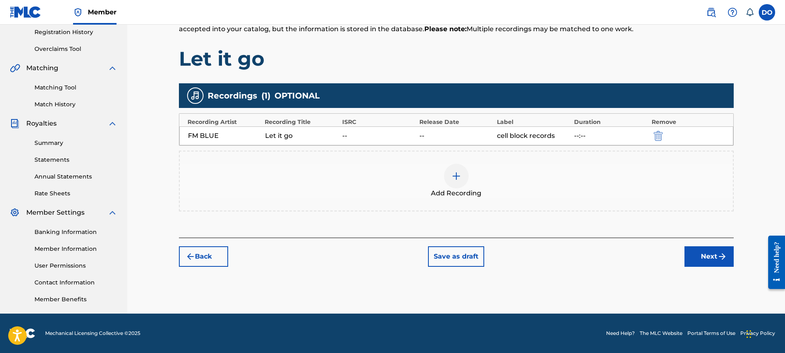
click at [700, 255] on button "Next" at bounding box center [708, 256] width 49 height 21
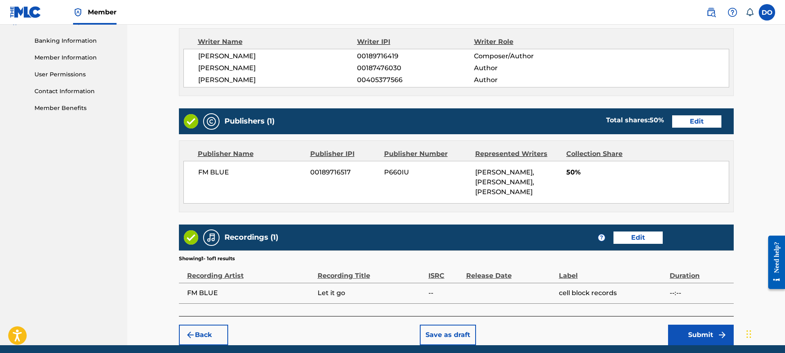
scroll to position [379, 0]
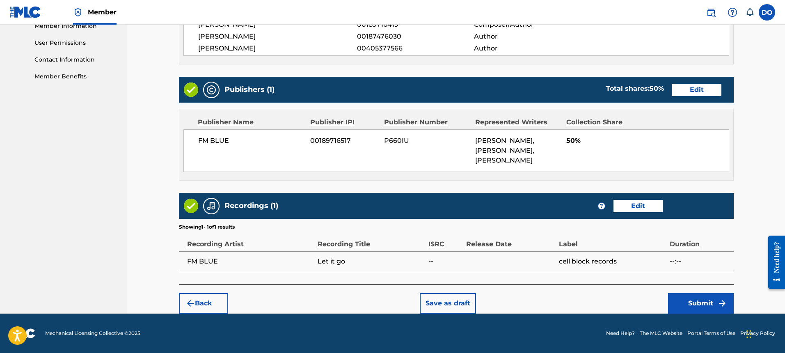
click at [700, 300] on button "Submit" at bounding box center [701, 303] width 66 height 21
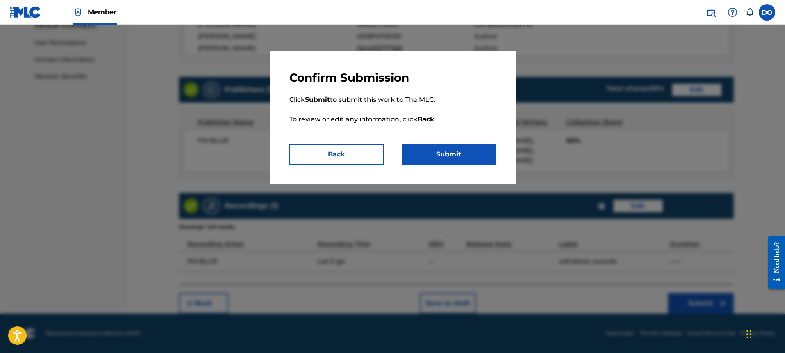
click at [466, 152] on button "Submit" at bounding box center [448, 154] width 94 height 21
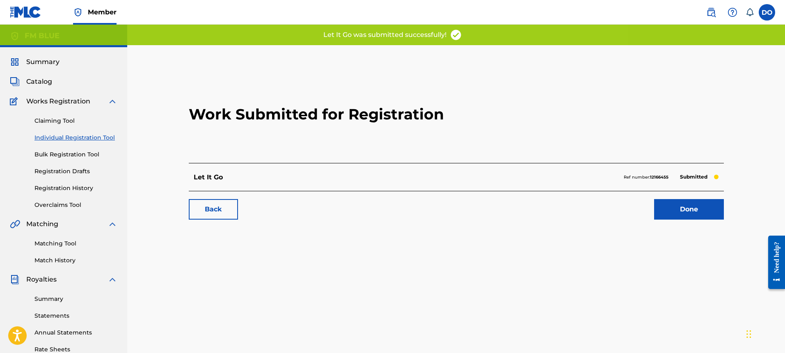
click at [691, 205] on link "Done" at bounding box center [689, 209] width 70 height 21
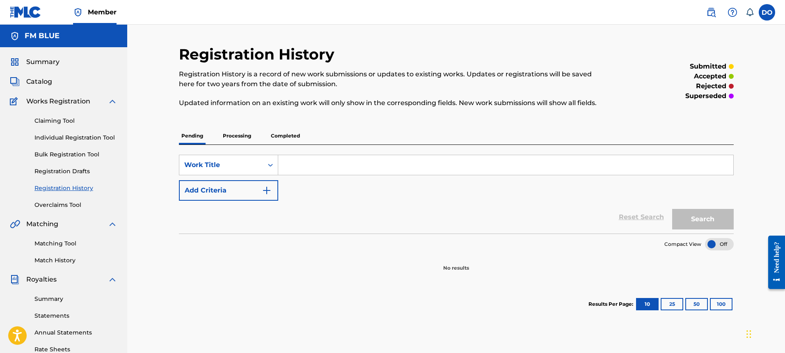
click at [666, 302] on button "25" at bounding box center [671, 304] width 23 height 12
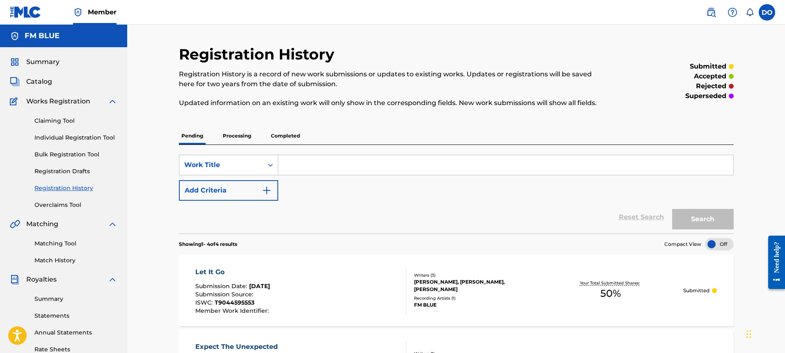
click at [321, 166] on input "Search Form" at bounding box center [505, 165] width 455 height 20
click at [301, 166] on input "Search Form" at bounding box center [505, 165] width 455 height 20
